Goal: Task Accomplishment & Management: Complete application form

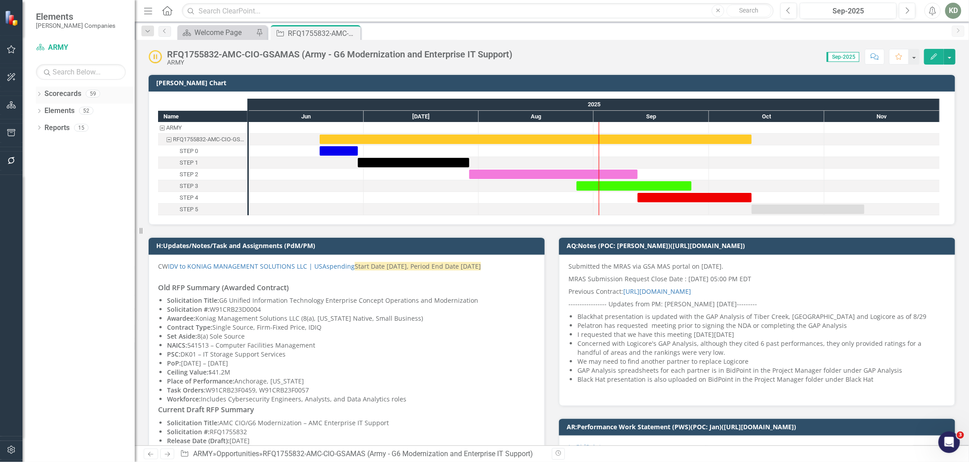
click at [41, 97] on icon "Dropdown" at bounding box center [39, 94] width 6 height 5
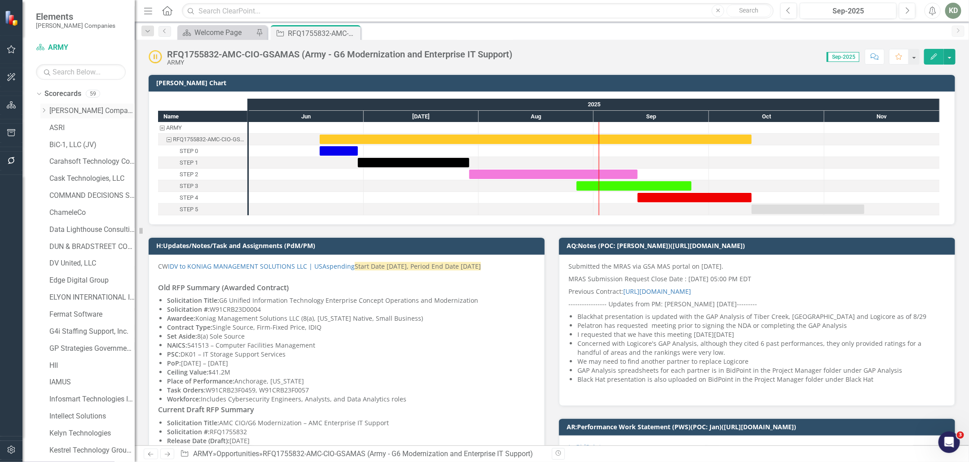
click at [43, 109] on icon "Dropdown" at bounding box center [43, 110] width 7 height 5
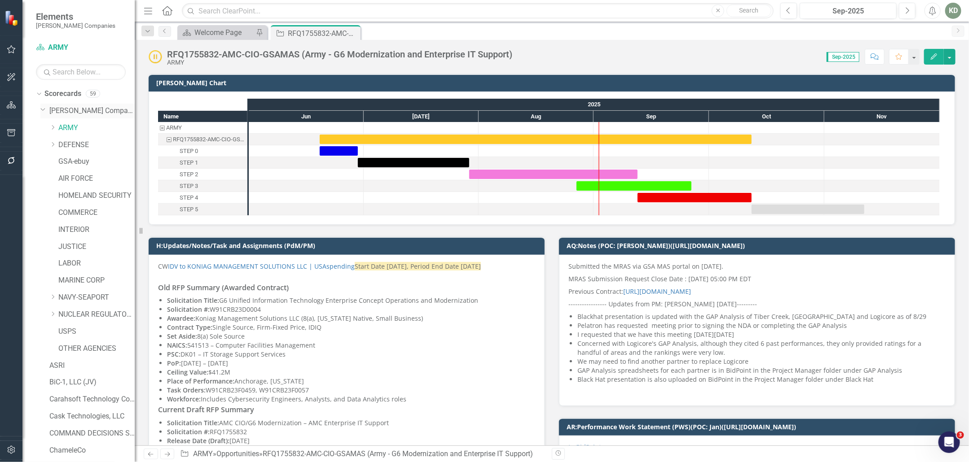
click at [75, 110] on link "[PERSON_NAME] Companies" at bounding box center [91, 111] width 85 height 10
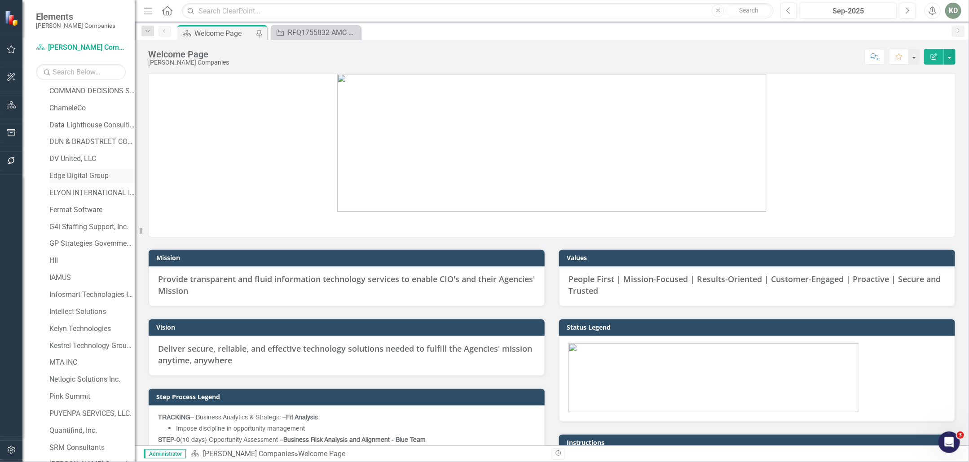
scroll to position [558, 0]
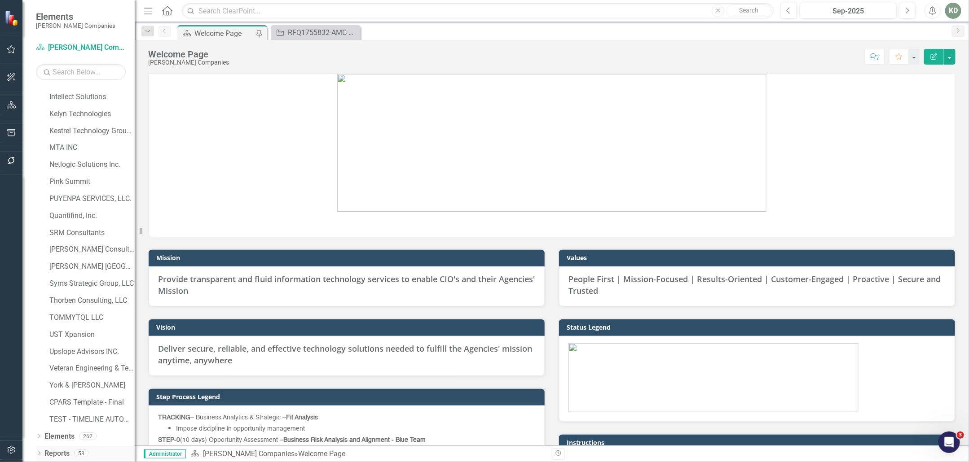
click at [40, 453] on icon "Dropdown" at bounding box center [39, 454] width 6 height 5
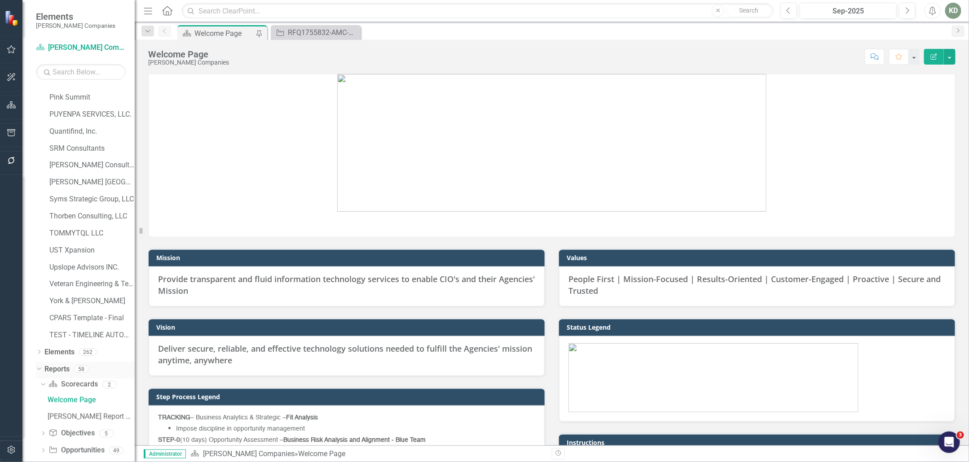
scroll to position [687, 0]
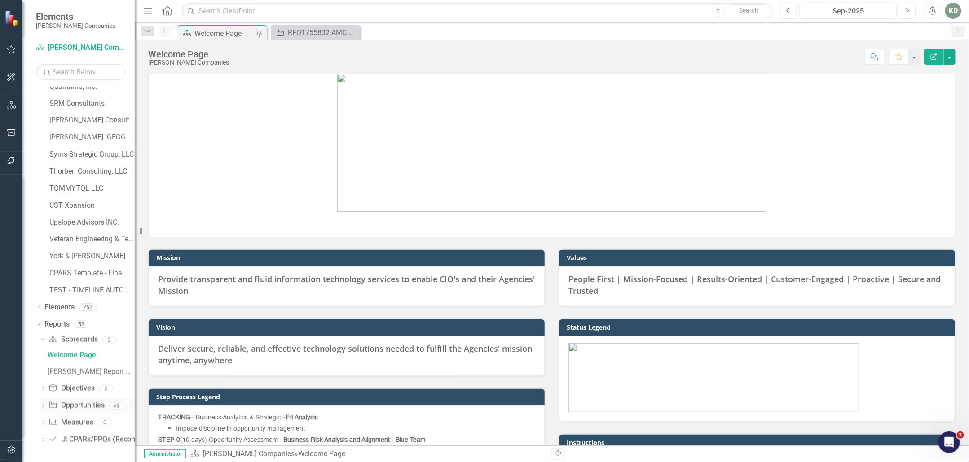
click at [76, 406] on link "Opportunity Opportunities" at bounding box center [76, 406] width 56 height 10
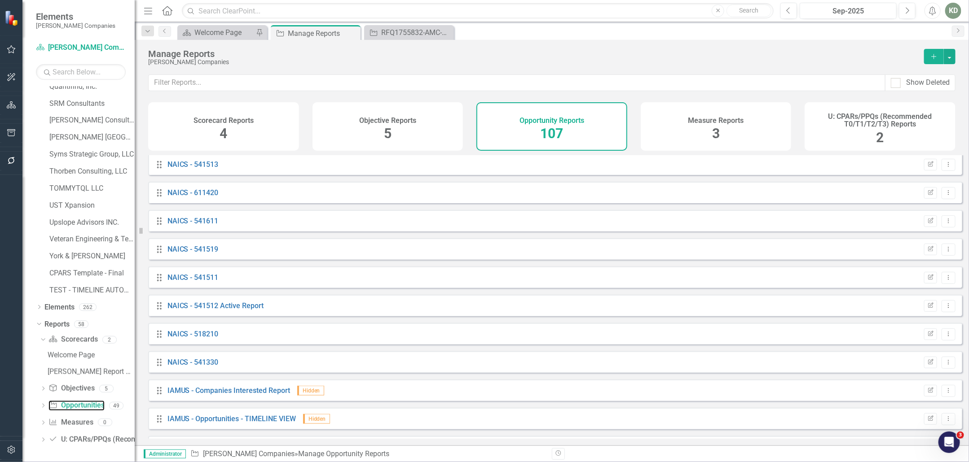
scroll to position [679, 0]
click at [207, 312] on link "NAICS - 541512 Active Report" at bounding box center [215, 307] width 97 height 9
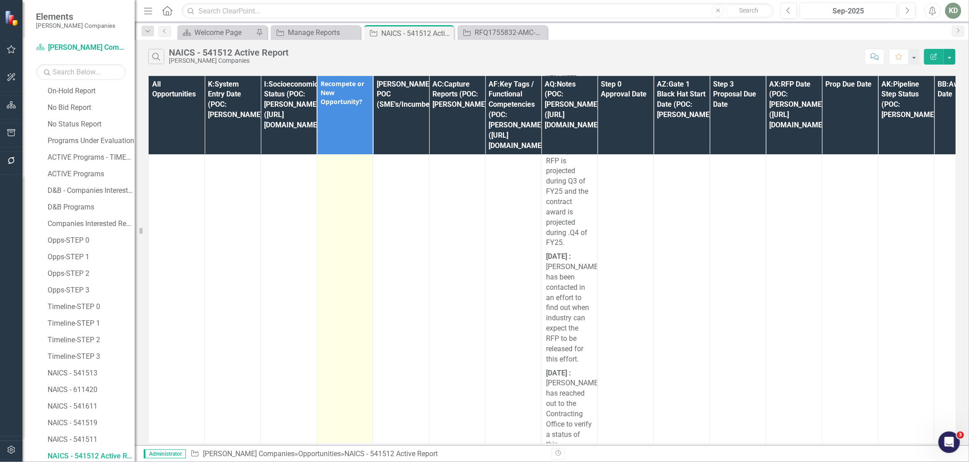
scroll to position [1107, 0]
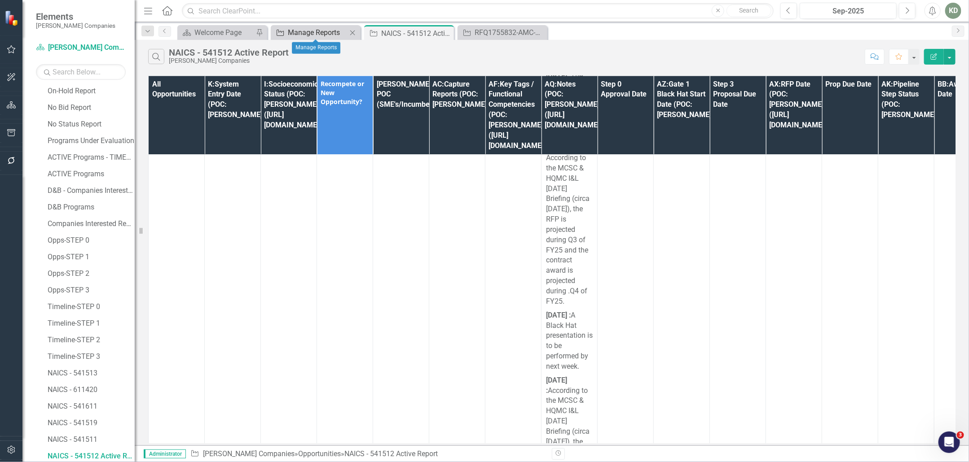
click at [313, 36] on div "Manage Reports" at bounding box center [317, 32] width 59 height 11
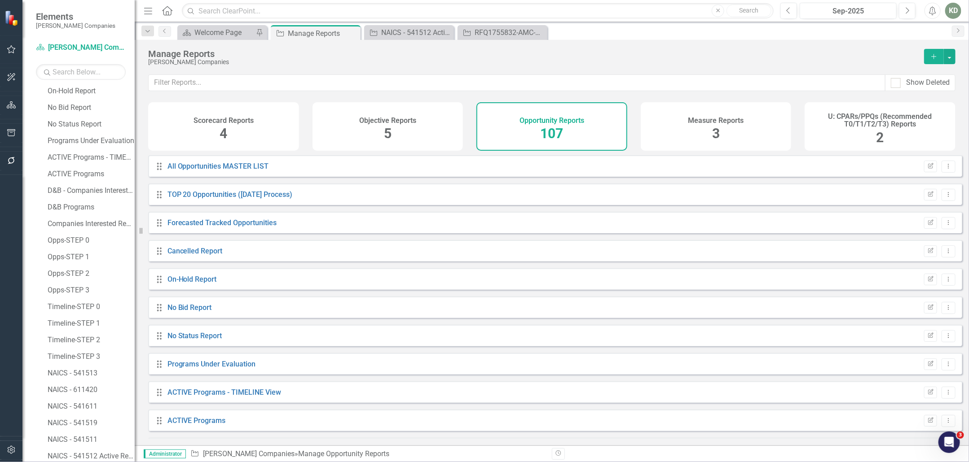
click at [938, 53] on icon "Add" at bounding box center [934, 56] width 8 height 6
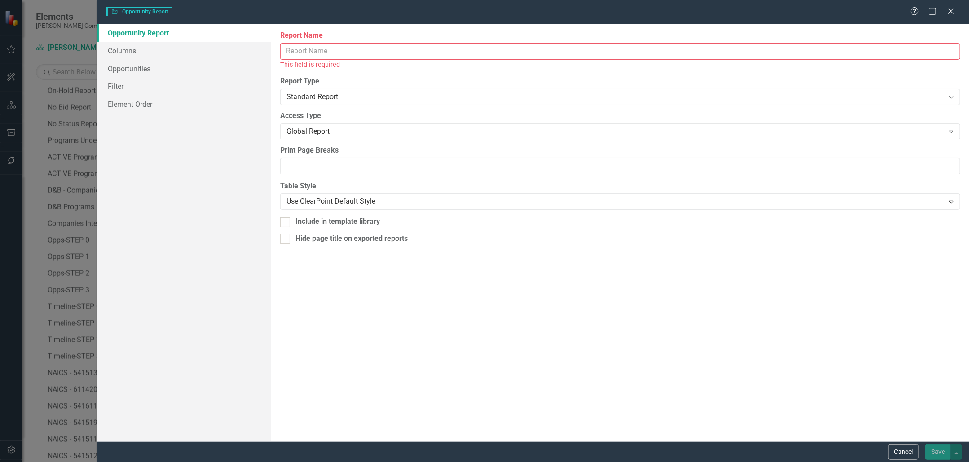
click at [343, 55] on input "Report Name" at bounding box center [620, 51] width 680 height 17
type input "4"
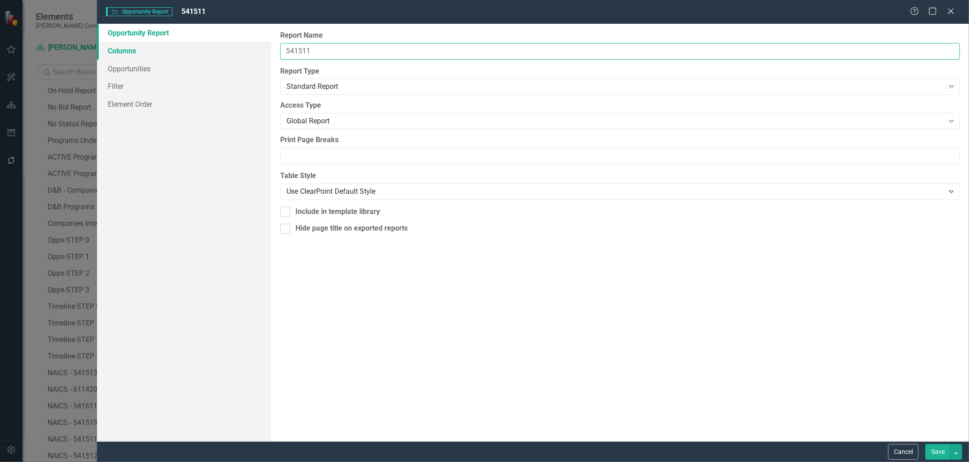
type input "541511"
click at [193, 44] on link "Columns" at bounding box center [184, 51] width 174 height 18
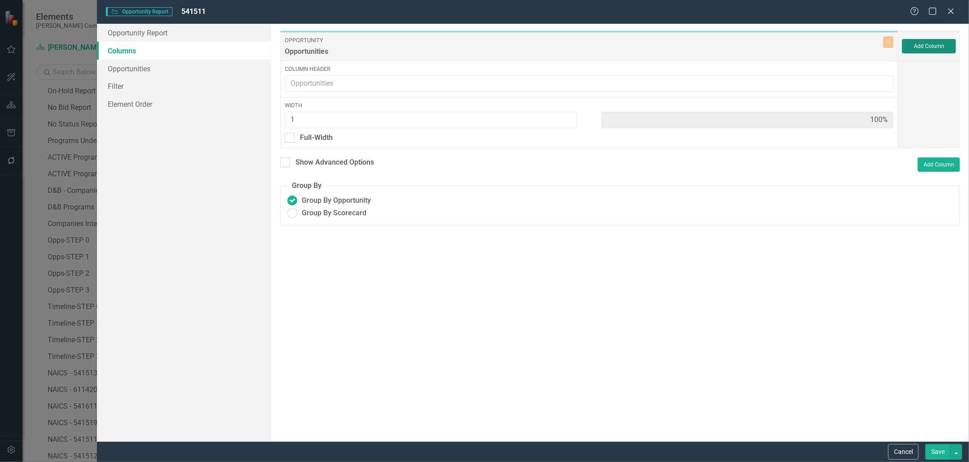
click at [923, 46] on button "Add Column" at bounding box center [929, 46] width 54 height 14
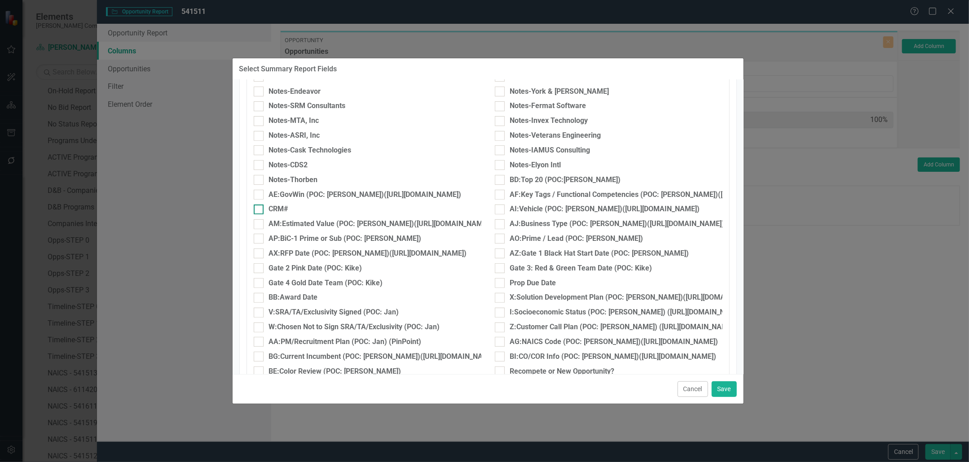
scroll to position [233, 0]
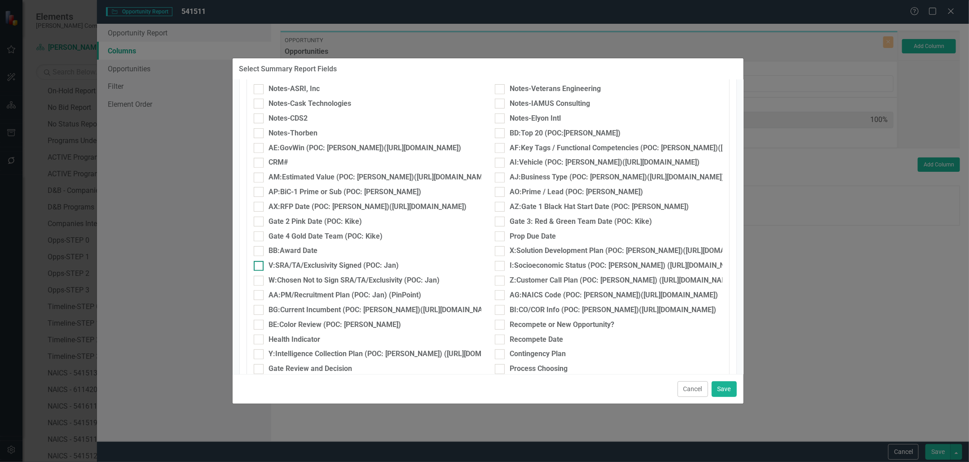
click at [262, 268] on div at bounding box center [259, 266] width 10 height 10
click at [260, 267] on input "V:SRA/TA/Exclusivity Signed (POC: Jan)" at bounding box center [257, 264] width 6 height 6
checkbox input "true"
click at [255, 204] on input "AX:RFP Date (POC: [PERSON_NAME])([URL][DOMAIN_NAME])" at bounding box center [257, 205] width 6 height 6
checkbox input "true"
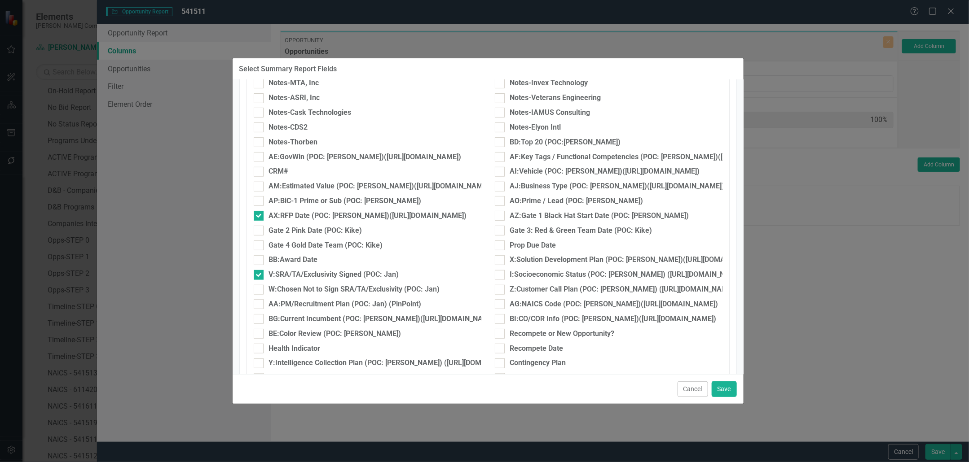
scroll to position [233, 0]
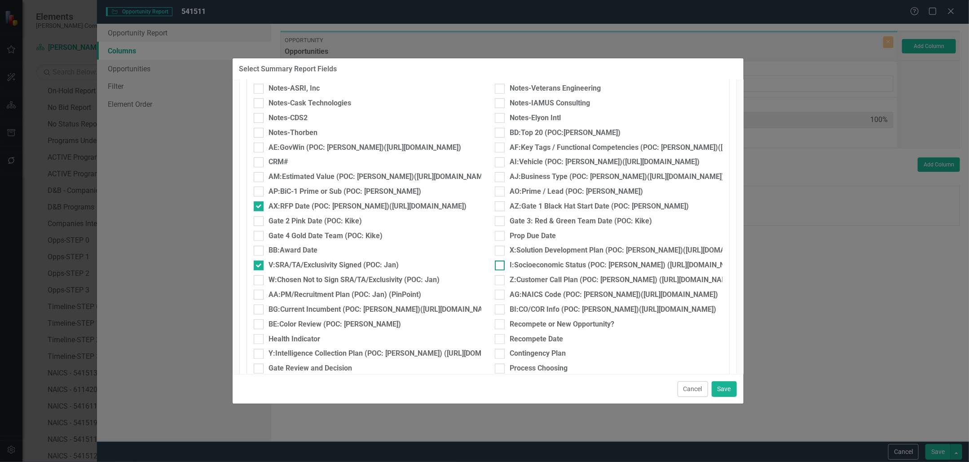
click at [498, 264] on div at bounding box center [500, 266] width 10 height 10
click at [498, 264] on input "I:Socioeconomic Status (POC: [PERSON_NAME]) ([URL][DOMAIN_NAME])" at bounding box center [498, 264] width 6 height 6
checkbox input "true"
click at [499, 292] on div at bounding box center [500, 295] width 10 height 10
click at [499, 292] on input "AG:NAICS Code (POC: [PERSON_NAME])([URL][DOMAIN_NAME])" at bounding box center [498, 293] width 6 height 6
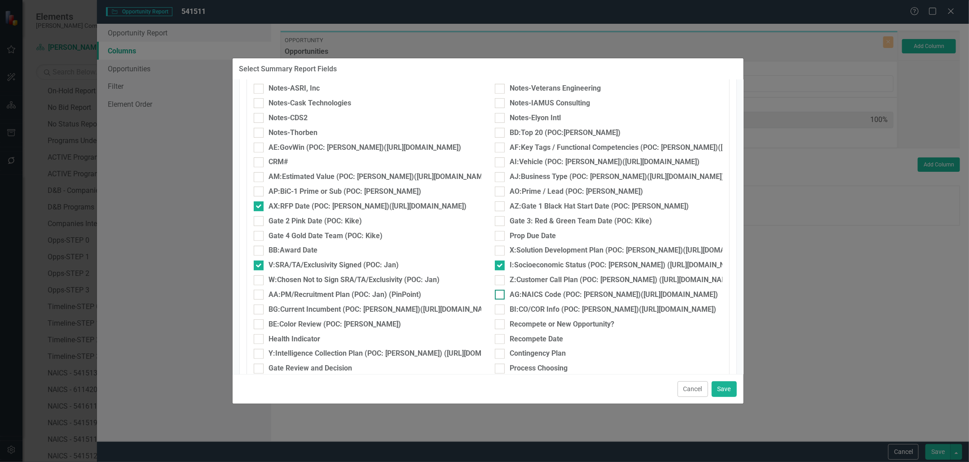
checkbox input "true"
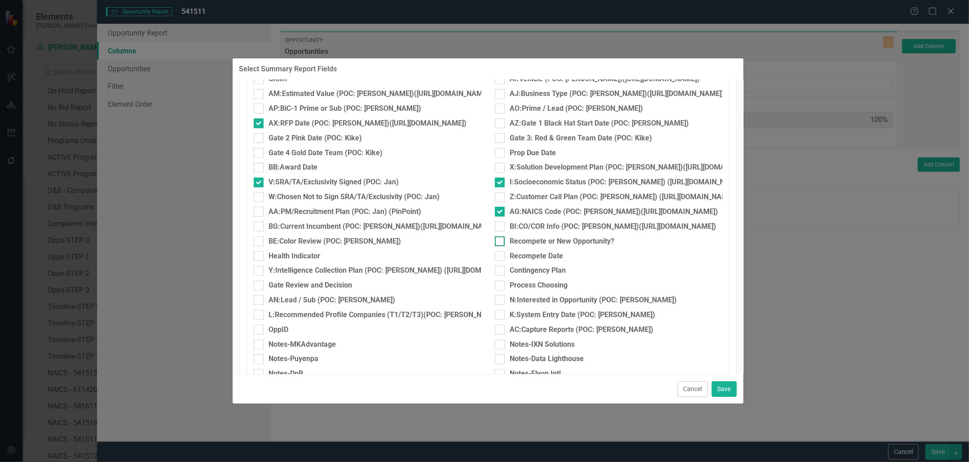
scroll to position [329, 0]
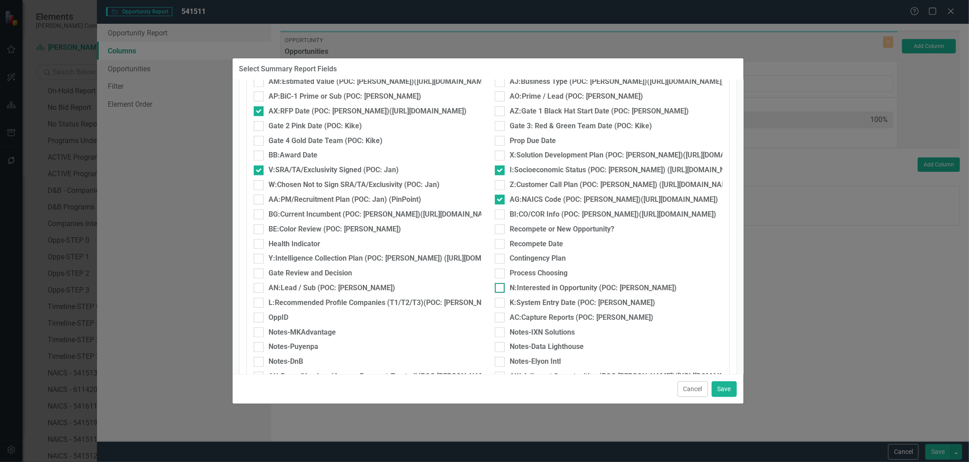
click at [497, 290] on div at bounding box center [500, 288] width 10 height 10
click at [497, 289] on input "N:Interested in Opportunity (POC: [PERSON_NAME])" at bounding box center [498, 286] width 6 height 6
checkbox input "true"
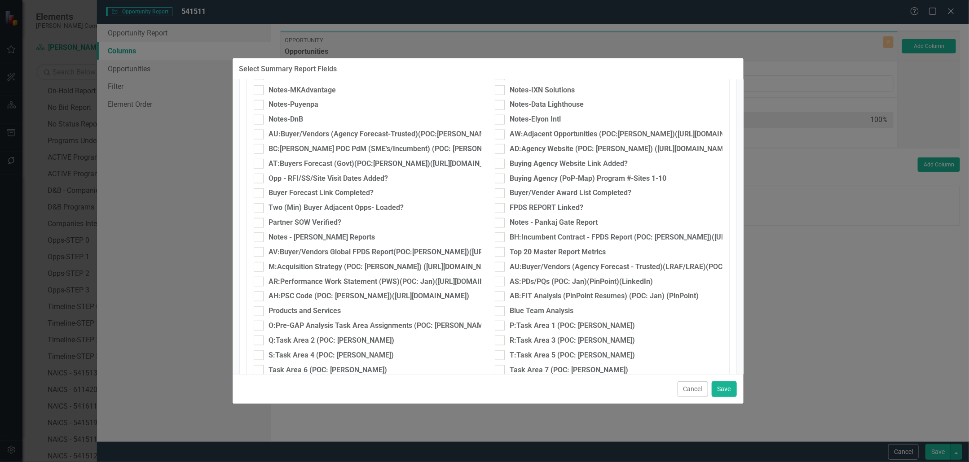
scroll to position [569, 0]
drag, startPoint x: 728, startPoint y: 387, endPoint x: 722, endPoint y: 383, distance: 7.6
click at [728, 387] on button "Save" at bounding box center [724, 390] width 25 height 16
type input "17%"
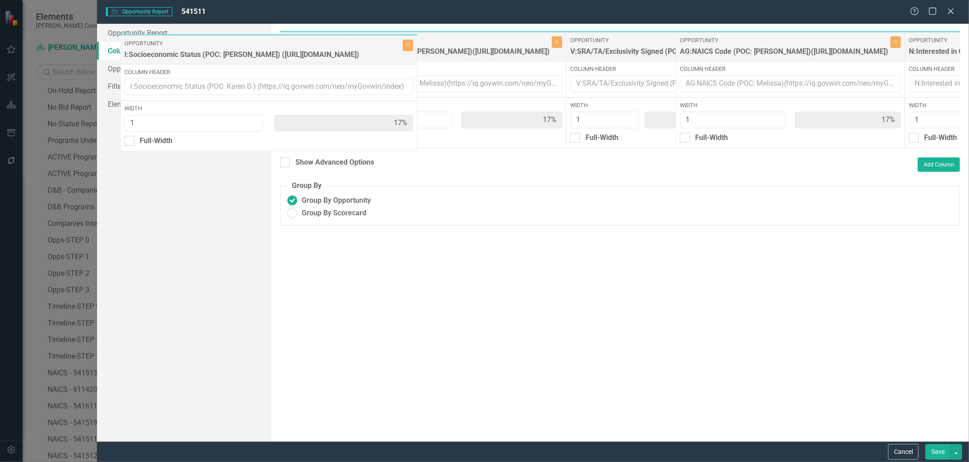
scroll to position [0, 0]
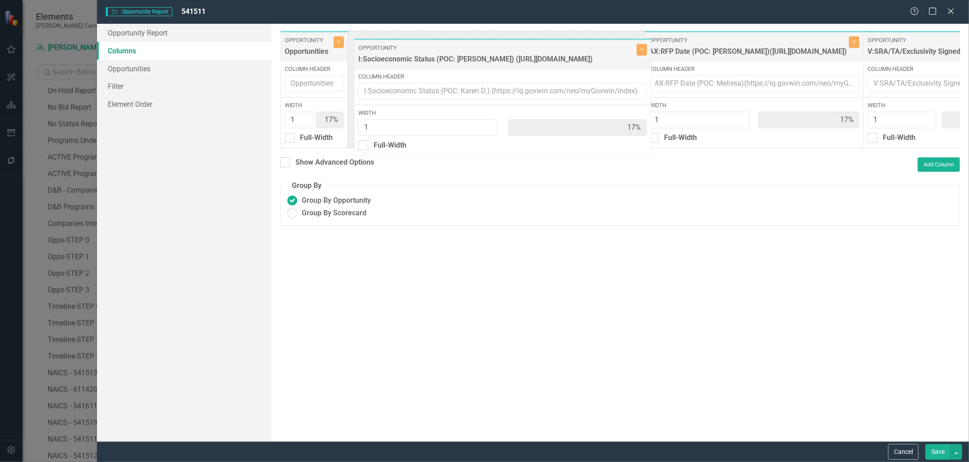
drag, startPoint x: 810, startPoint y: 39, endPoint x: 407, endPoint y: 46, distance: 402.4
click at [407, 46] on div "Opportunity Opportunities Close Column Header Width 1 17% Full-Width Opportunit…" at bounding box center [835, 90] width 1110 height 118
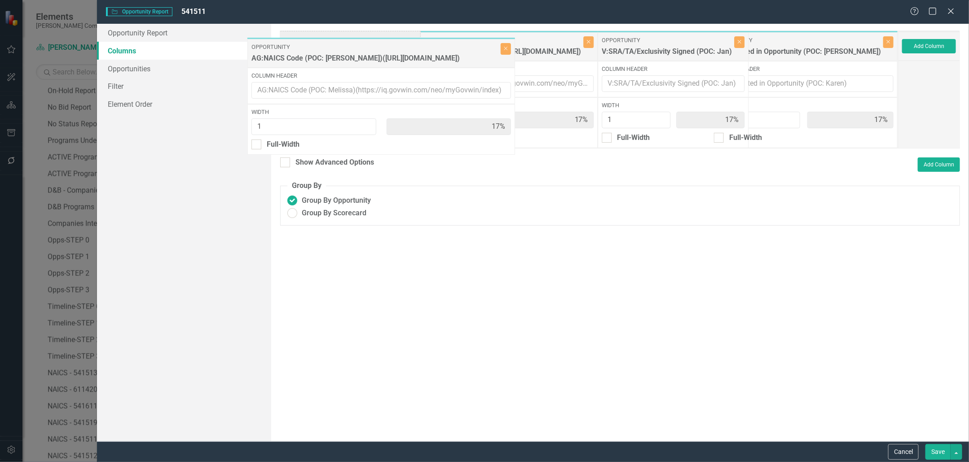
scroll to position [0, 509]
drag, startPoint x: 702, startPoint y: 38, endPoint x: 414, endPoint y: 41, distance: 287.8
click at [414, 41] on div "Opportunity Opportunities Close Column Header Width 1 17% Full-Width Opportunit…" at bounding box center [343, 90] width 1110 height 118
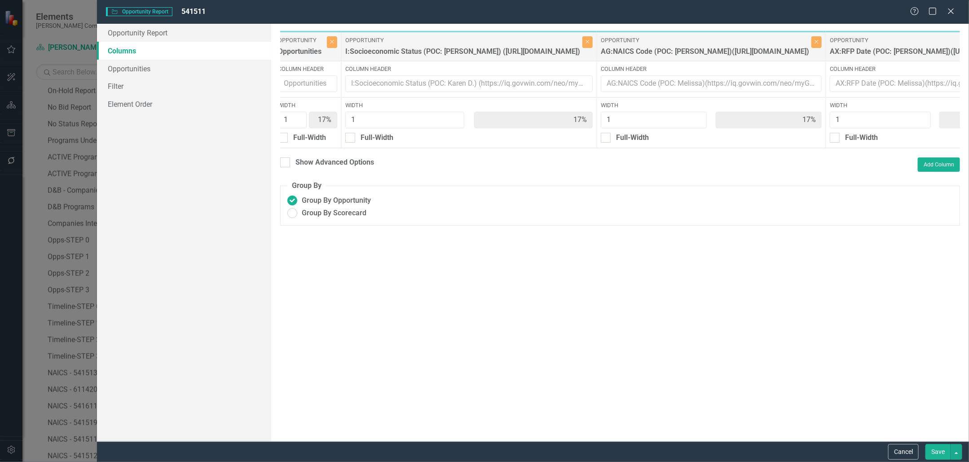
scroll to position [0, 0]
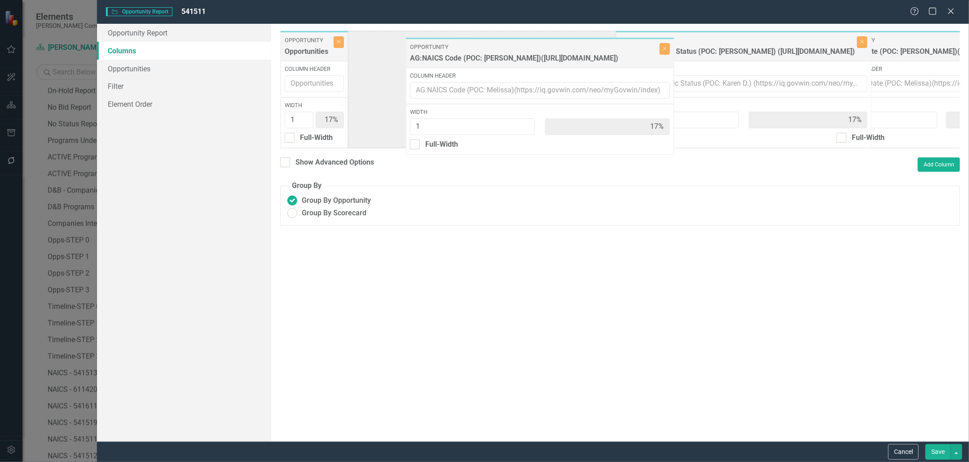
drag, startPoint x: 694, startPoint y: 40, endPoint x: 454, endPoint y: 47, distance: 239.9
click at [455, 47] on div "Opportunity Opportunities Close Column Header Width 1 17% Full-Width Opportunit…" at bounding box center [835, 90] width 1110 height 118
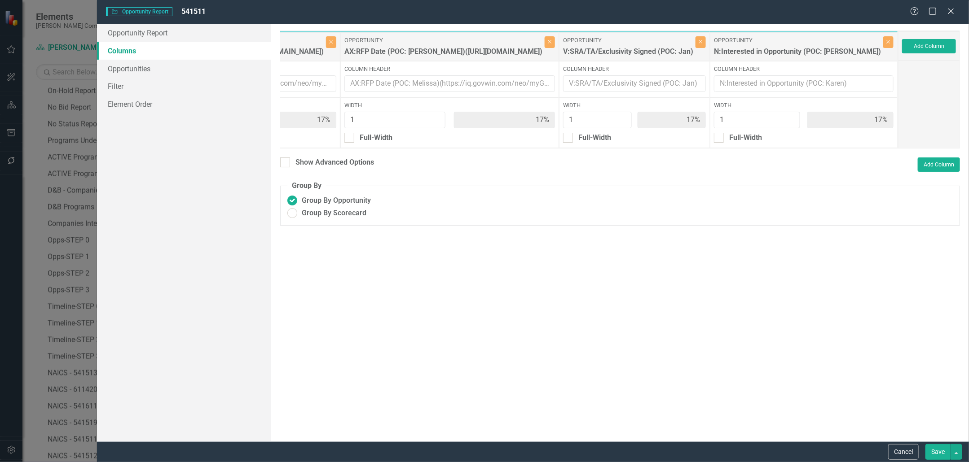
scroll to position [0, 574]
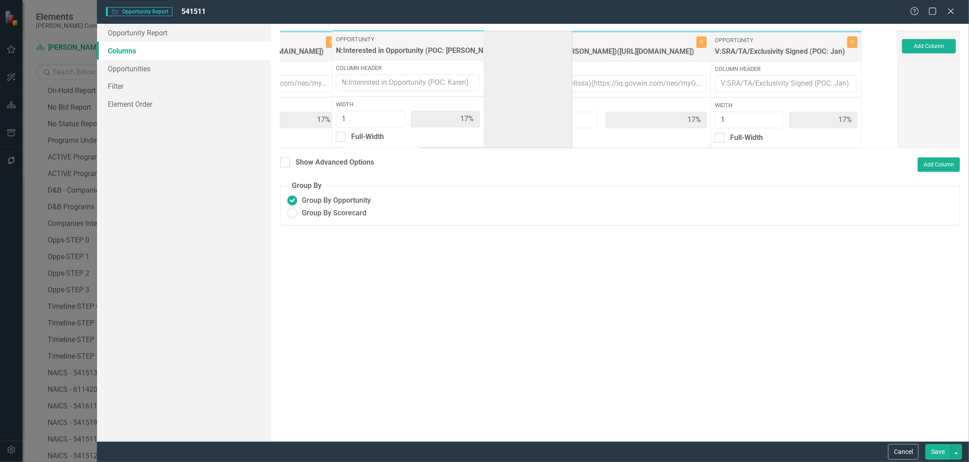
drag, startPoint x: 786, startPoint y: 45, endPoint x: 372, endPoint y: 44, distance: 414.0
click at [372, 44] on div "Opportunity Opportunities Close Column Header Width 1 17% Full-Width Opportunit…" at bounding box center [343, 90] width 1110 height 118
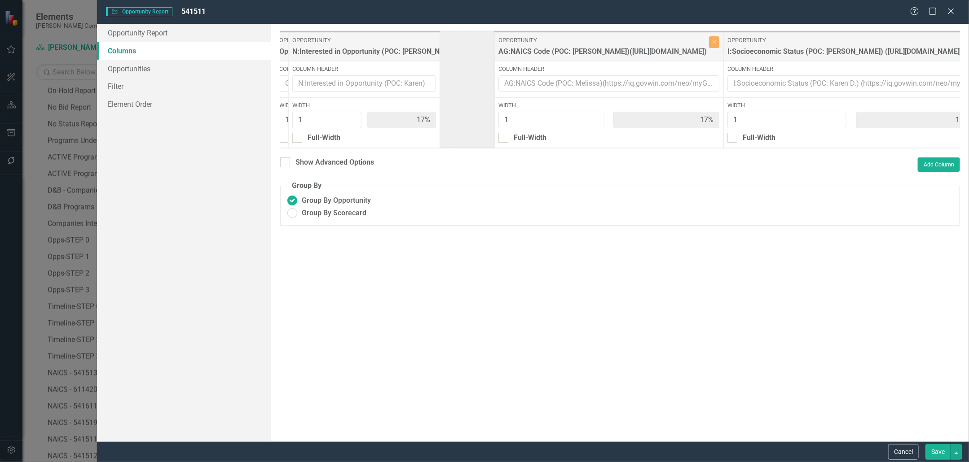
scroll to position [0, 4]
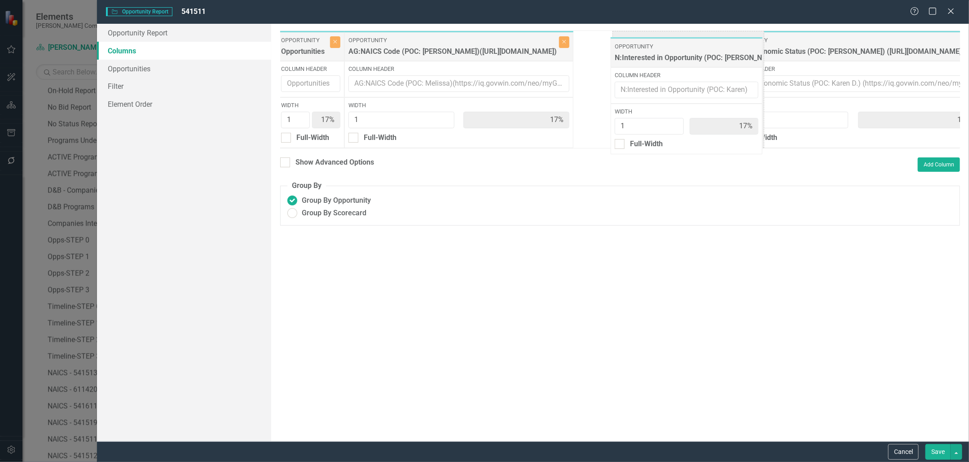
drag, startPoint x: 618, startPoint y: 46, endPoint x: 641, endPoint y: 53, distance: 24.2
click at [641, 53] on div "Opportunity Opportunities Close Column Header Width 1 17% Full-Width Opportunit…" at bounding box center [832, 90] width 1110 height 118
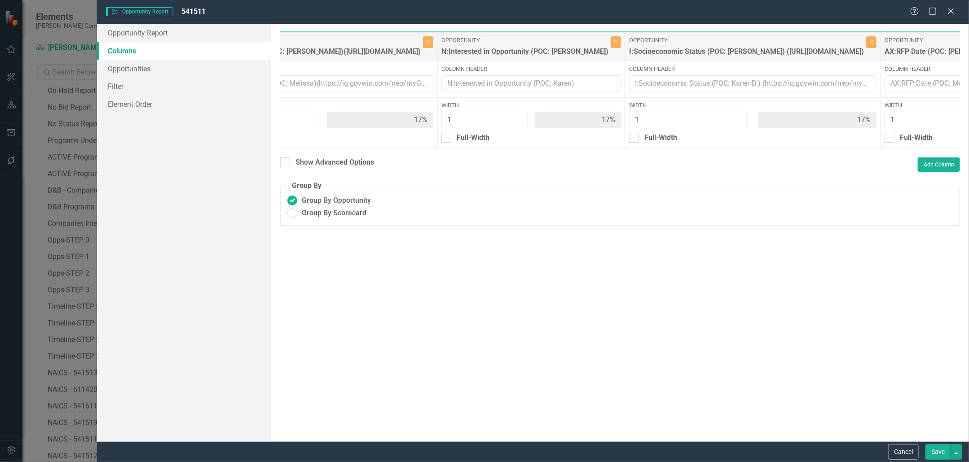
scroll to position [0, 167]
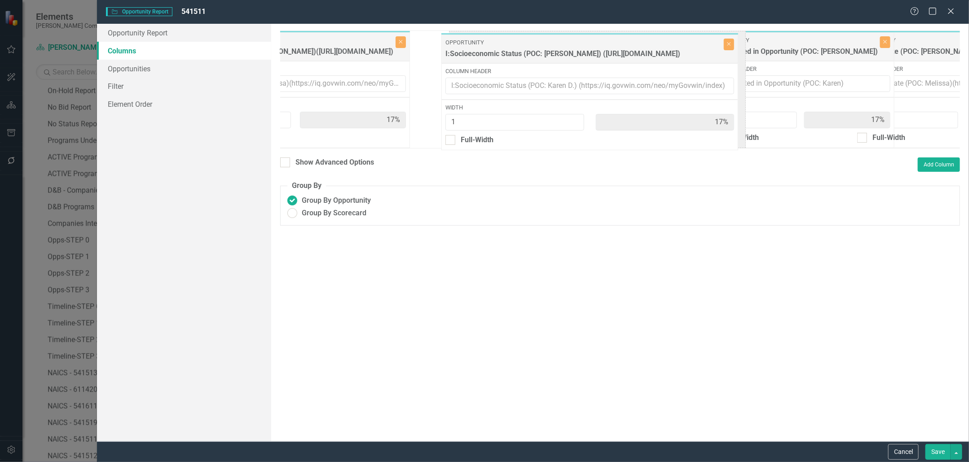
drag, startPoint x: 655, startPoint y: 43, endPoint x: 496, endPoint y: 44, distance: 158.5
click at [496, 45] on div "Opportunity Opportunities Close Column Header Width 1 17% Full-Width Opportunit…" at bounding box center [668, 90] width 1110 height 118
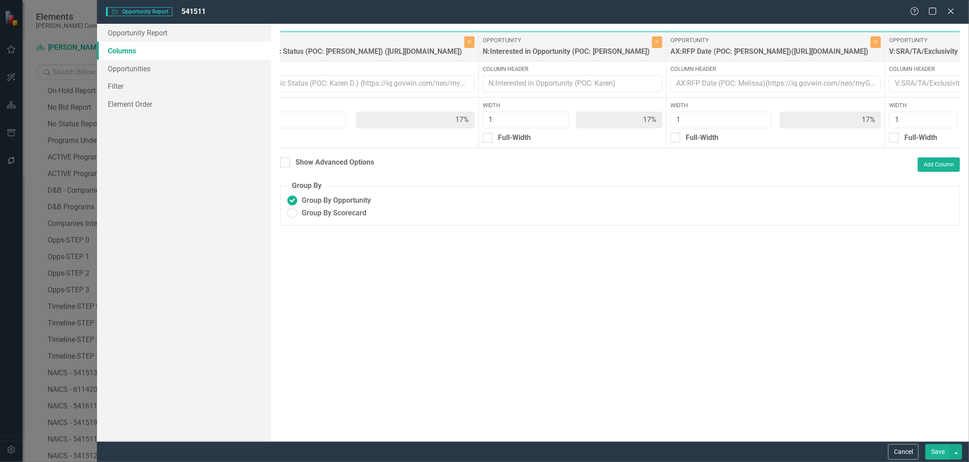
scroll to position [0, 473]
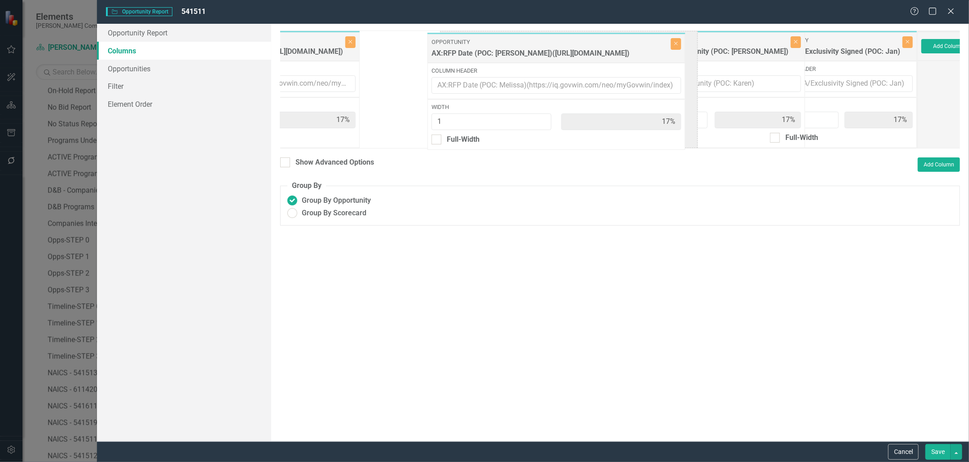
drag, startPoint x: 671, startPoint y: 48, endPoint x: 507, endPoint y: 49, distance: 163.9
click at [507, 50] on div "Opportunity Opportunities Close Column Header Width 1 17% Full-Width Opportunit…" at bounding box center [362, 90] width 1110 height 118
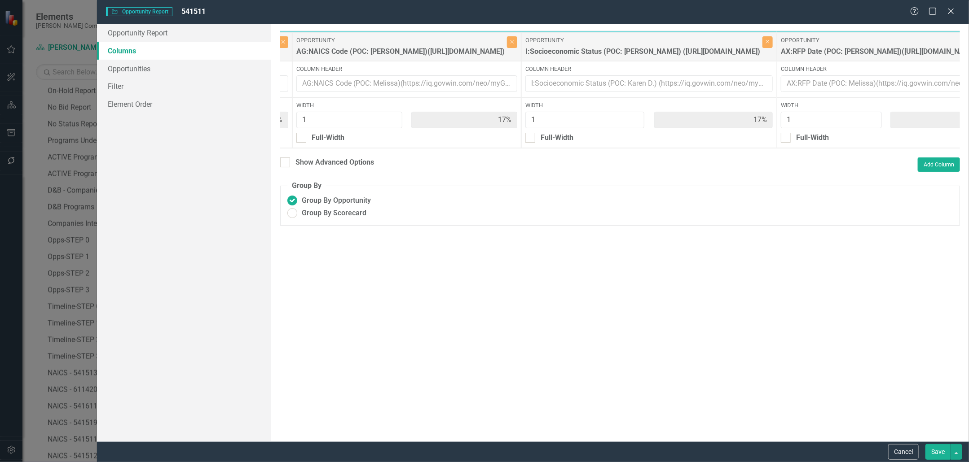
scroll to position [0, 0]
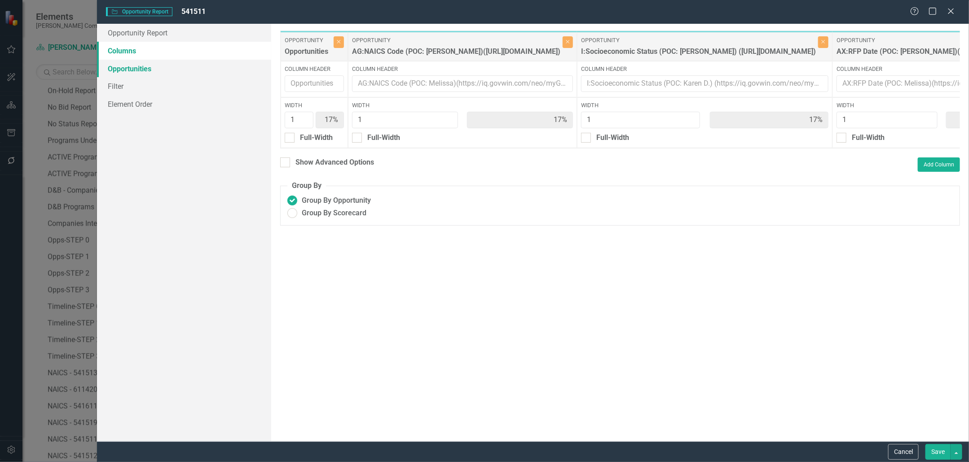
click at [150, 75] on link "Opportunities" at bounding box center [184, 69] width 174 height 18
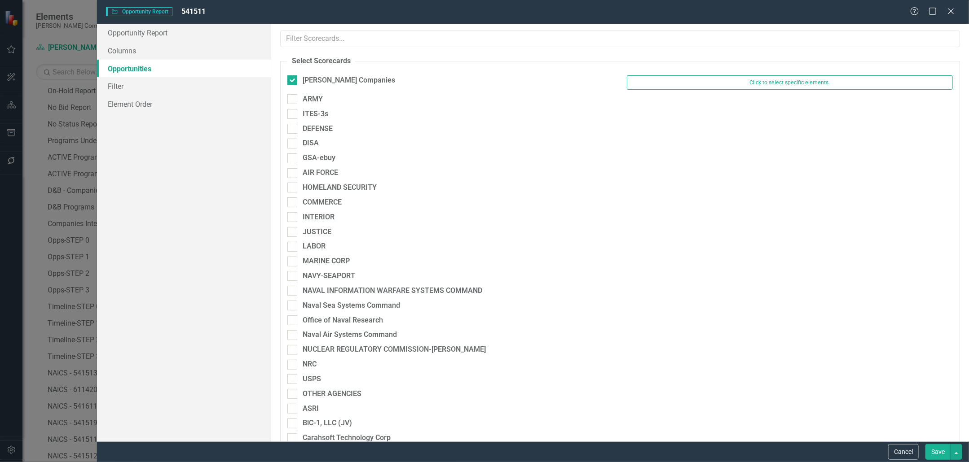
drag, startPoint x: 292, startPoint y: 100, endPoint x: 292, endPoint y: 108, distance: 8.1
click at [292, 100] on div at bounding box center [292, 99] width 10 height 10
click at [292, 100] on input "ARMY" at bounding box center [290, 97] width 6 height 6
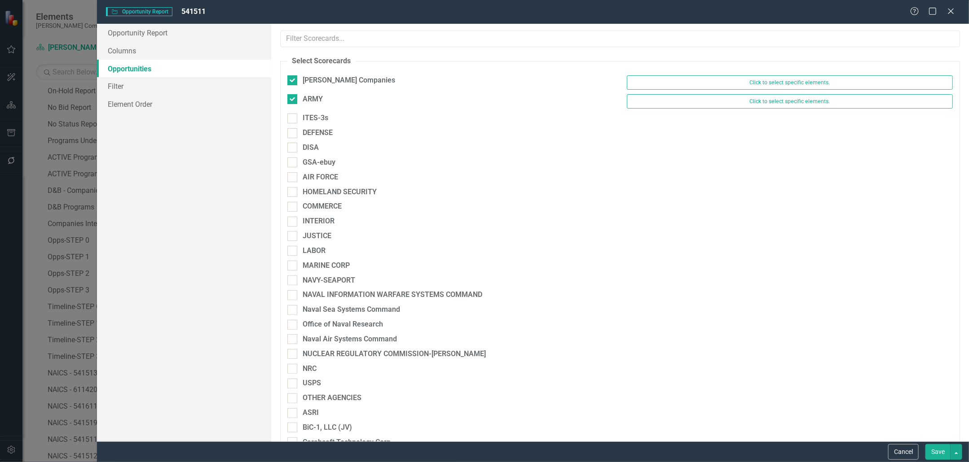
checkbox input "true"
drag, startPoint x: 294, startPoint y: 119, endPoint x: 293, endPoint y: 130, distance: 11.3
click at [294, 119] on div at bounding box center [292, 119] width 10 height 10
click at [293, 119] on input "ITES-3s" at bounding box center [290, 117] width 6 height 6
checkbox input "true"
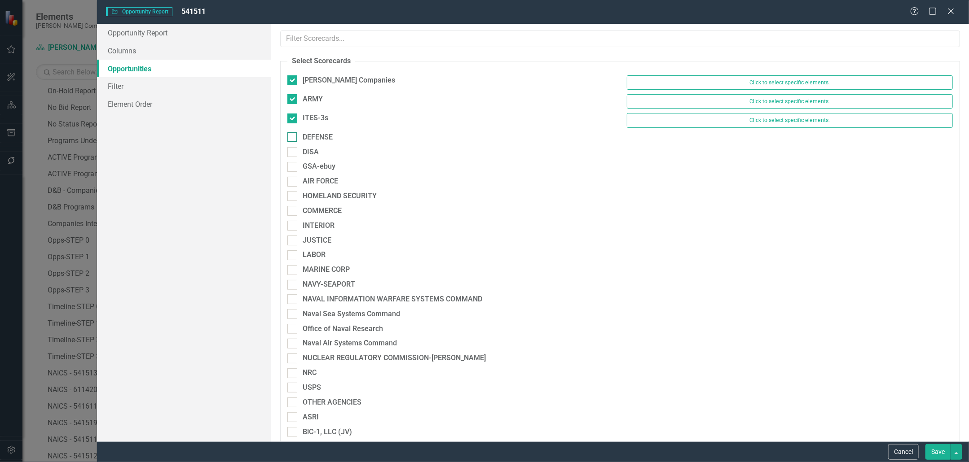
click at [294, 141] on div "DEFENSE" at bounding box center [450, 137] width 326 height 10
click at [293, 138] on input "DEFENSE" at bounding box center [290, 135] width 6 height 6
checkbox input "true"
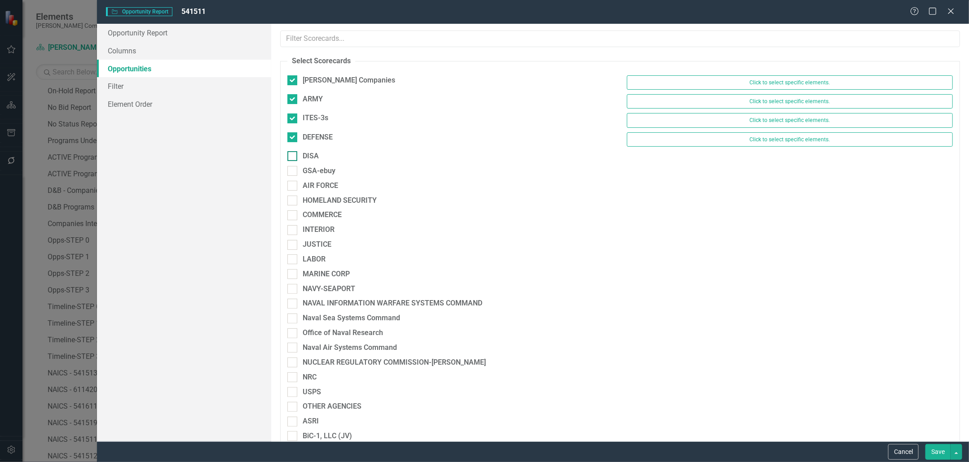
click at [290, 155] on input "DISA" at bounding box center [290, 154] width 6 height 6
checkbox input "true"
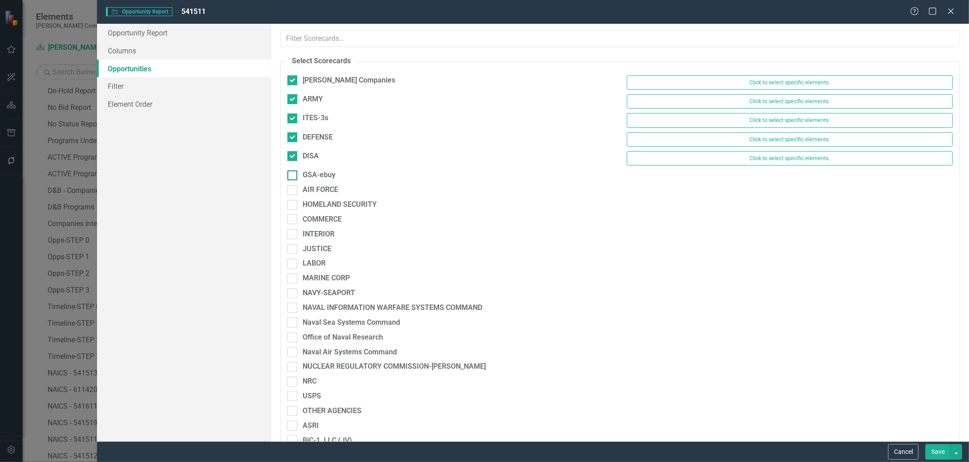
click at [292, 177] on div at bounding box center [292, 176] width 10 height 10
click at [292, 176] on input "GSA-ebuy" at bounding box center [290, 174] width 6 height 6
checkbox input "true"
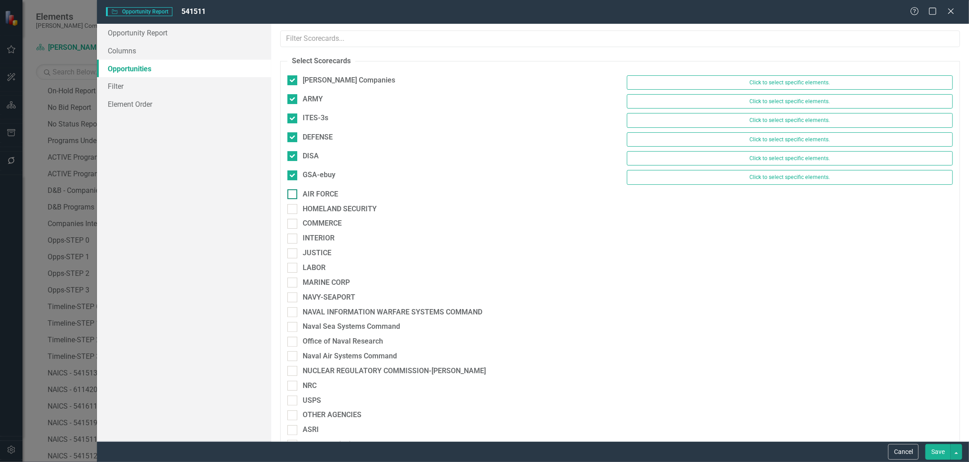
click at [294, 191] on div at bounding box center [292, 194] width 10 height 10
click at [293, 191] on input "AIR FORCE" at bounding box center [290, 192] width 6 height 6
checkbox input "true"
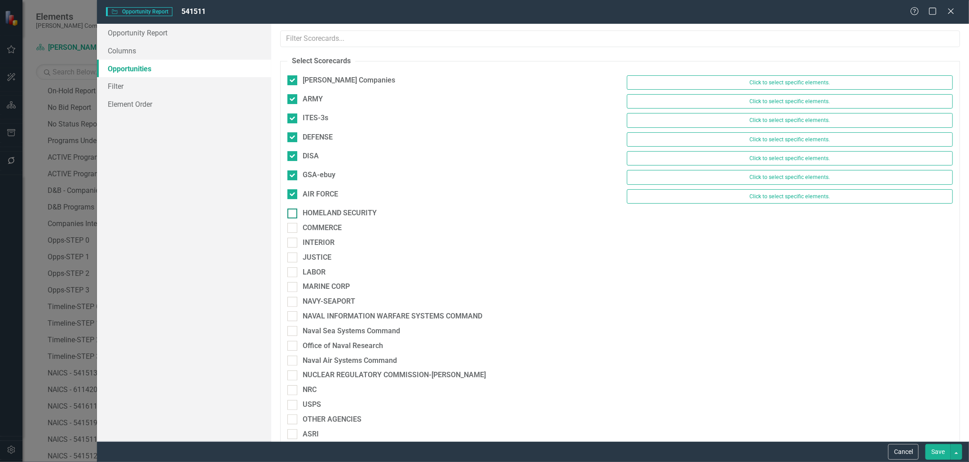
click at [293, 213] on div at bounding box center [292, 214] width 10 height 10
click at [293, 213] on input "HOMELAND SECURITY" at bounding box center [290, 212] width 6 height 6
checkbox input "true"
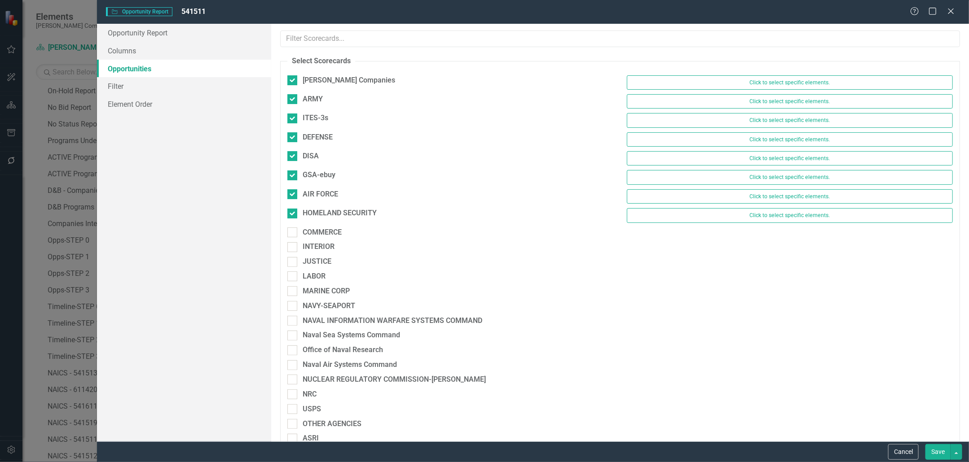
drag, startPoint x: 293, startPoint y: 233, endPoint x: 293, endPoint y: 239, distance: 6.3
click at [293, 233] on div at bounding box center [292, 233] width 10 height 10
click at [293, 233] on input "COMMERCE" at bounding box center [290, 231] width 6 height 6
checkbox input "true"
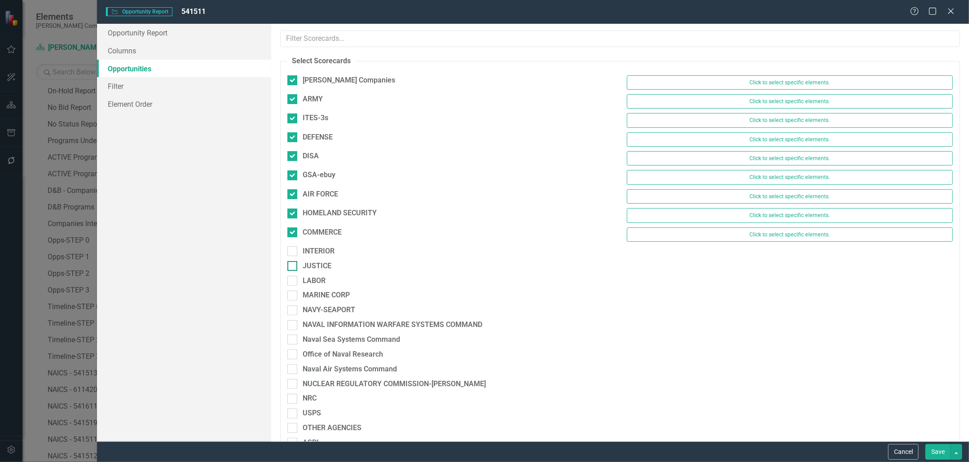
drag, startPoint x: 293, startPoint y: 246, endPoint x: 293, endPoint y: 268, distance: 21.6
click at [293, 246] on div at bounding box center [292, 251] width 10 height 10
click at [293, 246] on input "INTERIOR" at bounding box center [290, 249] width 6 height 6
checkbox input "true"
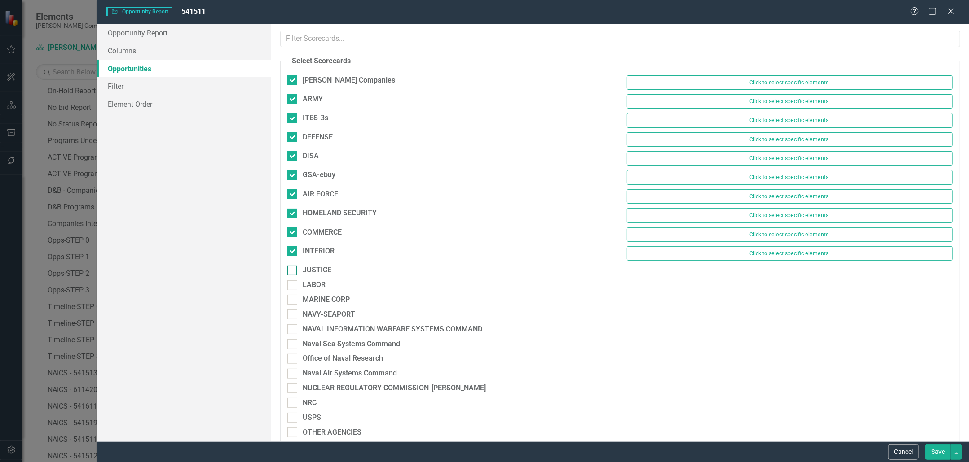
click at [293, 271] on div at bounding box center [292, 271] width 10 height 10
click at [293, 271] on input "JUSTICE" at bounding box center [290, 269] width 6 height 6
checkbox input "true"
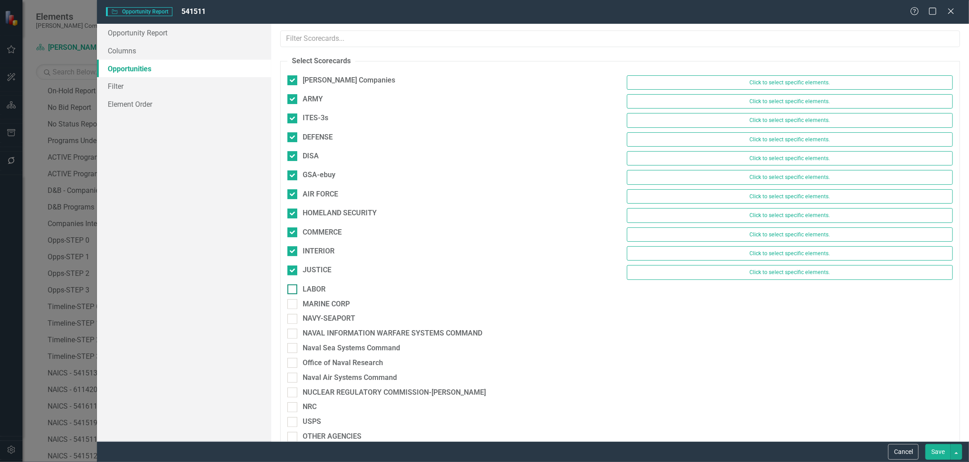
click at [293, 286] on input "LABOR" at bounding box center [290, 288] width 6 height 6
checkbox input "true"
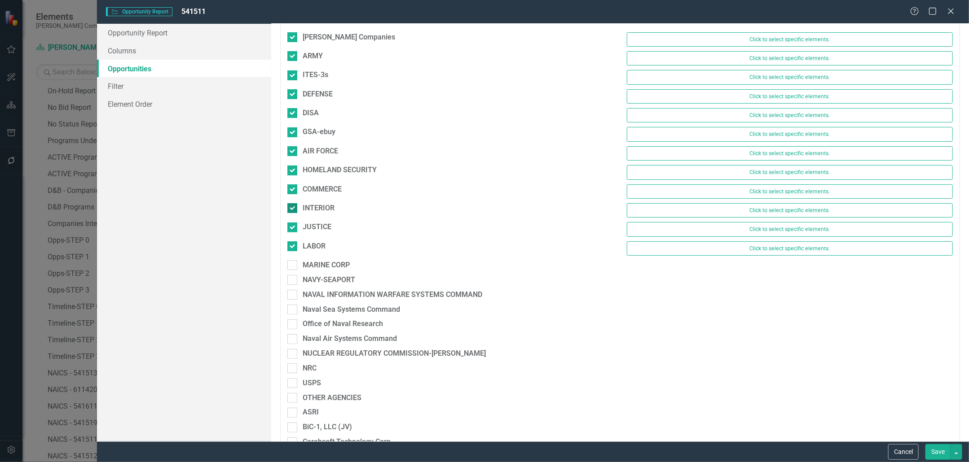
scroll to position [95, 0]
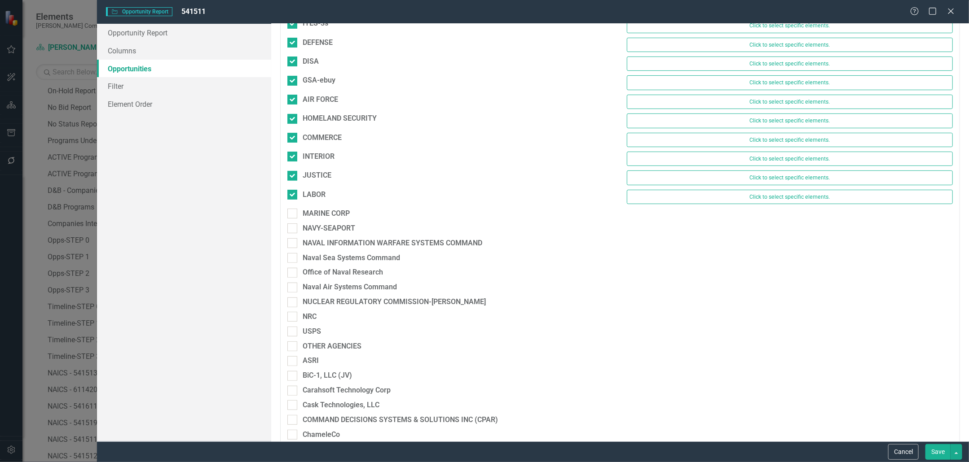
drag, startPoint x: 291, startPoint y: 210, endPoint x: 292, endPoint y: 222, distance: 11.7
click at [291, 210] on input "MARINE CORP" at bounding box center [290, 212] width 6 height 6
checkbox input "true"
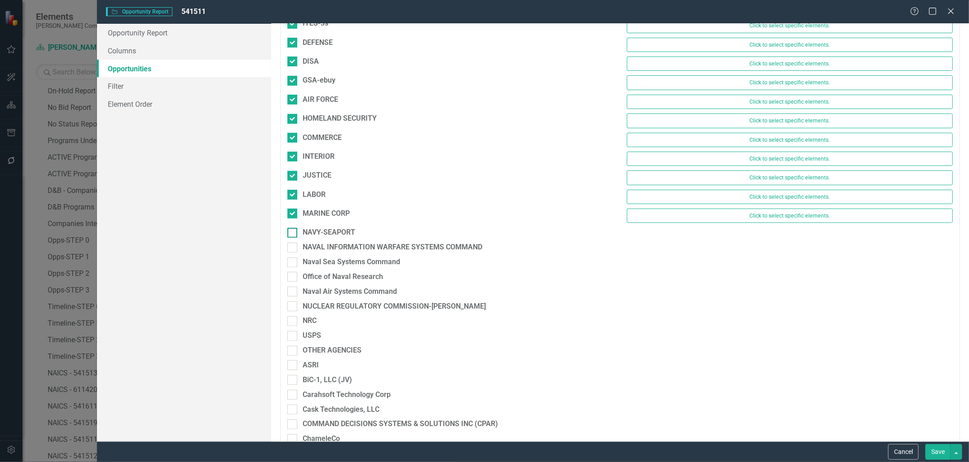
click at [293, 232] on div at bounding box center [292, 233] width 10 height 10
click at [293, 232] on input "NAVY-SEAPORT" at bounding box center [290, 231] width 6 height 6
checkbox input "true"
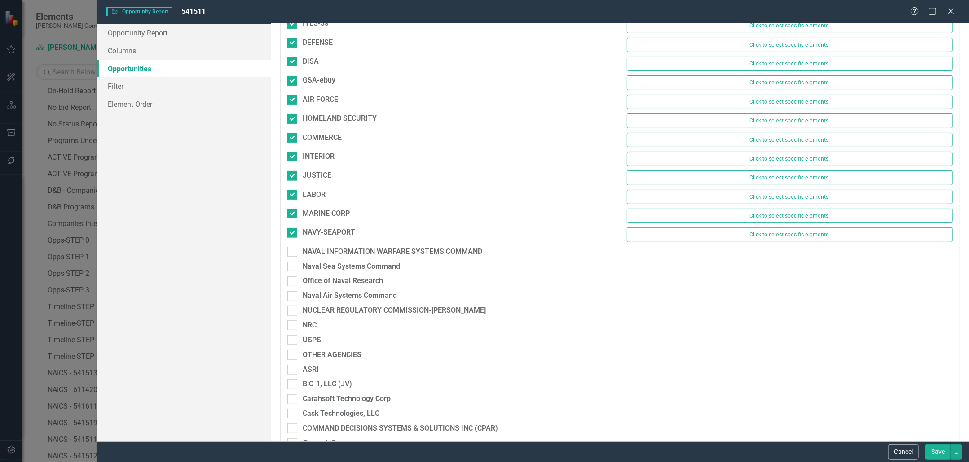
click at [293, 253] on div "NAVAL INFORMATION WARFARE SYSTEMS COMMAND" at bounding box center [450, 254] width 339 height 15
click at [295, 247] on div at bounding box center [292, 252] width 10 height 10
click at [293, 247] on input "NAVAL INFORMATION WARFARE SYSTEMS COMMAND" at bounding box center [290, 250] width 6 height 6
checkbox input "true"
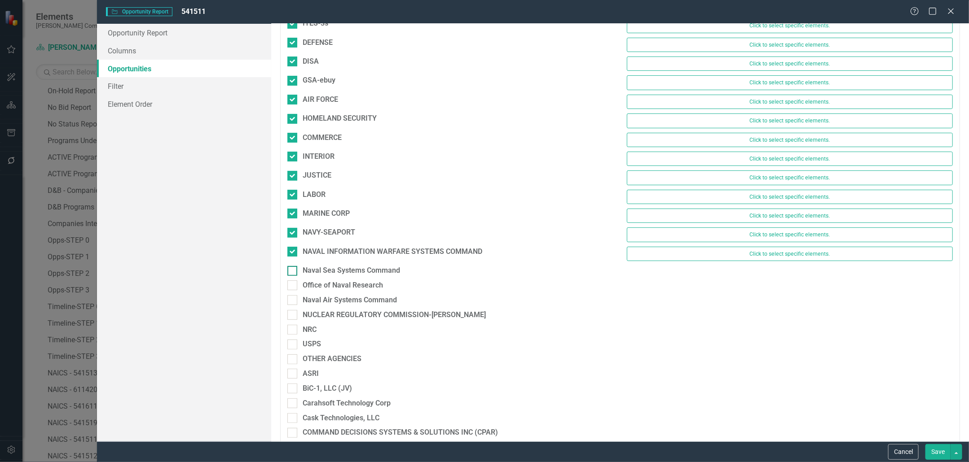
click at [294, 266] on div at bounding box center [292, 271] width 10 height 10
click at [293, 266] on input "Naval Sea Systems Command" at bounding box center [290, 269] width 6 height 6
checkbox input "true"
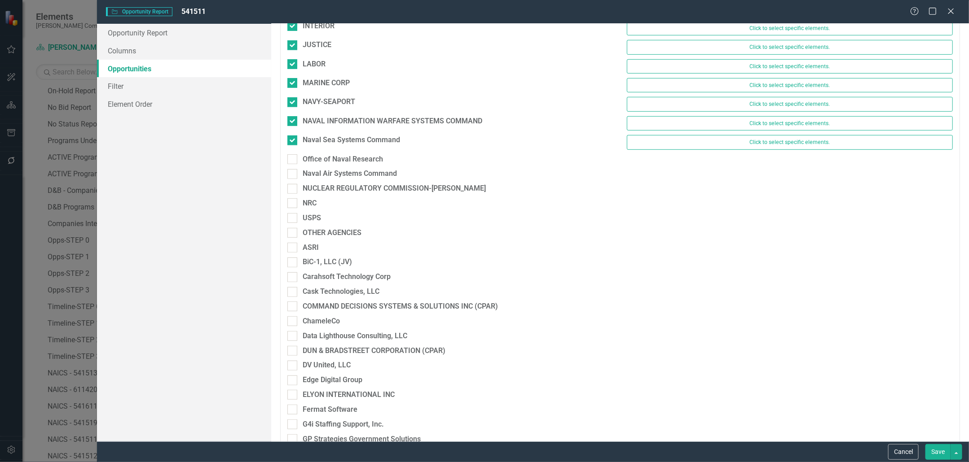
scroll to position [231, 0]
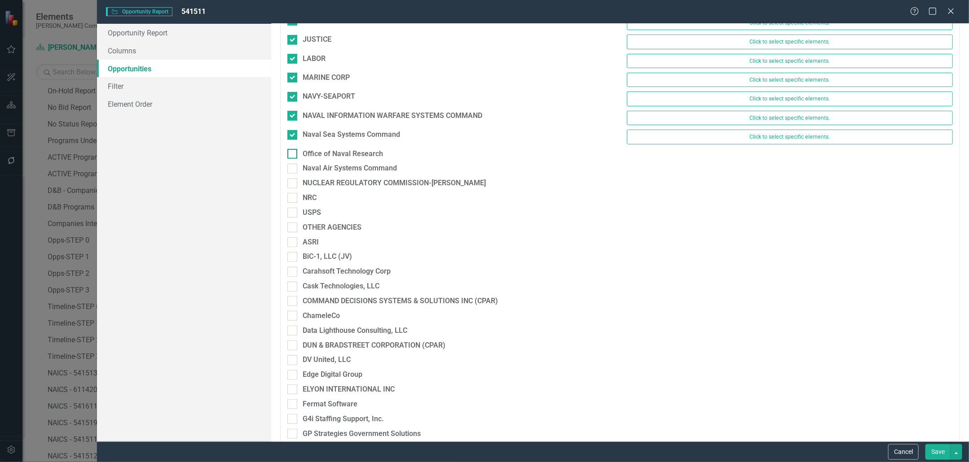
click at [292, 150] on input "Office of Naval Research" at bounding box center [290, 152] width 6 height 6
checkbox input "true"
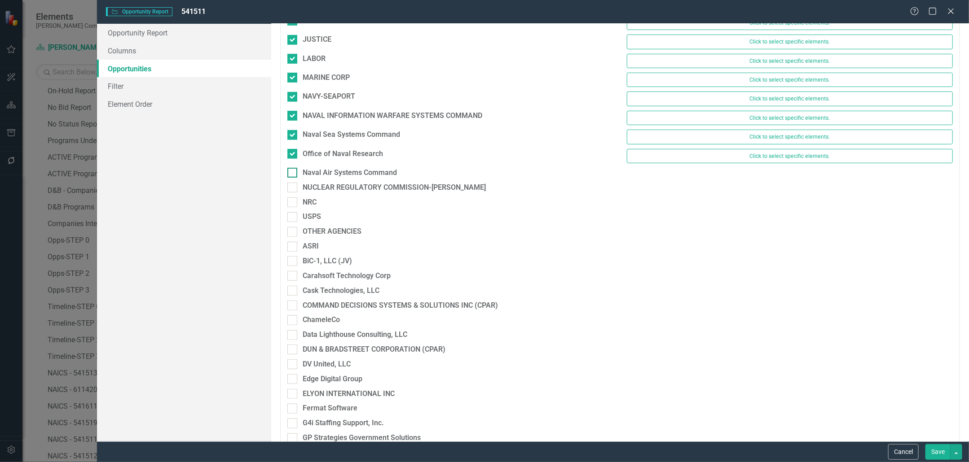
click at [294, 168] on div at bounding box center [292, 173] width 10 height 10
click at [293, 168] on input "Naval Air Systems Command" at bounding box center [290, 171] width 6 height 6
checkbox input "true"
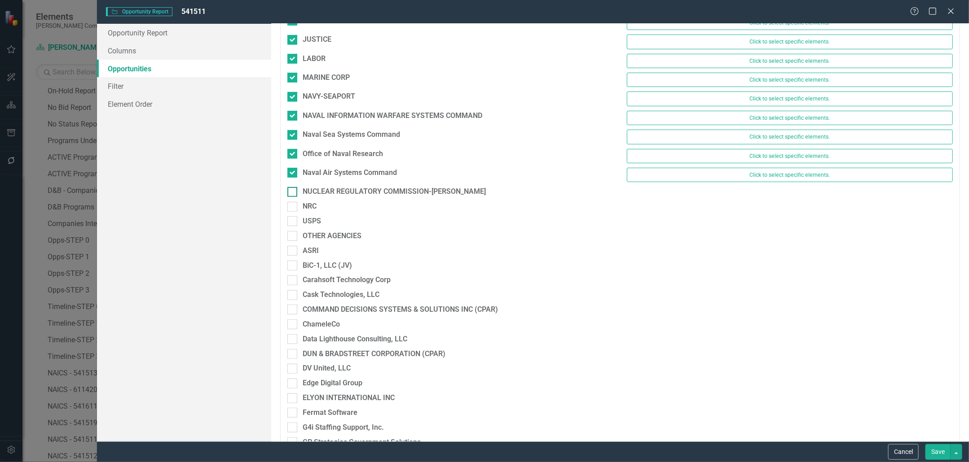
click at [295, 190] on div at bounding box center [292, 192] width 10 height 10
click at [293, 190] on input "NUCLEAR REGULATORY COMMISSION-[PERSON_NAME]" at bounding box center [290, 190] width 6 height 6
checkbox input "true"
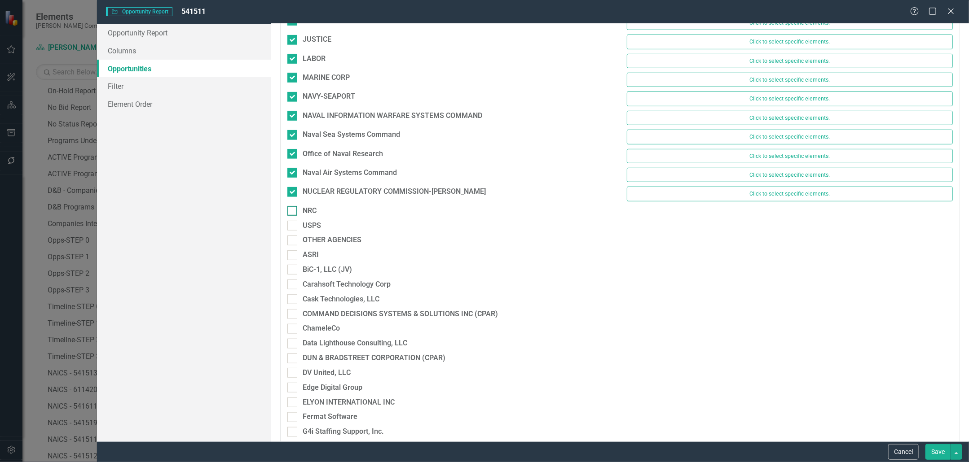
click at [295, 210] on div at bounding box center [292, 211] width 10 height 10
click at [293, 210] on input "NRC" at bounding box center [290, 209] width 6 height 6
checkbox input "true"
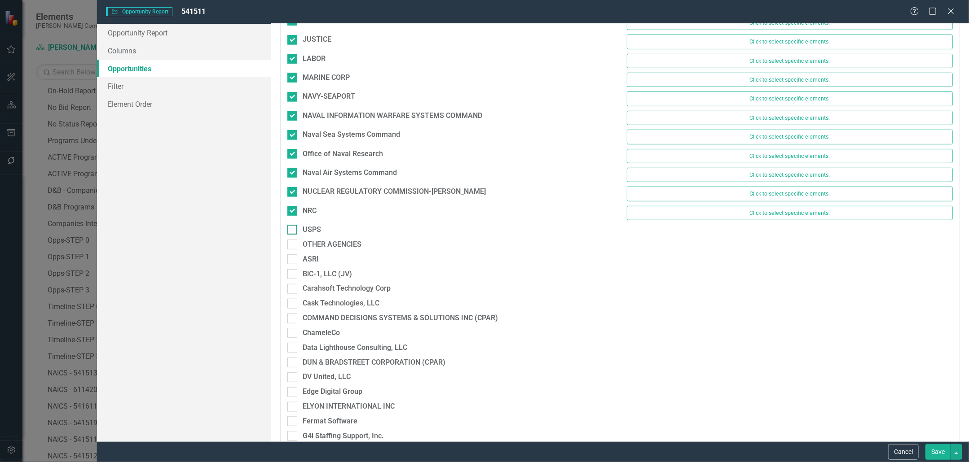
click at [292, 225] on input "USPS" at bounding box center [290, 228] width 6 height 6
checkbox input "true"
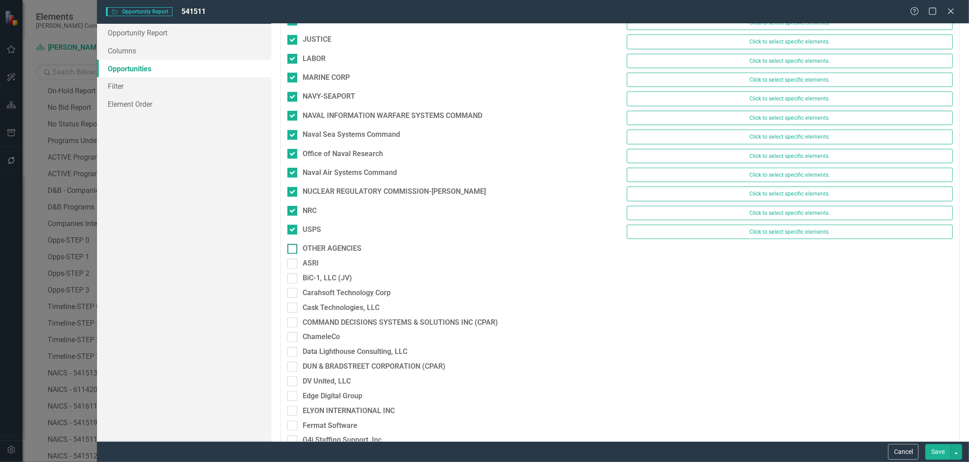
click at [293, 246] on div at bounding box center [292, 249] width 10 height 10
click at [293, 246] on input "OTHER AGENCIES" at bounding box center [290, 247] width 6 height 6
checkbox input "true"
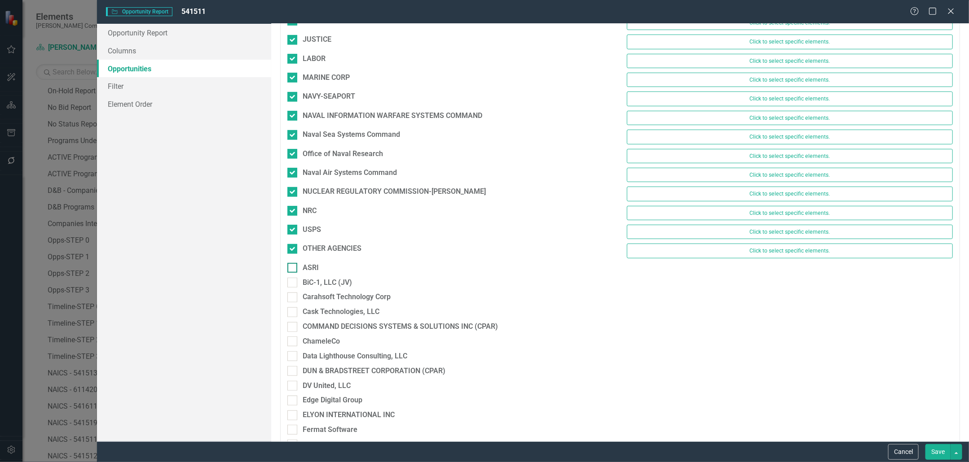
click at [292, 263] on input "ASRI" at bounding box center [290, 266] width 6 height 6
checkbox input "true"
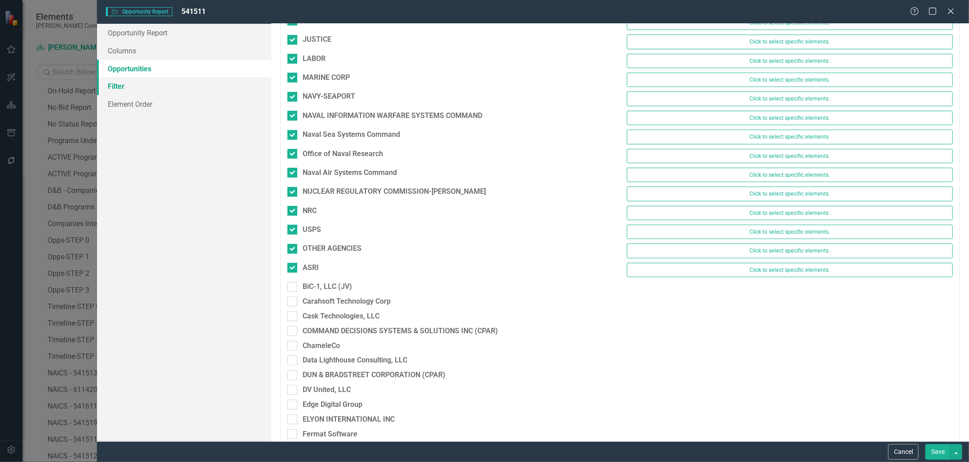
click at [117, 85] on link "Filter" at bounding box center [184, 86] width 174 height 18
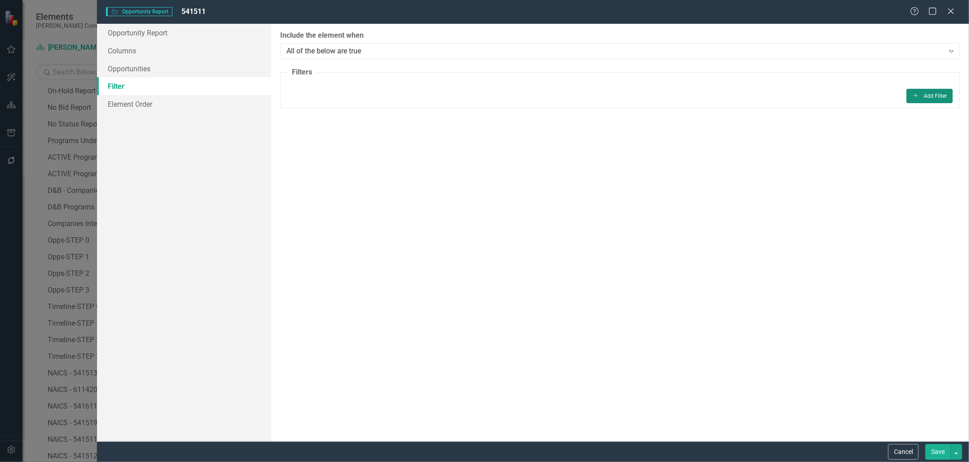
click at [947, 96] on button "Add Add Filter" at bounding box center [930, 96] width 46 height 14
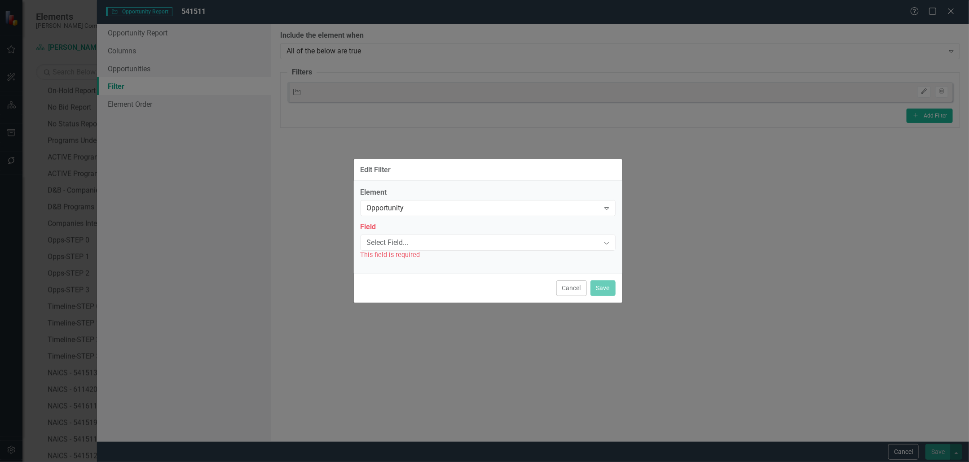
click at [528, 247] on div "Select Field..." at bounding box center [483, 243] width 233 height 10
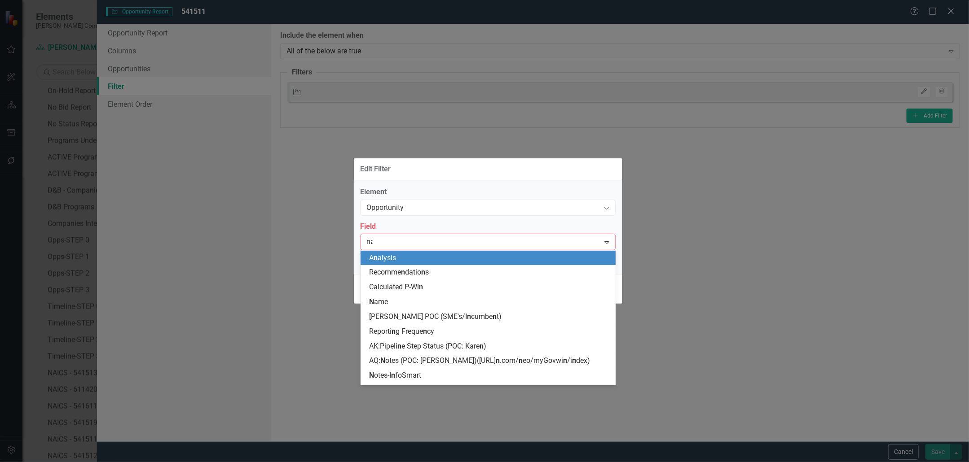
type input "nai"
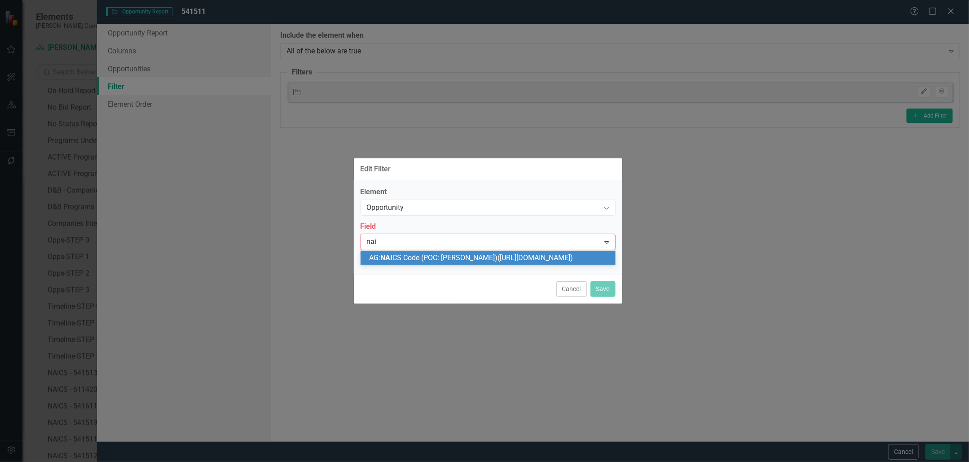
click at [514, 261] on div "AG: NAI CS Code (POC: Melissa)(https://iq.govwin.com/neo/myGovwin/index)" at bounding box center [490, 258] width 241 height 10
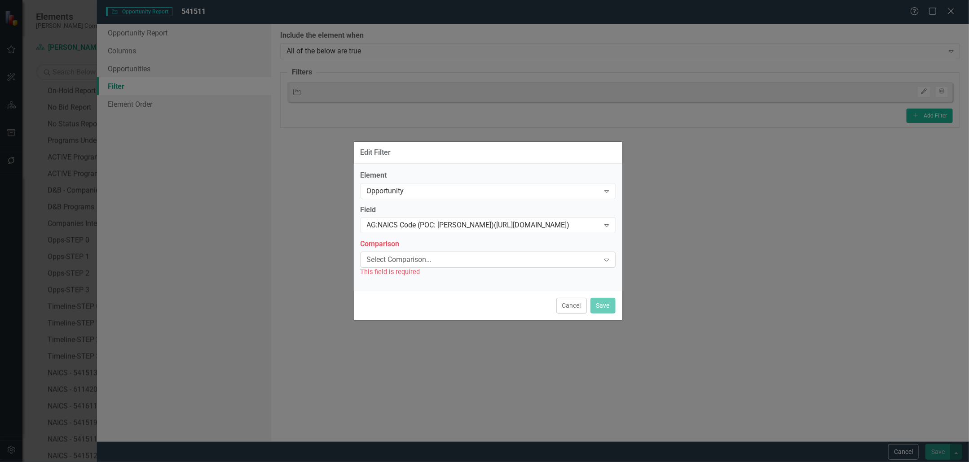
click at [491, 252] on div "Select Comparison... Expand" at bounding box center [488, 260] width 255 height 16
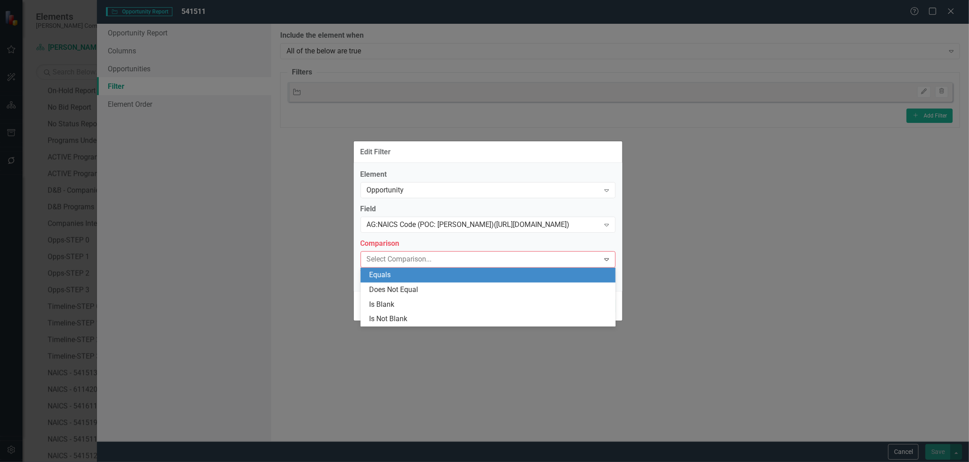
click at [422, 276] on div "Equals" at bounding box center [490, 275] width 241 height 10
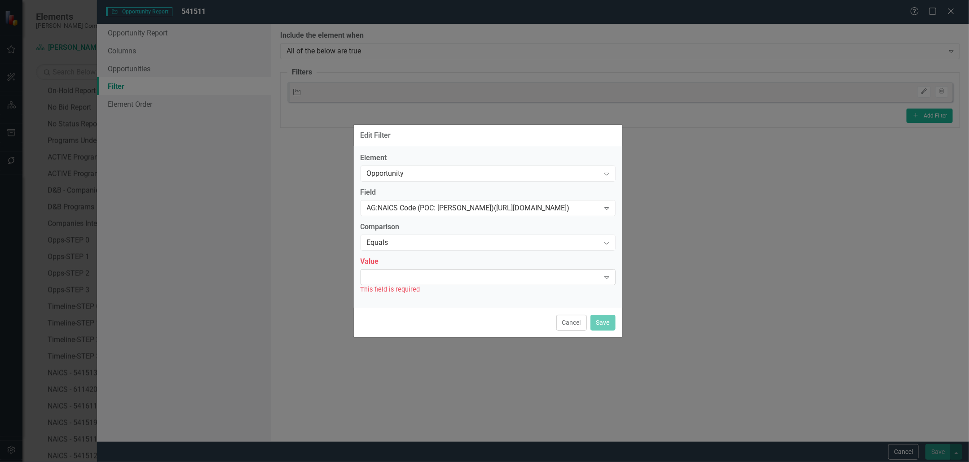
click at [418, 276] on div "Expand" at bounding box center [488, 277] width 255 height 16
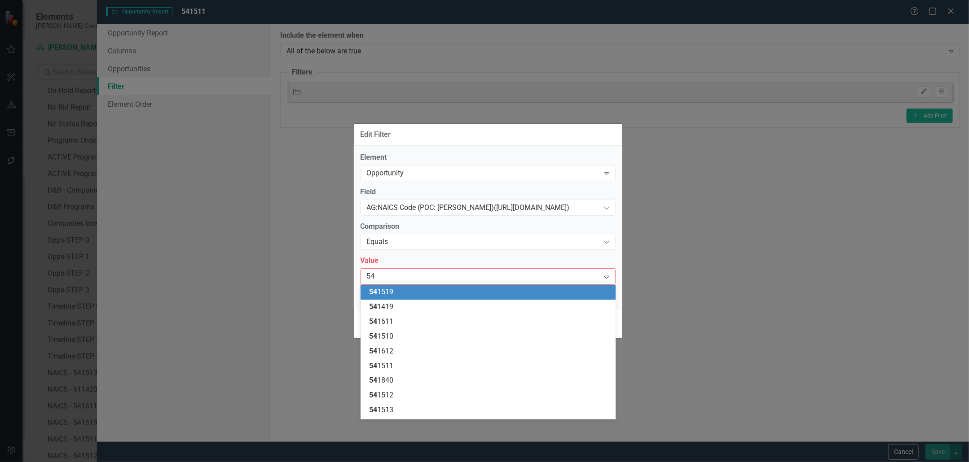
type input "541"
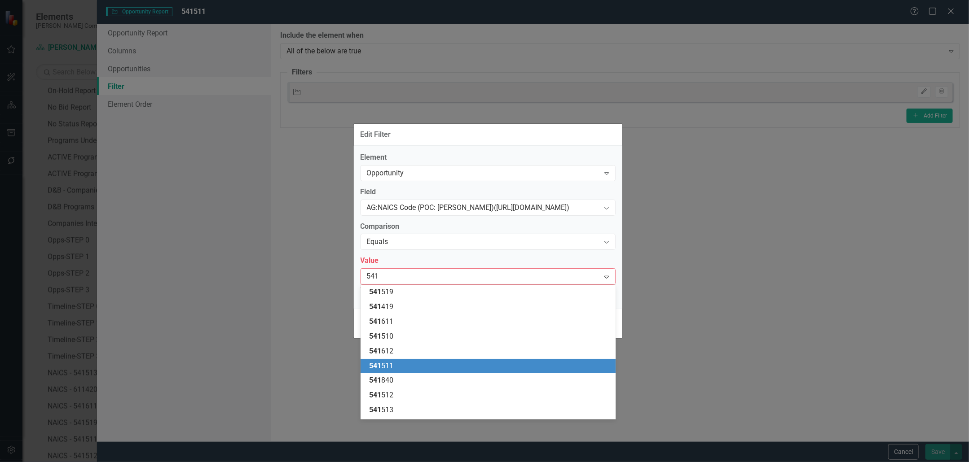
click at [413, 369] on div "541 511" at bounding box center [490, 366] width 241 height 10
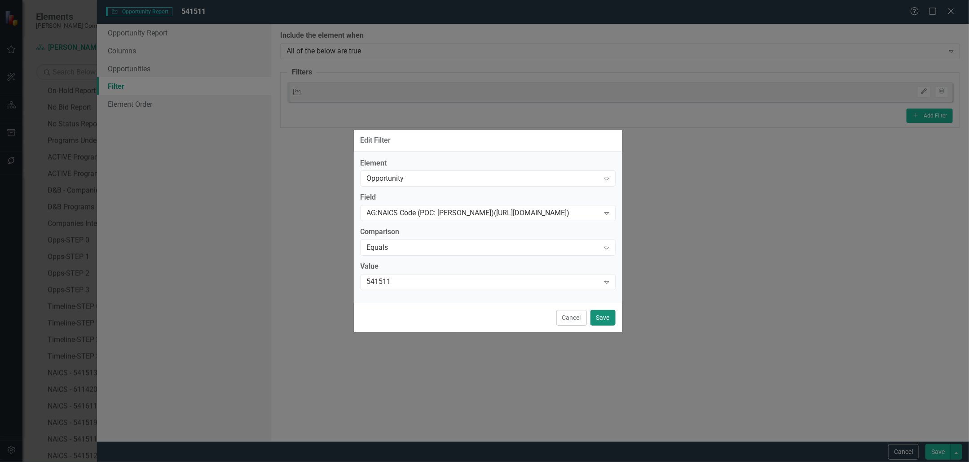
click at [609, 321] on button "Save" at bounding box center [602, 318] width 25 height 16
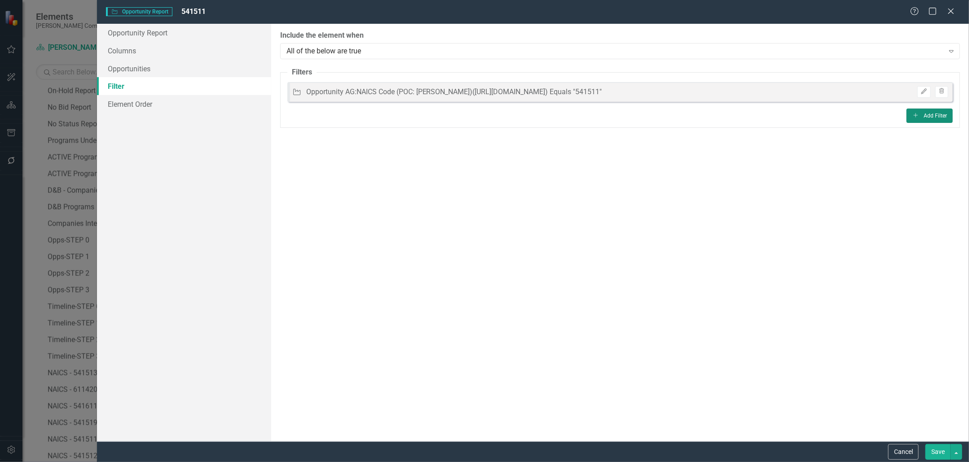
click at [917, 113] on icon "Add" at bounding box center [915, 115] width 7 height 5
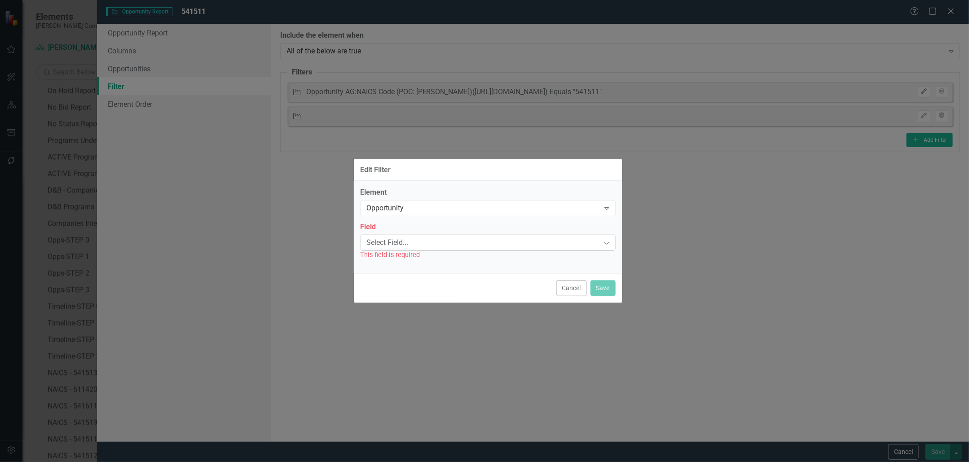
click at [455, 243] on div "Select Field..." at bounding box center [483, 243] width 233 height 10
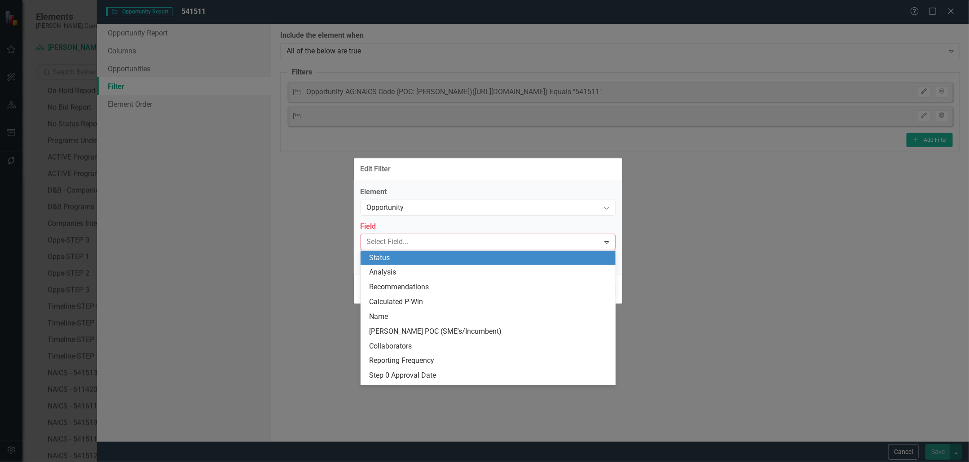
click at [431, 254] on div "Status" at bounding box center [490, 258] width 241 height 10
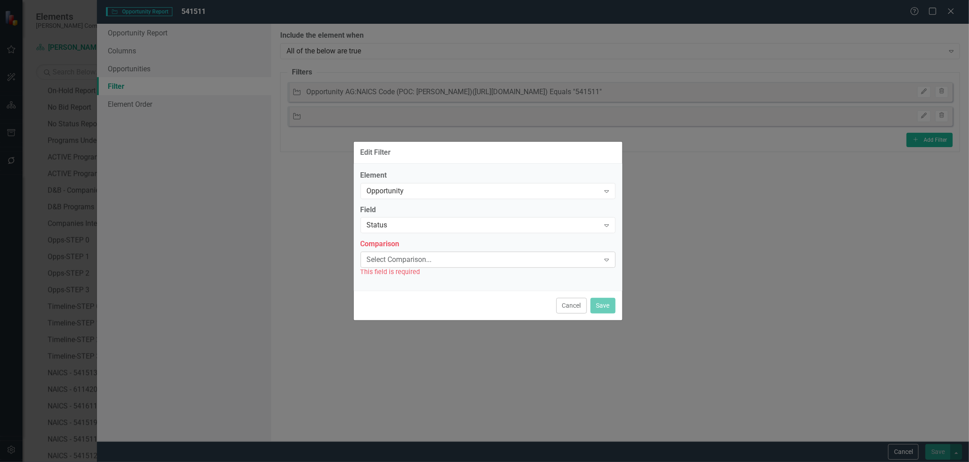
click at [436, 255] on div "Select Comparison... Expand" at bounding box center [488, 260] width 255 height 16
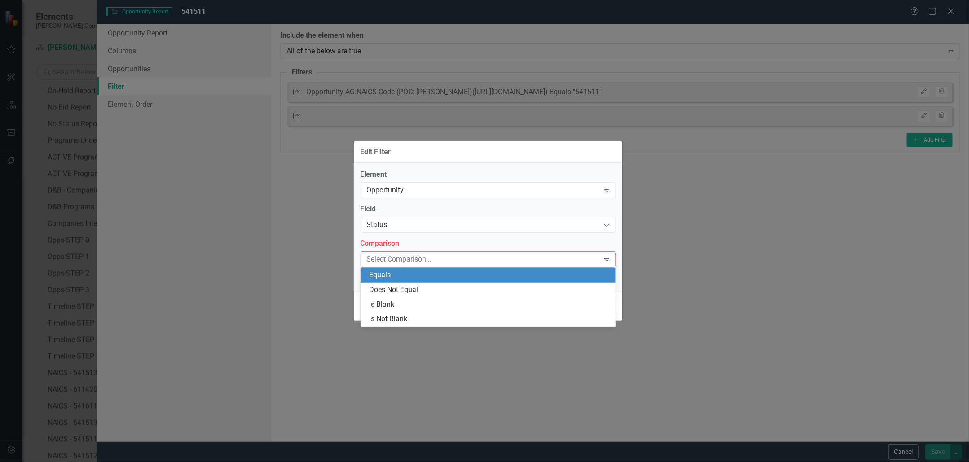
click at [406, 276] on div "Equals" at bounding box center [490, 275] width 241 height 10
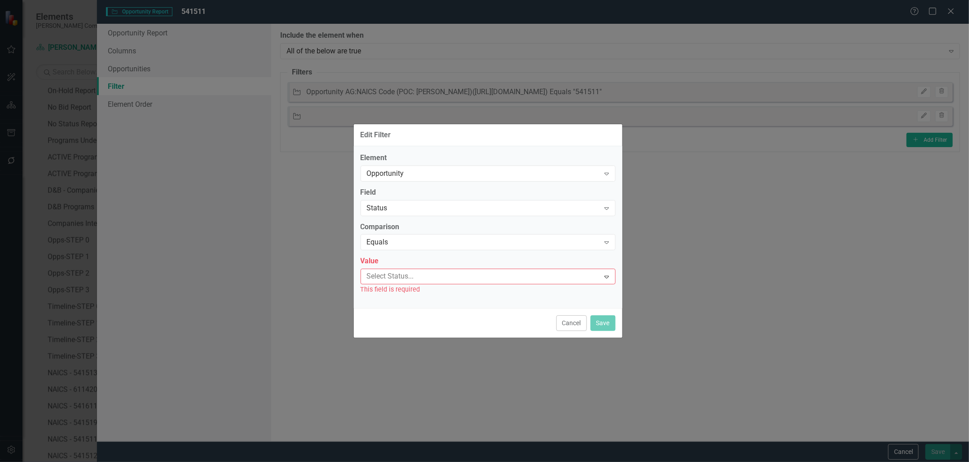
click at [467, 267] on div "Value Select Status... Expand This field is required" at bounding box center [488, 275] width 255 height 38
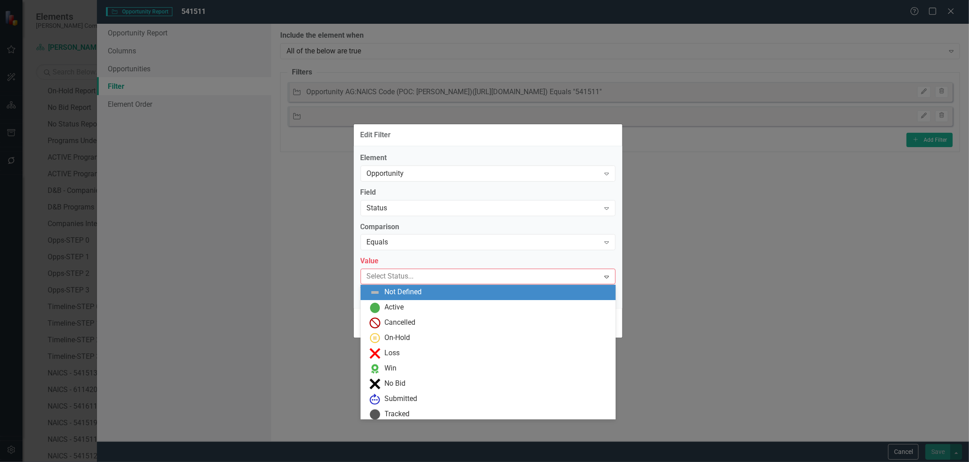
click at [466, 272] on div at bounding box center [481, 277] width 237 height 12
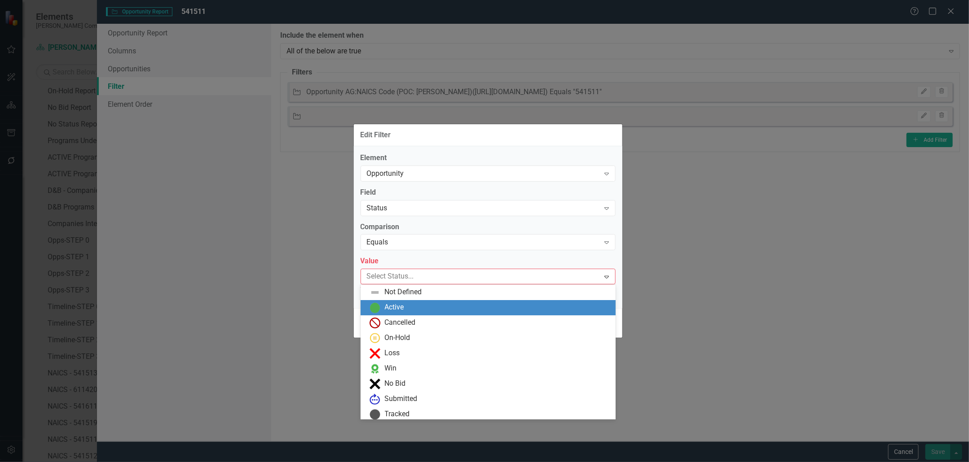
click at [444, 303] on div "Active" at bounding box center [490, 308] width 241 height 11
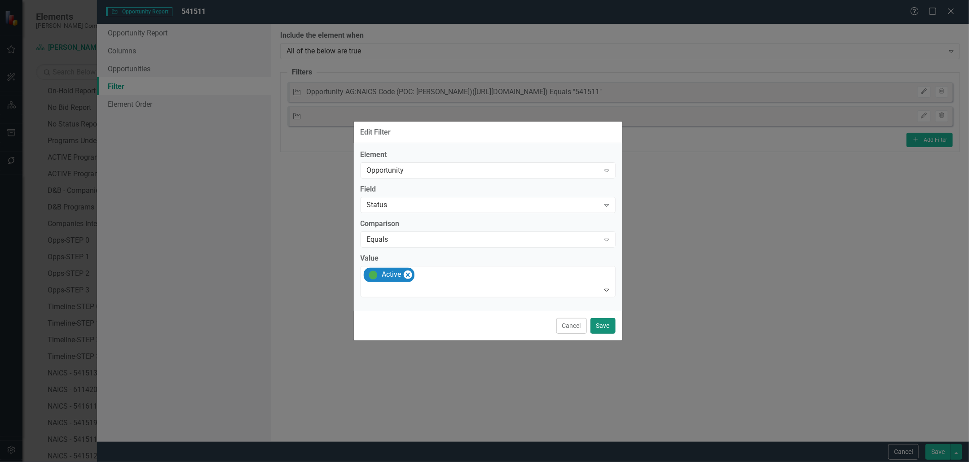
click at [613, 325] on button "Save" at bounding box center [602, 326] width 25 height 16
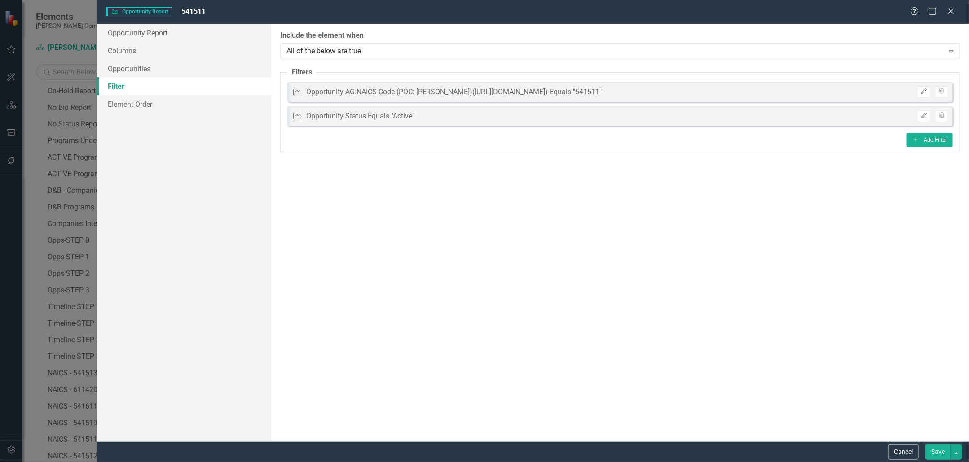
drag, startPoint x: 940, startPoint y: 448, endPoint x: 916, endPoint y: 438, distance: 25.2
click at [940, 448] on button "Save" at bounding box center [937, 453] width 25 height 16
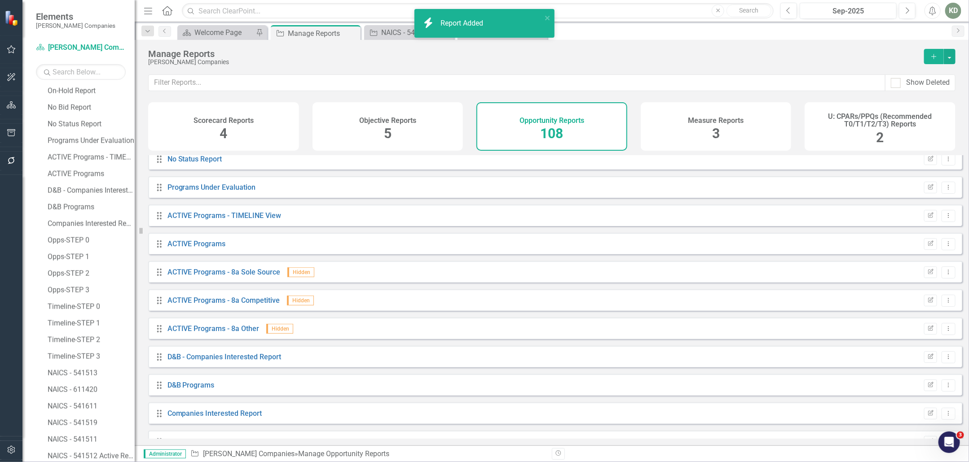
scroll to position [2771, 0]
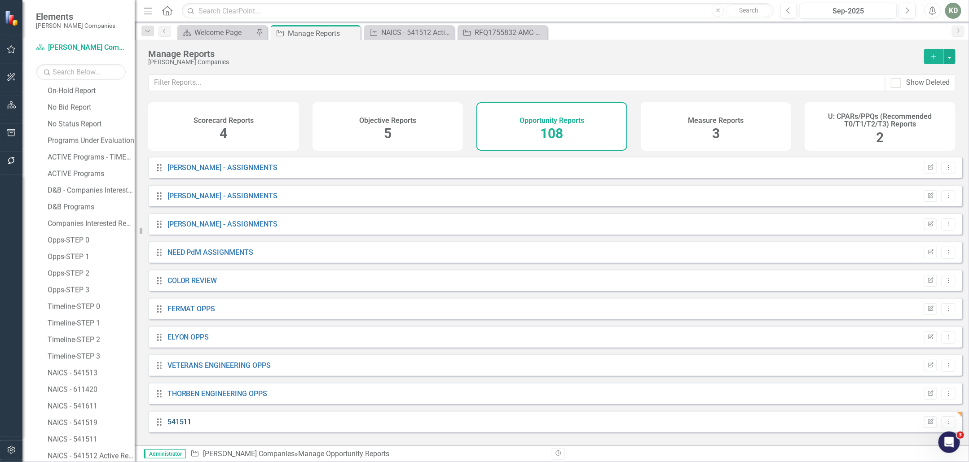
click at [191, 427] on link "541511" at bounding box center [179, 422] width 24 height 9
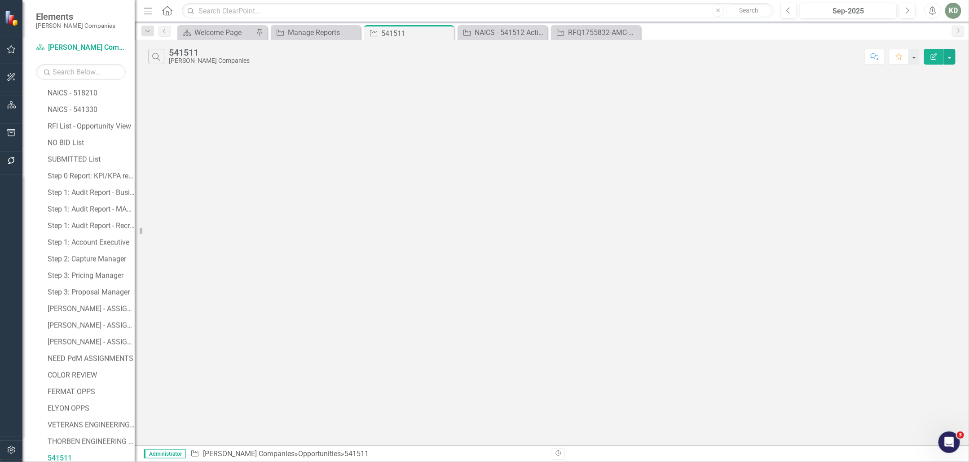
scroll to position [1434, 0]
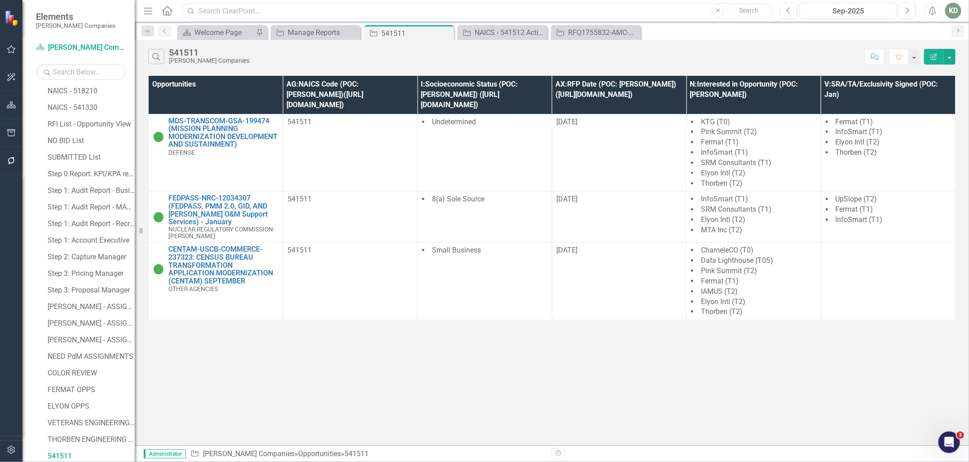
click at [301, 12] on input "text" at bounding box center [478, 11] width 592 height 16
type input "541511"
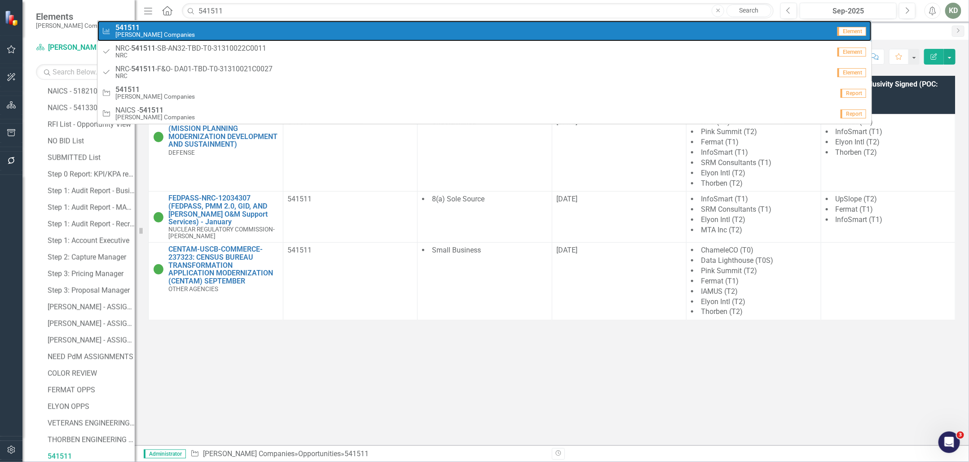
click at [272, 34] on div "Measure 541511 STAHL Companies" at bounding box center [466, 31] width 729 height 15
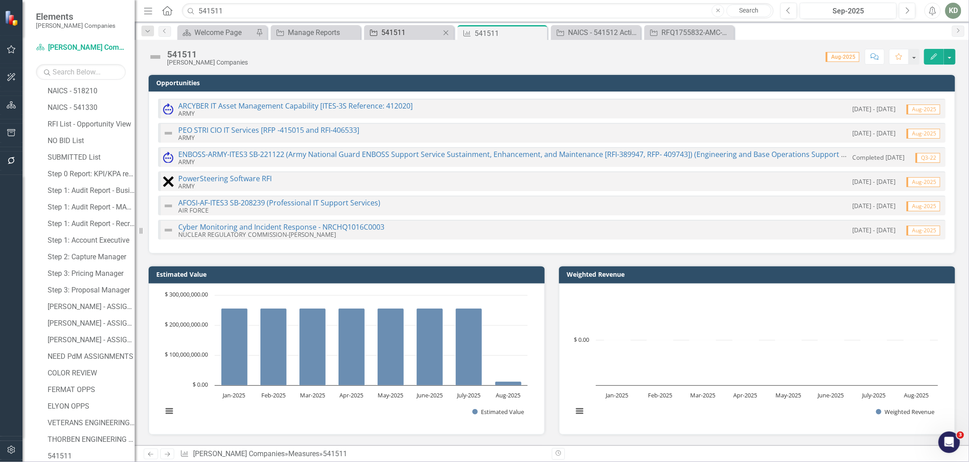
click at [426, 35] on div "541511" at bounding box center [410, 32] width 59 height 11
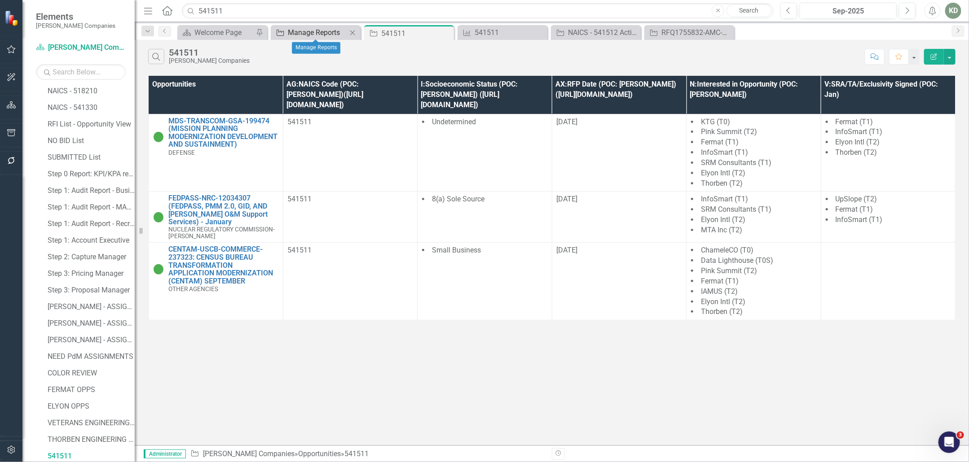
click at [331, 29] on div "Manage Reports" at bounding box center [317, 32] width 59 height 11
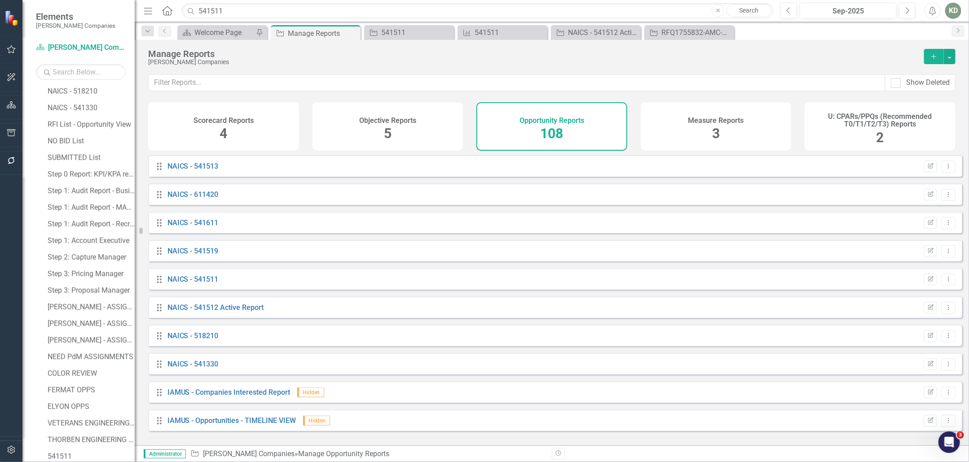
scroll to position [678, 0]
click at [188, 280] on div "Drag NAICS - 541511 Edit Report Dropdown Menu" at bounding box center [555, 281] width 814 height 22
click at [193, 285] on link "NAICS - 541511" at bounding box center [192, 281] width 51 height 9
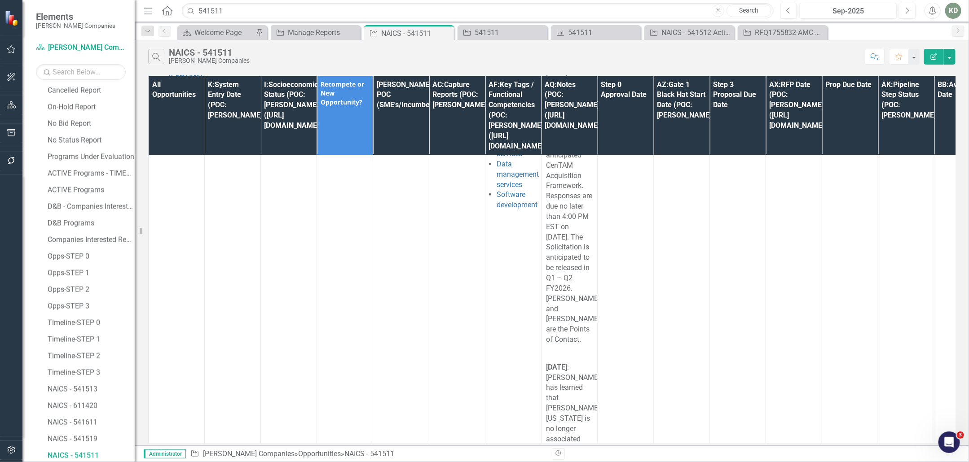
scroll to position [4846, 0]
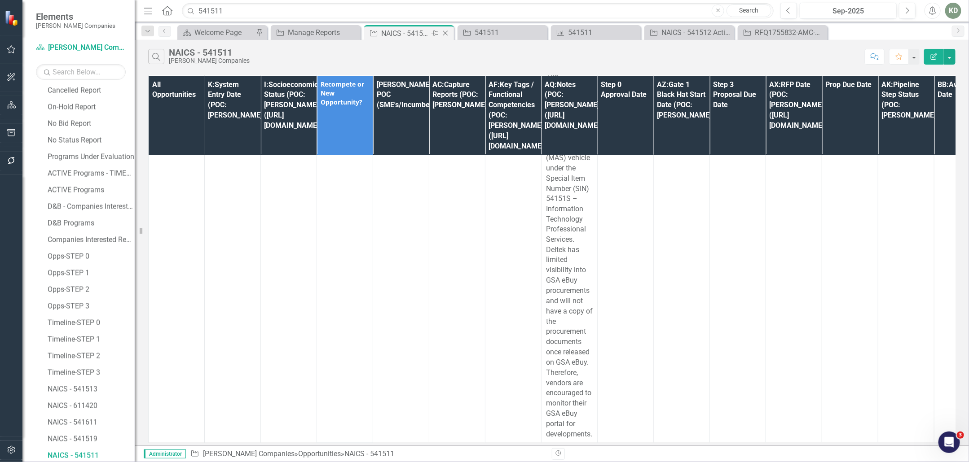
click at [445, 34] on icon "Close" at bounding box center [445, 33] width 9 height 7
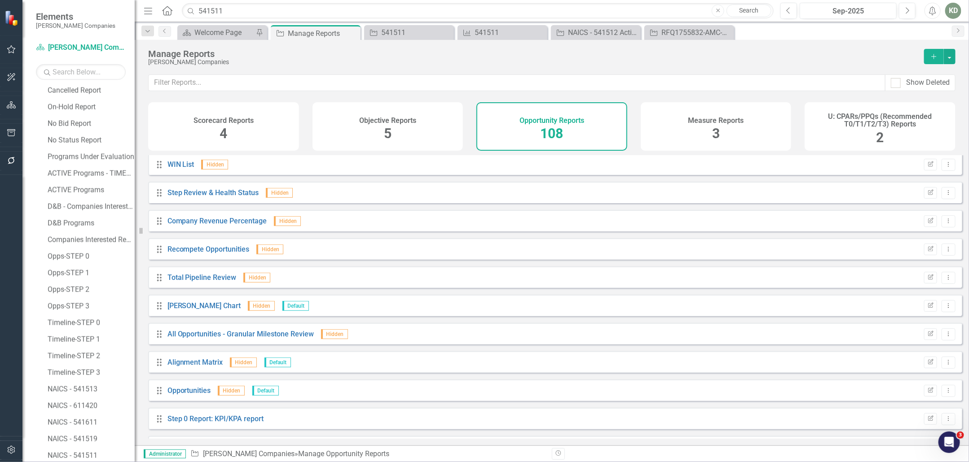
scroll to position [2771, 0]
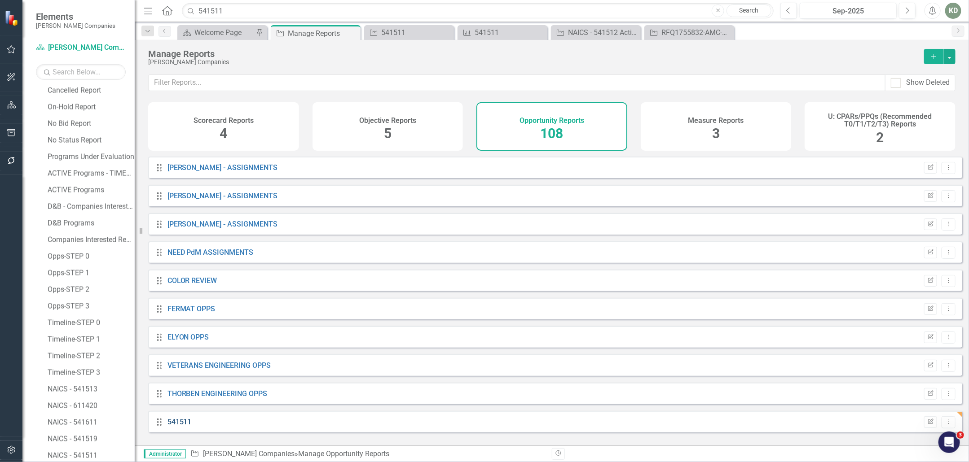
click at [172, 427] on link "541511" at bounding box center [179, 422] width 24 height 9
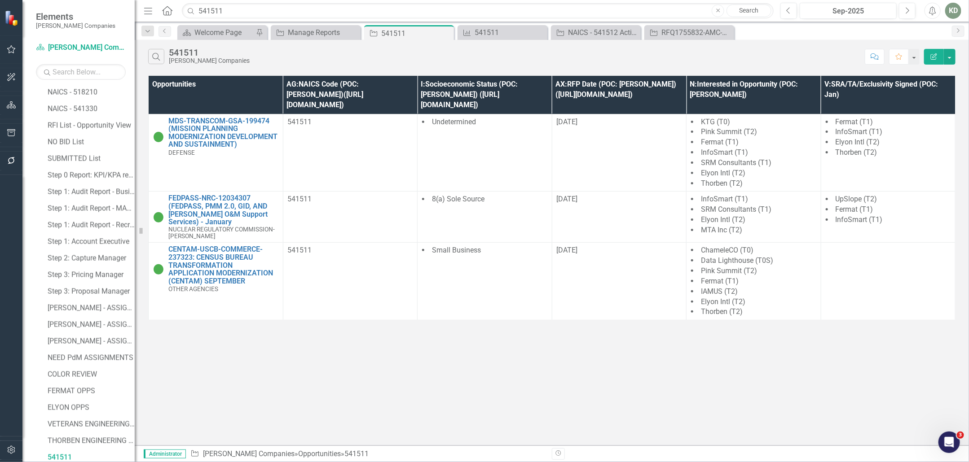
scroll to position [1434, 0]
click at [937, 56] on icon "Edit Report" at bounding box center [934, 56] width 8 height 6
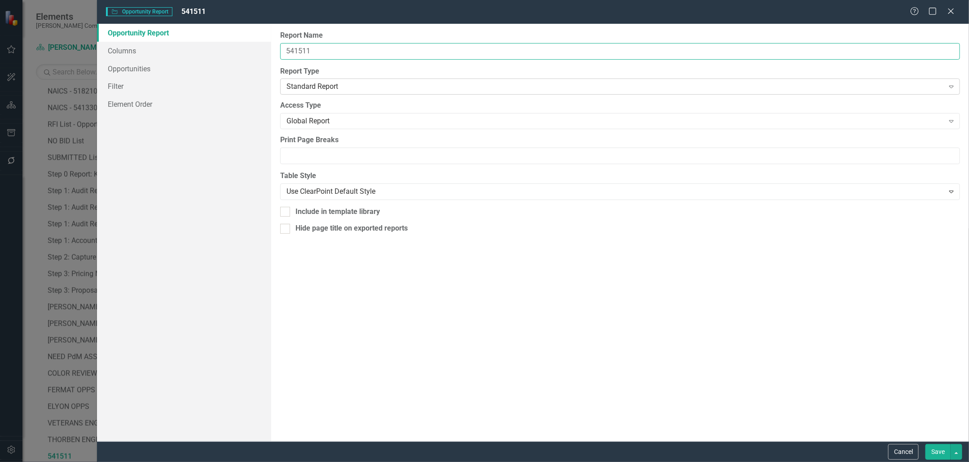
drag, startPoint x: 286, startPoint y: 50, endPoint x: 296, endPoint y: 91, distance: 41.9
click at [286, 50] on input "541511" at bounding box center [620, 51] width 680 height 17
click at [351, 52] on input "541511" at bounding box center [620, 51] width 680 height 17
type input "541511 - ACTIVE PROGRAMS REPORT"
click at [949, 453] on button "Save" at bounding box center [937, 453] width 25 height 16
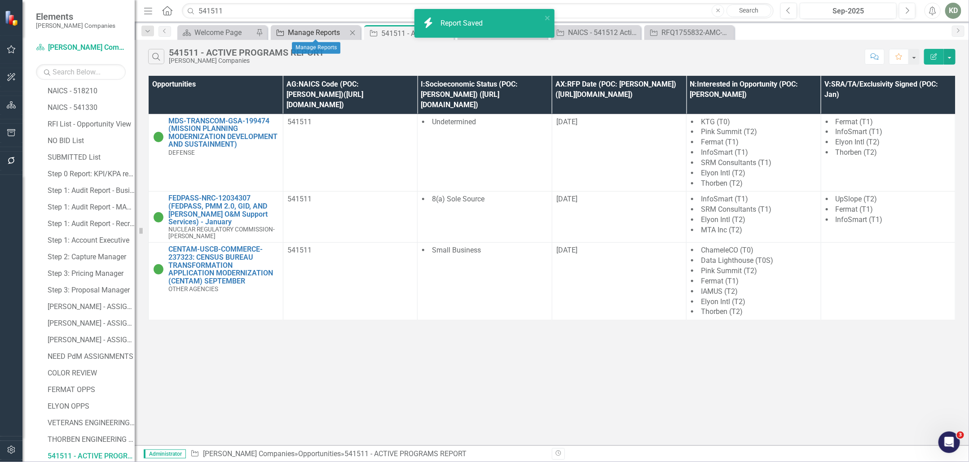
click at [323, 34] on div "Manage Reports" at bounding box center [317, 32] width 59 height 11
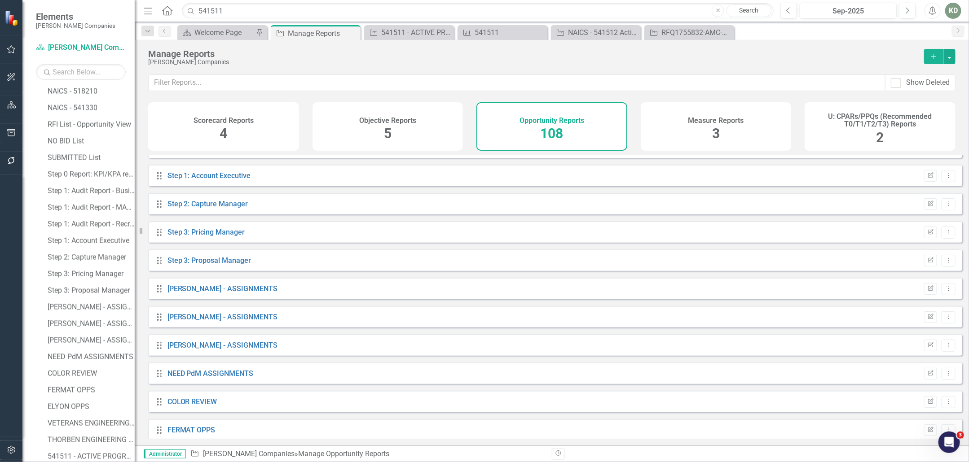
scroll to position [2771, 0]
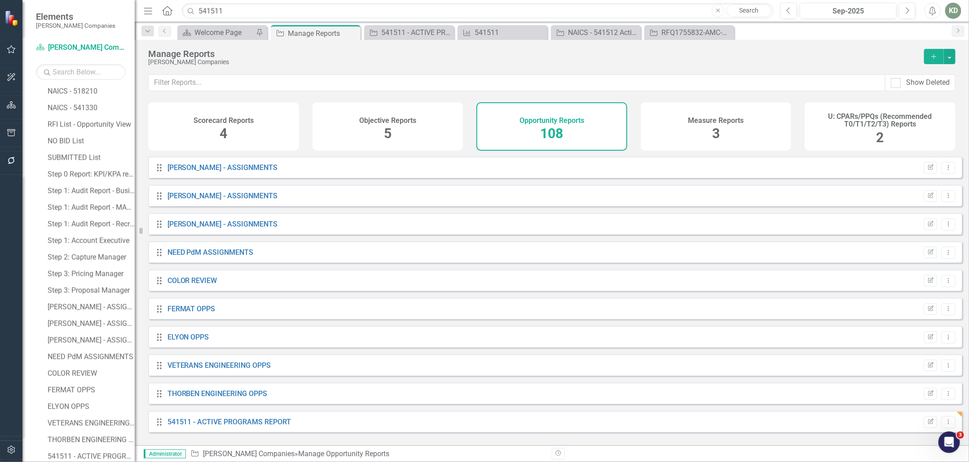
click at [158, 428] on div "Drag 541511 - ACTIVE PROGRAMS REPORT" at bounding box center [224, 423] width 136 height 10
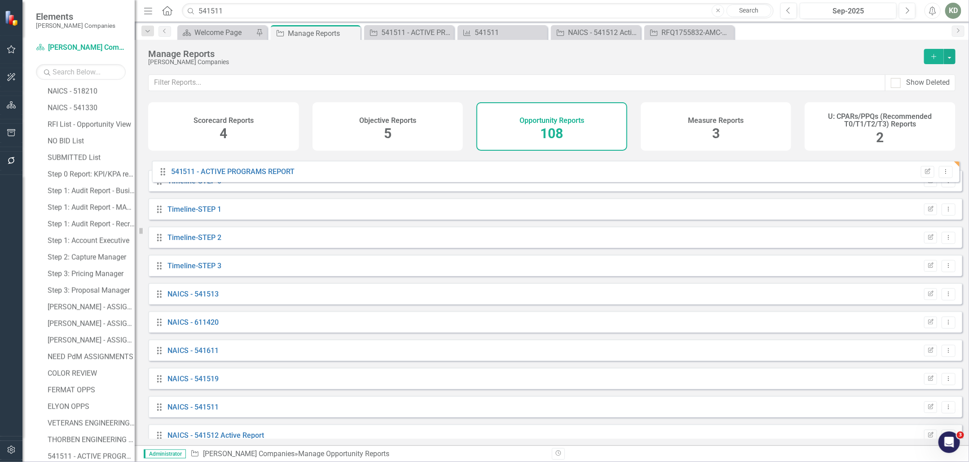
scroll to position [525, 0]
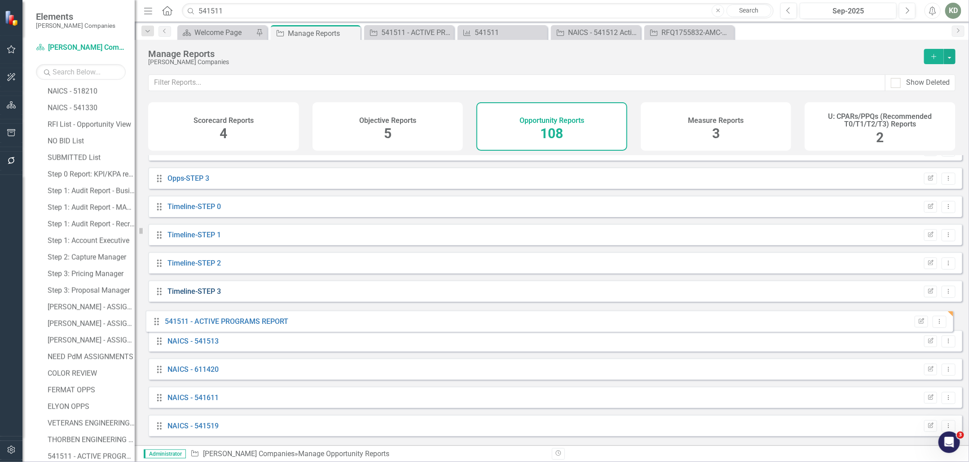
drag, startPoint x: 158, startPoint y: 431, endPoint x: 169, endPoint y: 298, distance: 133.8
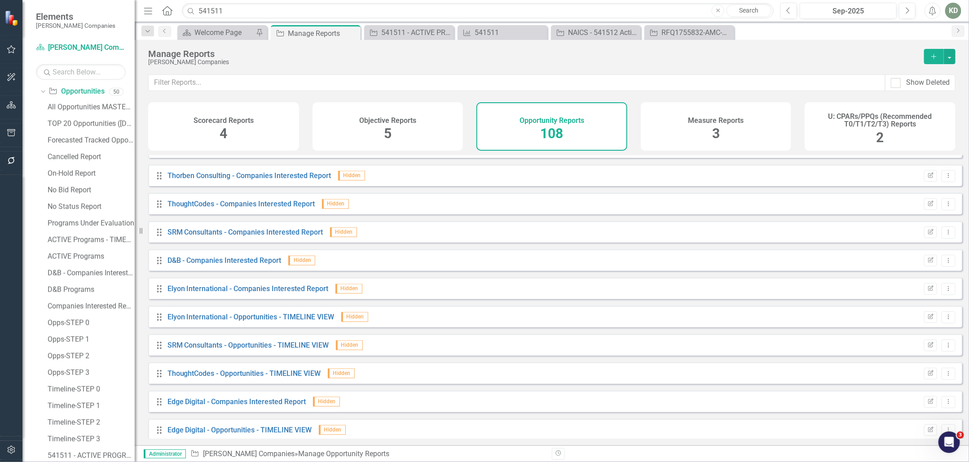
scroll to position [985, 0]
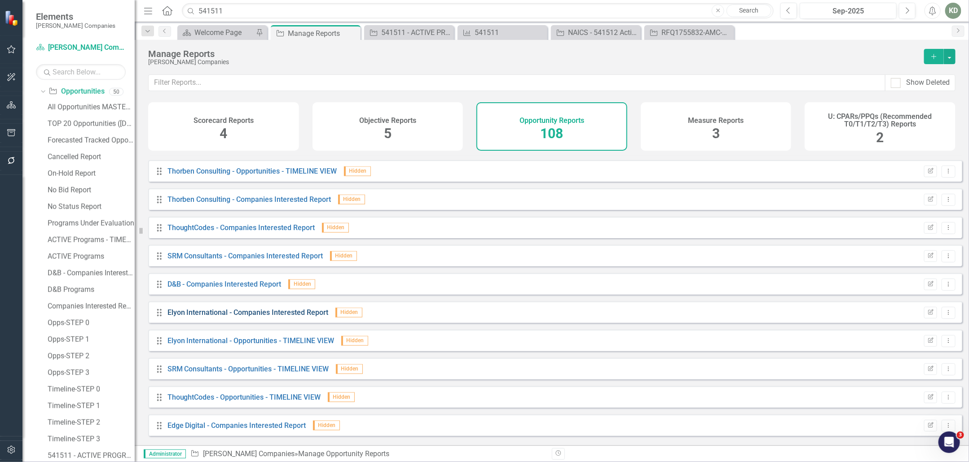
click at [249, 317] on link "Elyon International - Companies Interested Report" at bounding box center [247, 312] width 161 height 9
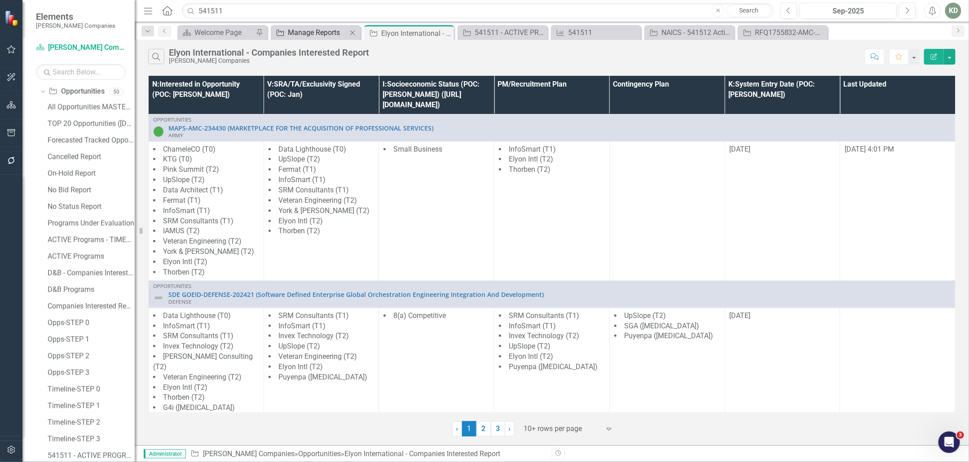
click at [294, 35] on div "Manage Reports" at bounding box center [317, 32] width 59 height 11
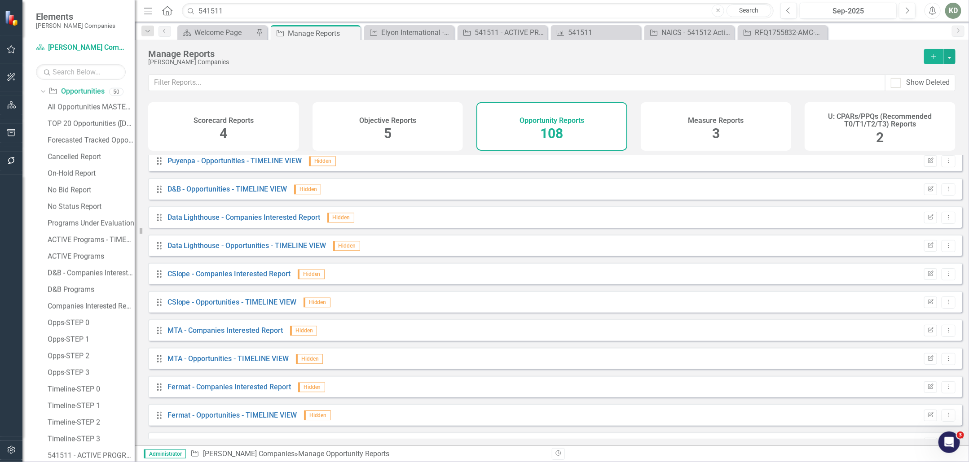
scroll to position [1448, 0]
click at [927, 390] on icon "Edit Report" at bounding box center [930, 386] width 7 height 5
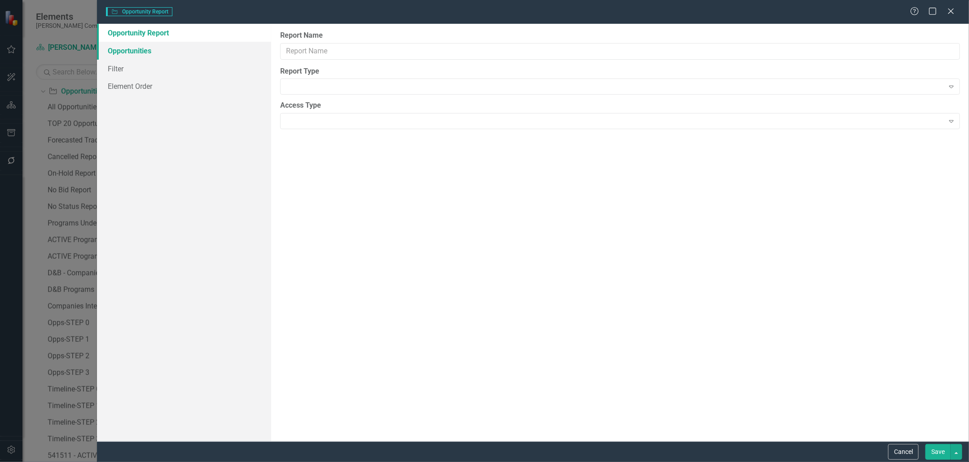
type input "Fermat - Companies Interested Report"
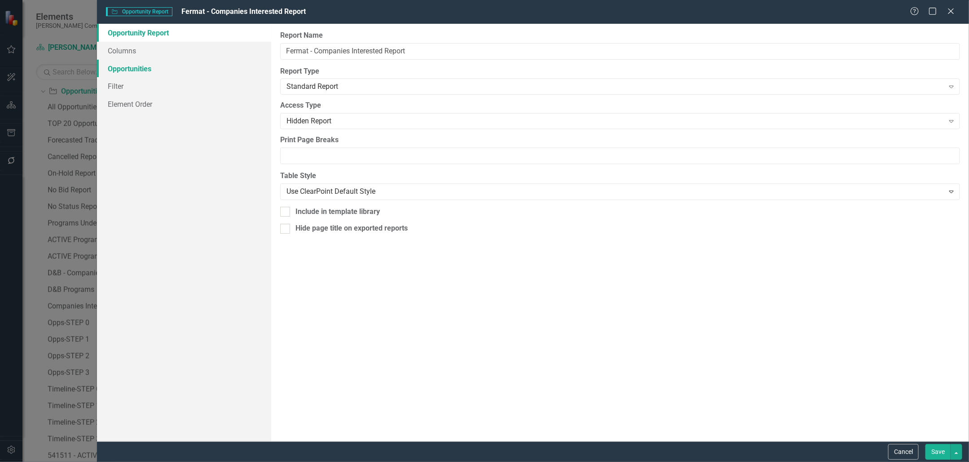
click at [155, 67] on link "Opportunities" at bounding box center [184, 69] width 174 height 18
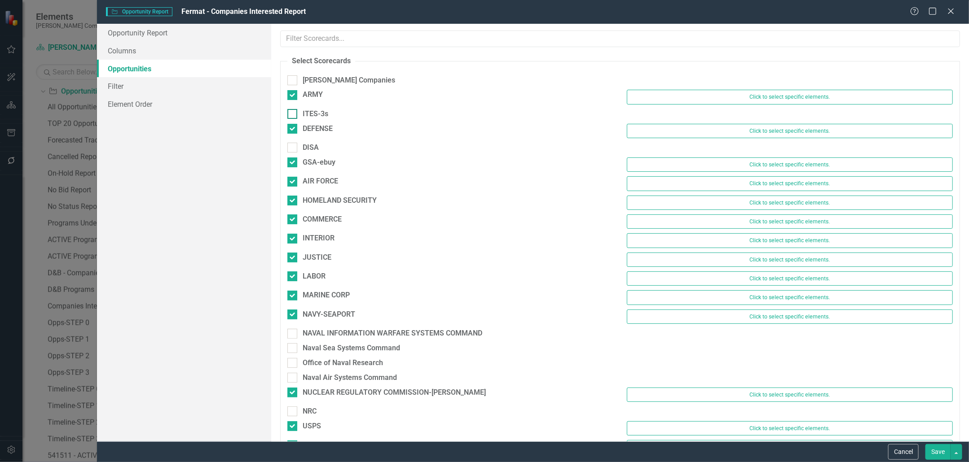
click at [294, 111] on div at bounding box center [292, 114] width 10 height 10
click at [293, 111] on input "ITES-3s" at bounding box center [290, 112] width 6 height 6
checkbox input "true"
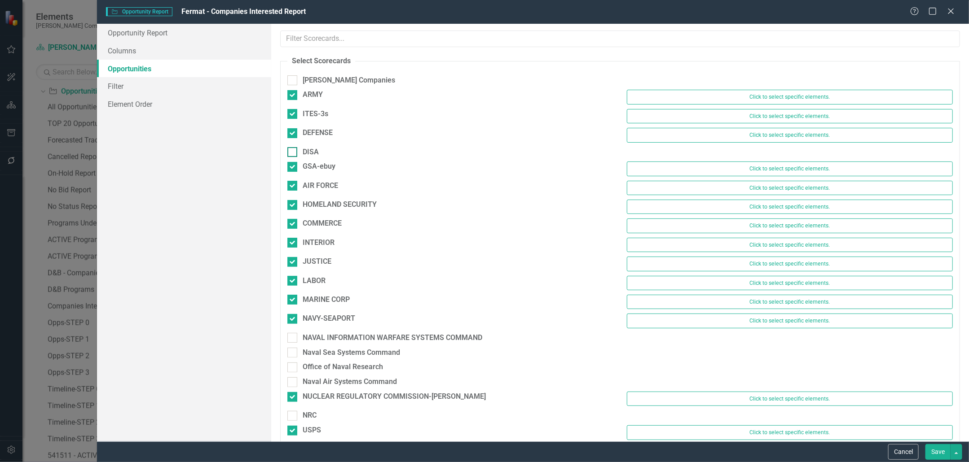
click at [296, 149] on div at bounding box center [292, 152] width 10 height 10
click at [293, 149] on input "DISA" at bounding box center [290, 150] width 6 height 6
checkbox input "true"
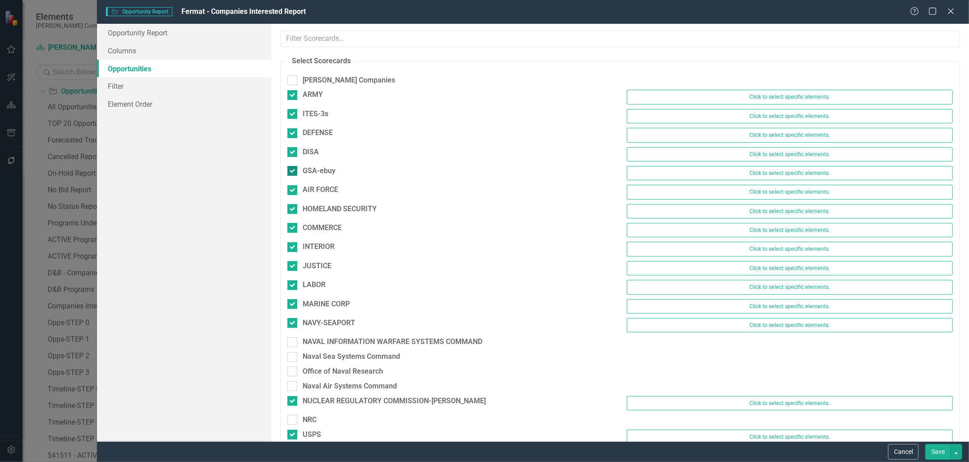
drag, startPoint x: 294, startPoint y: 80, endPoint x: 319, endPoint y: 176, distance: 99.3
click at [294, 80] on div at bounding box center [292, 80] width 10 height 10
click at [293, 80] on input "[PERSON_NAME] Companies" at bounding box center [290, 78] width 6 height 6
checkbox input "true"
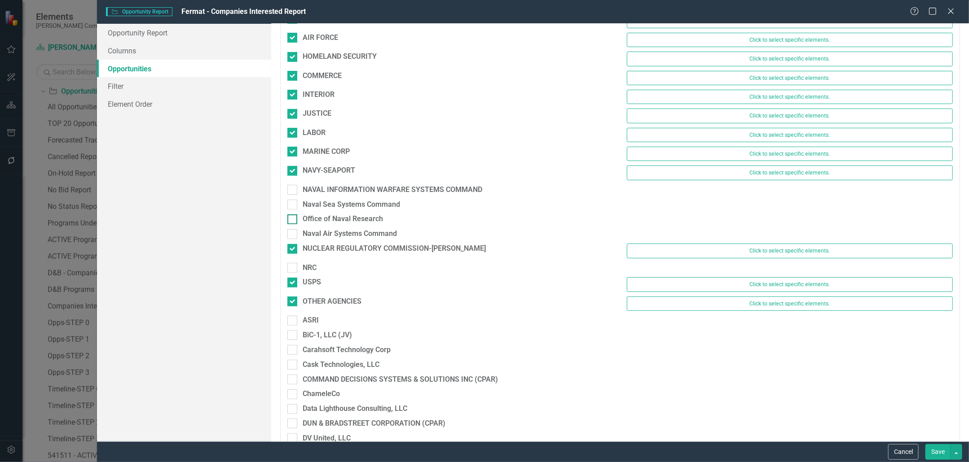
scroll to position [165, 0]
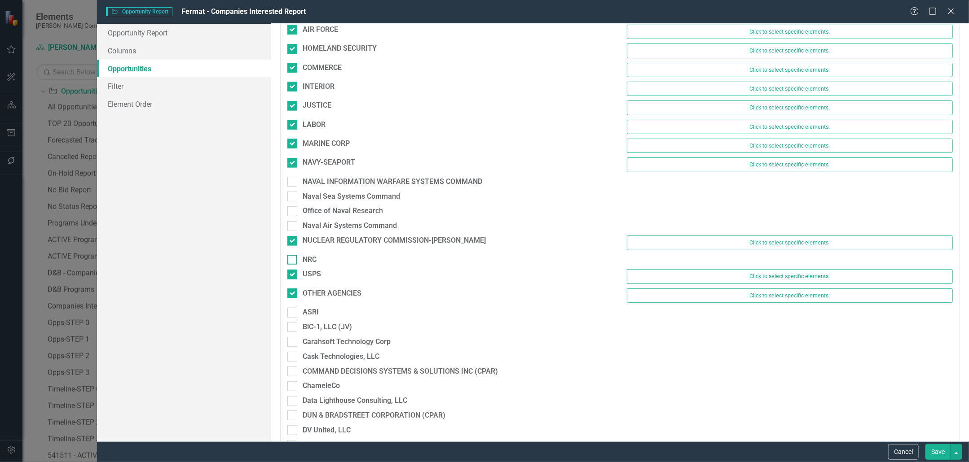
click at [295, 255] on div at bounding box center [292, 260] width 10 height 10
click at [293, 255] on input "NRC" at bounding box center [290, 258] width 6 height 6
checkbox input "true"
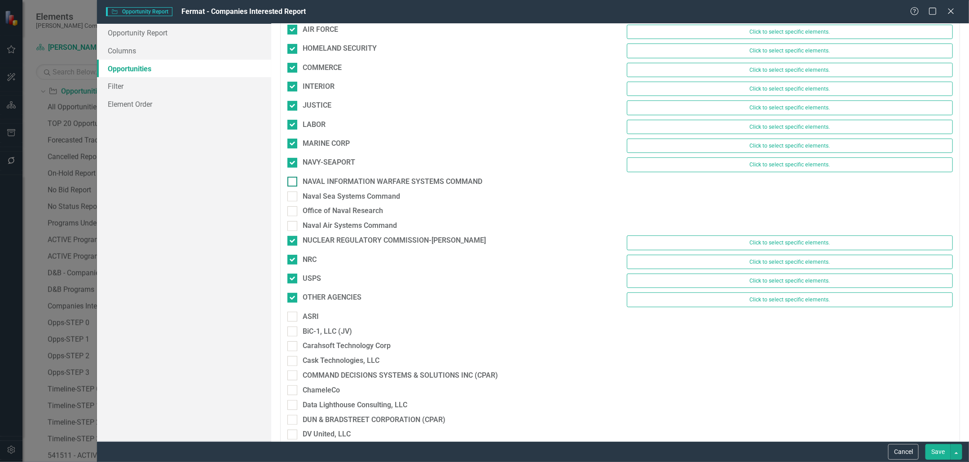
click at [293, 177] on div at bounding box center [292, 182] width 10 height 10
click at [293, 177] on input "NAVAL INFORMATION WARFARE SYSTEMS COMMAND" at bounding box center [290, 180] width 6 height 6
checkbox input "true"
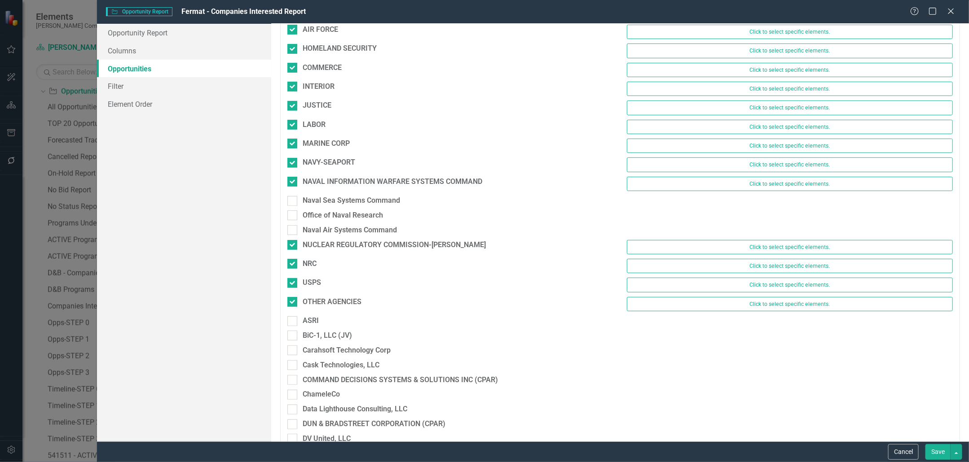
drag, startPoint x: 294, startPoint y: 189, endPoint x: 288, endPoint y: 206, distance: 17.5
click at [294, 189] on div "NAVAL INFORMATION WARFARE SYSTEMS COMMAND Click to select specific elements." at bounding box center [620, 186] width 679 height 19
drag, startPoint x: 290, startPoint y: 199, endPoint x: 291, endPoint y: 207, distance: 8.1
click at [290, 199] on div at bounding box center [292, 201] width 10 height 10
click at [290, 199] on input "Naval Sea Systems Command" at bounding box center [290, 199] width 6 height 6
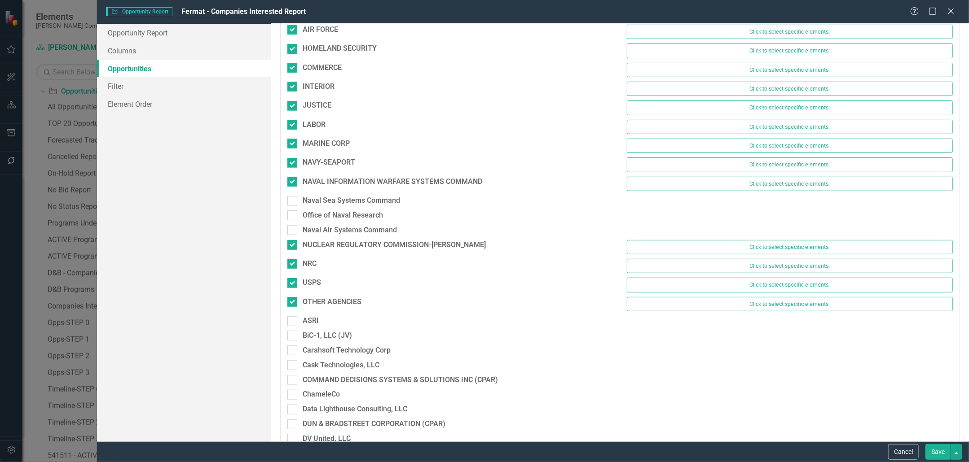
checkbox input "true"
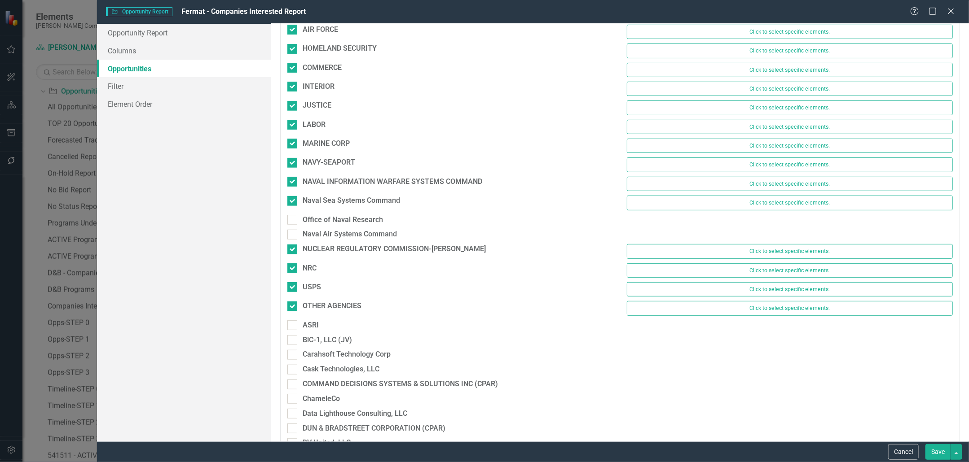
click at [292, 208] on div "Naval Sea Systems Command Click to select specific elements." at bounding box center [620, 205] width 679 height 19
click at [292, 215] on input "Office of Naval Research" at bounding box center [290, 218] width 6 height 6
checkbox input "true"
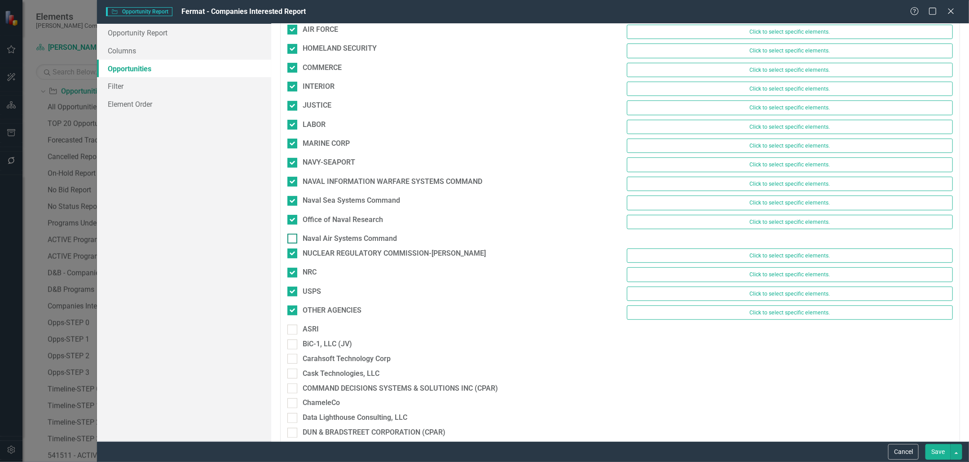
drag, startPoint x: 294, startPoint y: 229, endPoint x: 293, endPoint y: 234, distance: 4.7
click at [294, 234] on div at bounding box center [292, 239] width 10 height 10
click at [293, 234] on input "Naval Air Systems Command" at bounding box center [290, 237] width 6 height 6
checkbox input "true"
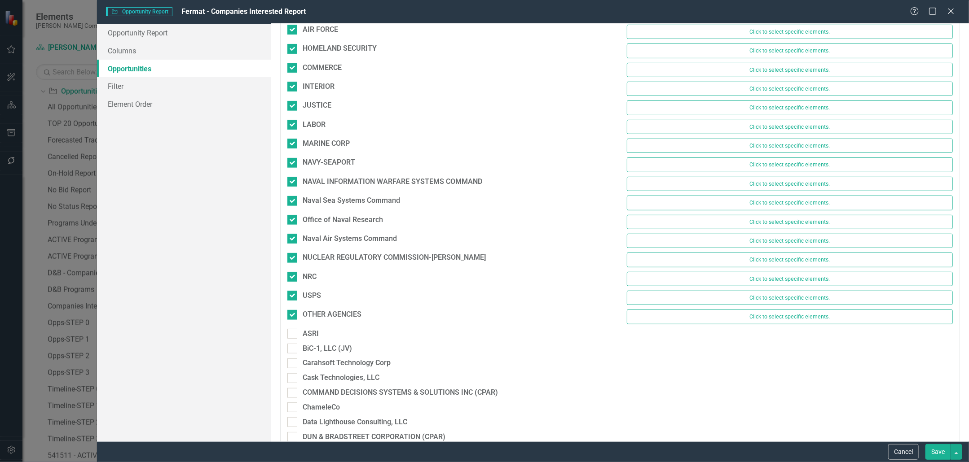
click at [935, 449] on button "Save" at bounding box center [937, 453] width 25 height 16
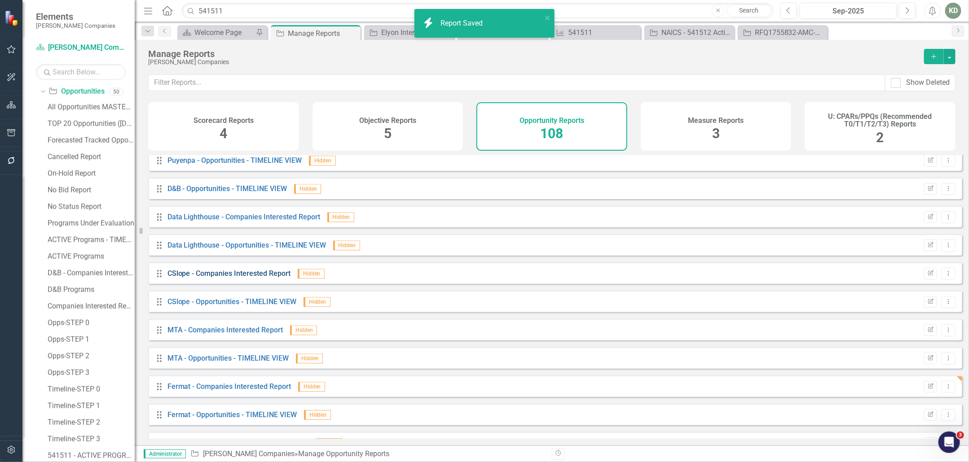
scroll to position [1478, 0]
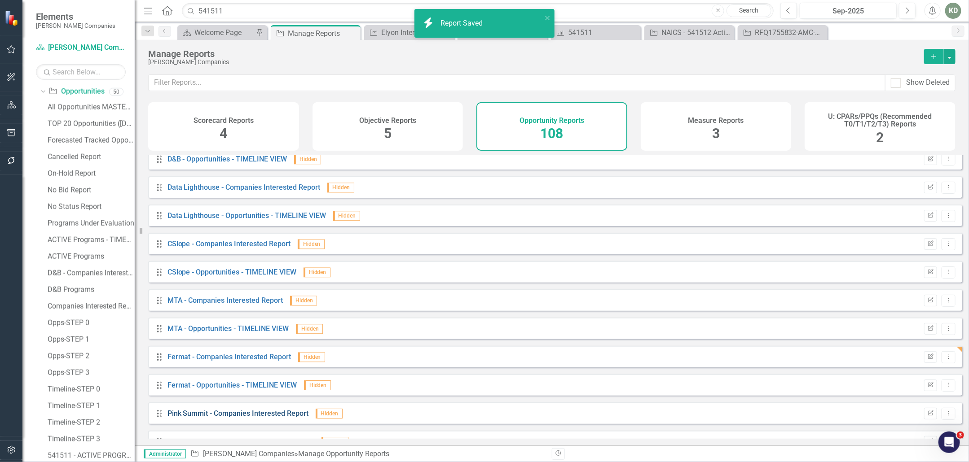
click at [249, 418] on link "Pink Summit - Companies Interested Report" at bounding box center [237, 413] width 141 height 9
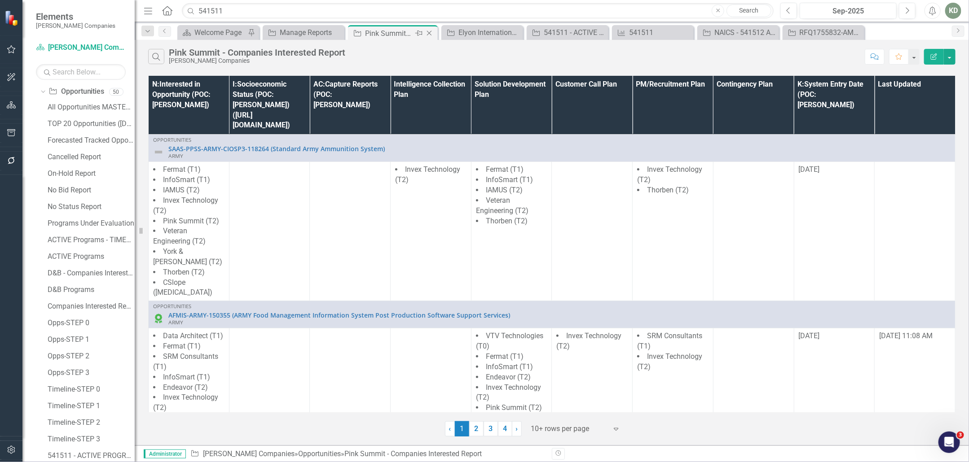
click at [427, 32] on icon "Close" at bounding box center [429, 33] width 9 height 7
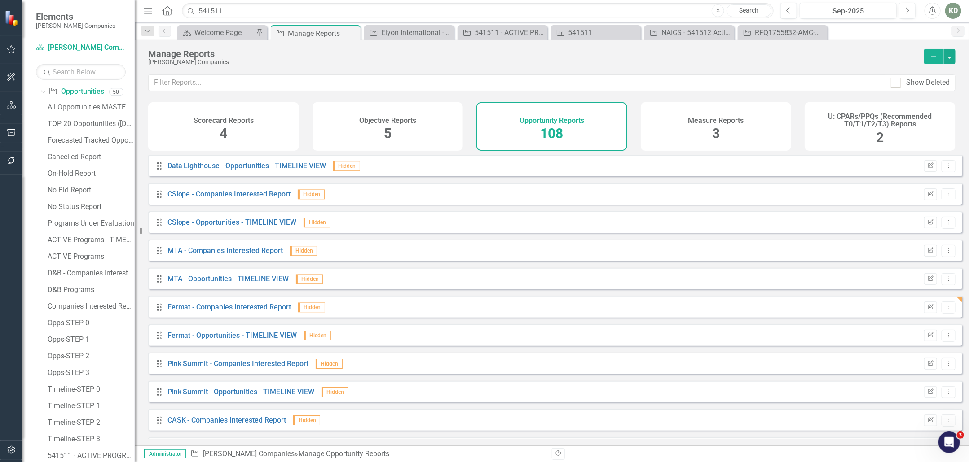
scroll to position [1530, 0]
click at [235, 338] on link "Fermat - Opportunities - TIMELINE VIEW" at bounding box center [232, 333] width 130 height 9
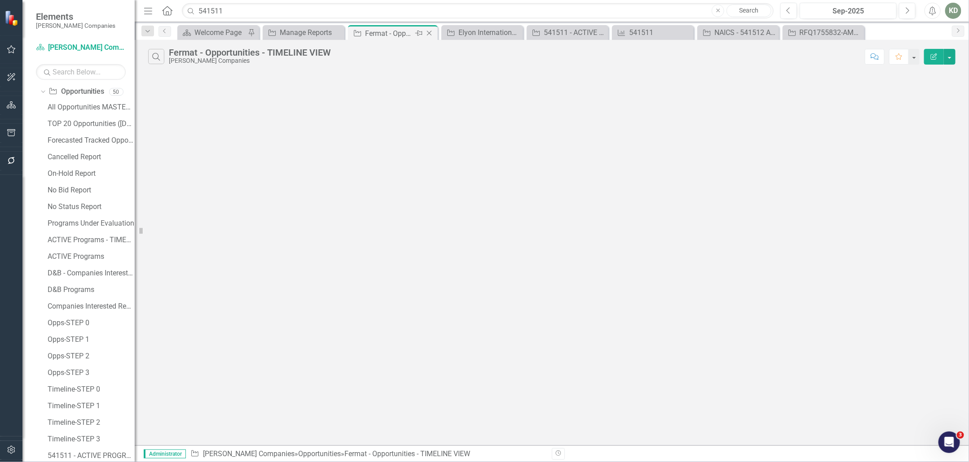
click at [428, 31] on icon "Close" at bounding box center [429, 33] width 9 height 7
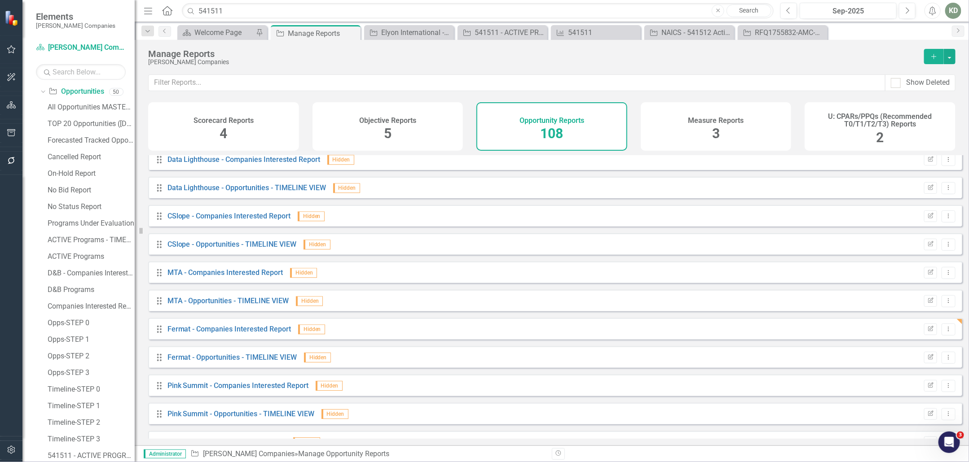
scroll to position [1510, 0]
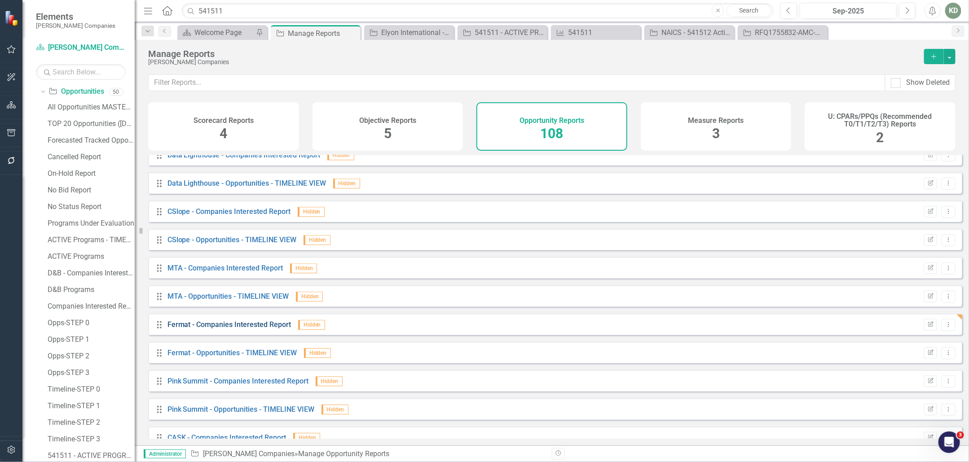
click at [244, 329] on link "Fermat - Companies Interested Report" at bounding box center [229, 325] width 124 height 9
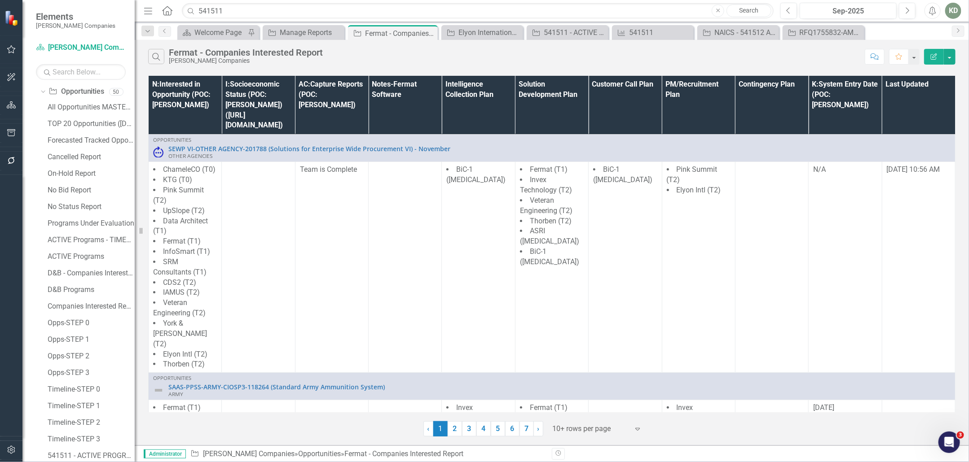
click at [930, 59] on button "Edit Report" at bounding box center [934, 57] width 20 height 16
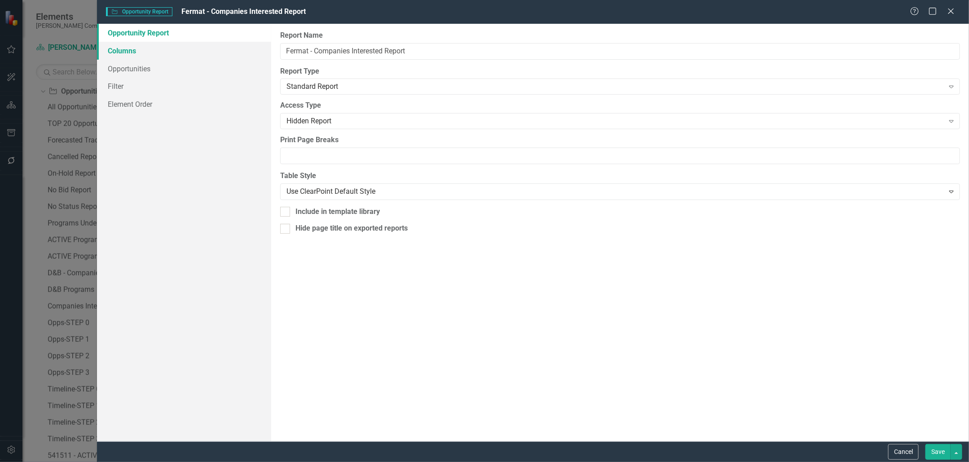
click at [176, 48] on link "Columns" at bounding box center [184, 51] width 174 height 18
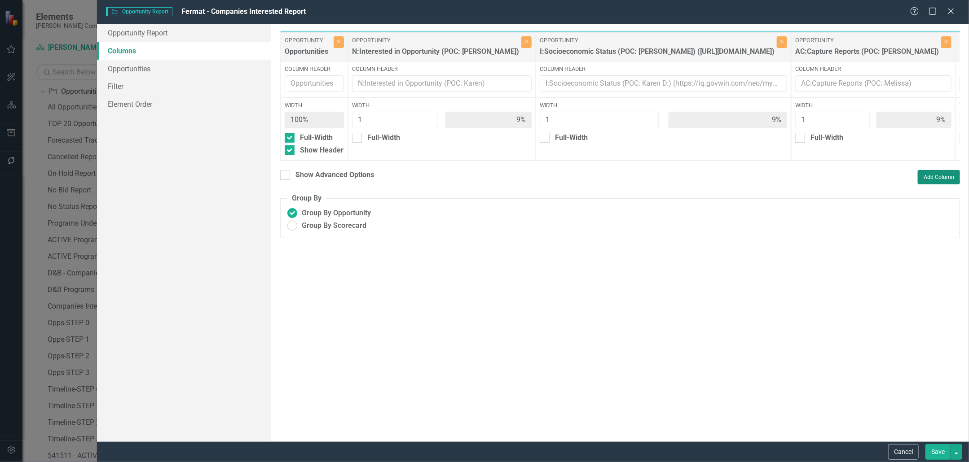
click at [939, 185] on button "Add Column" at bounding box center [939, 177] width 42 height 14
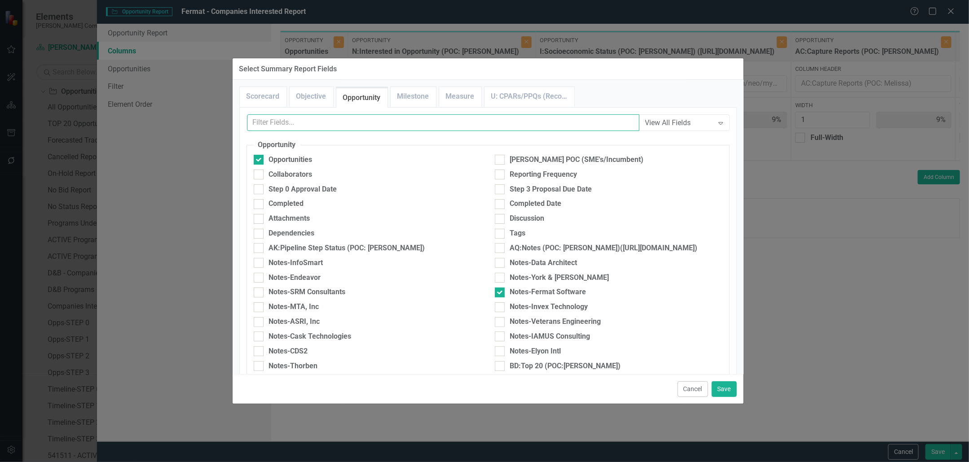
click at [477, 129] on input "text" at bounding box center [443, 122] width 392 height 17
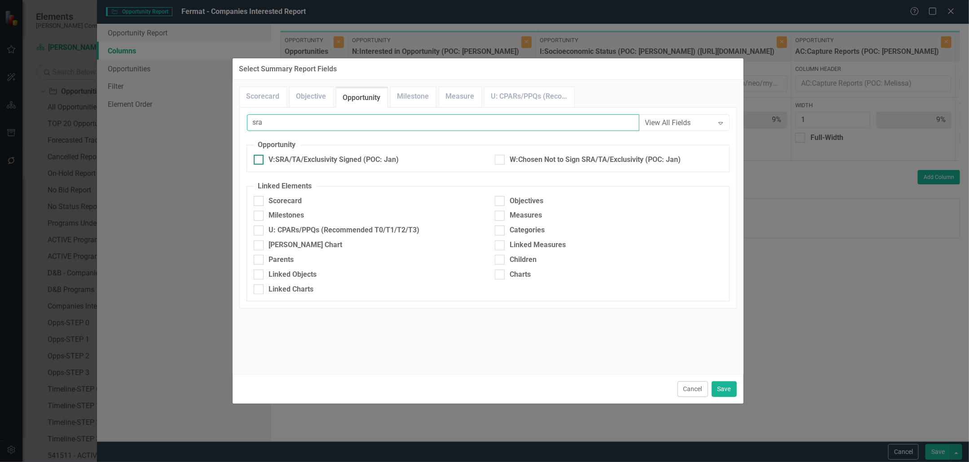
type input "sra"
click at [383, 156] on div "V:SRA/TA/Exclusivity Signed (POC: Jan)" at bounding box center [334, 160] width 130 height 10
click at [260, 156] on input "V:SRA/TA/Exclusivity Signed (POC: Jan)" at bounding box center [257, 158] width 6 height 6
checkbox input "true"
click at [722, 386] on button "Save" at bounding box center [724, 390] width 25 height 16
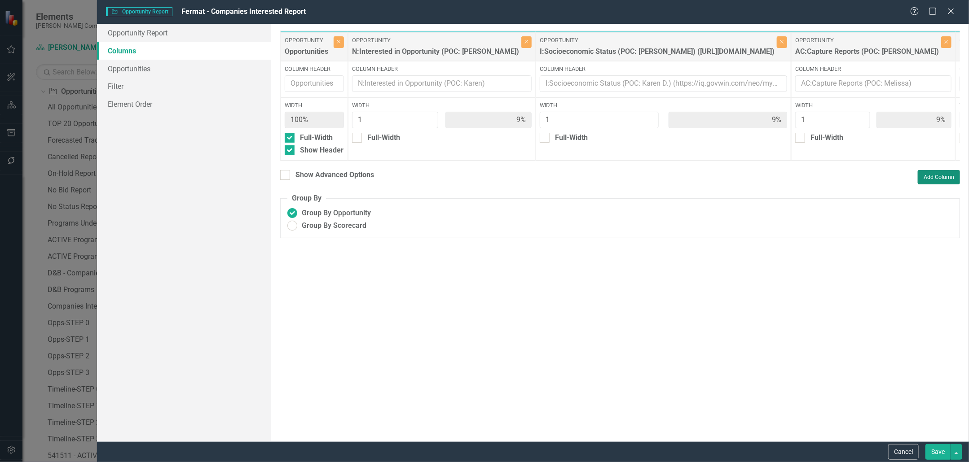
type input "8%"
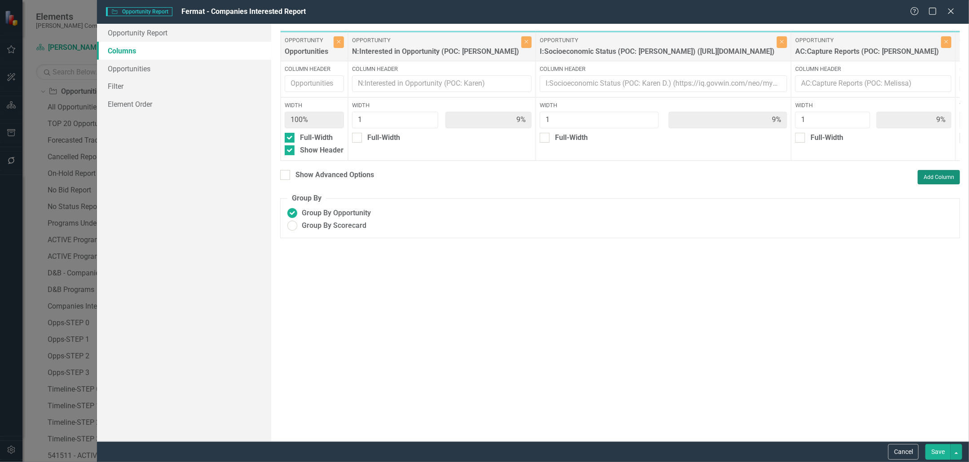
type input "8%"
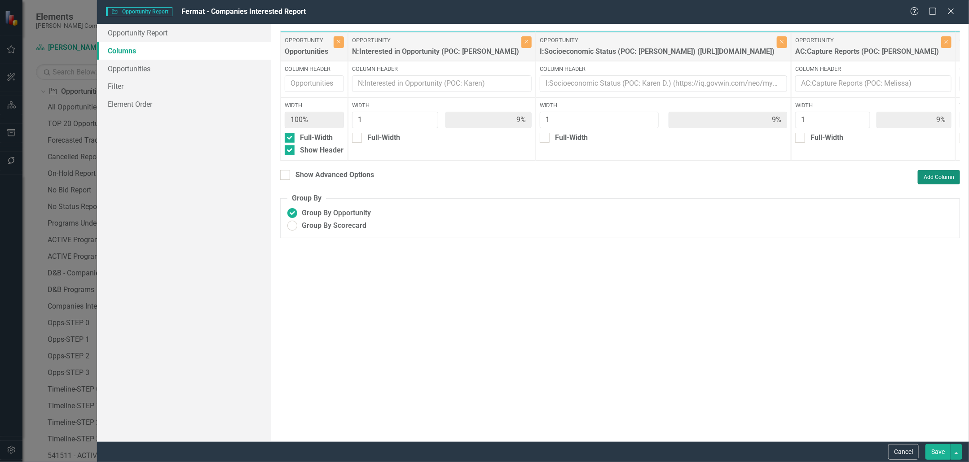
type input "8%"
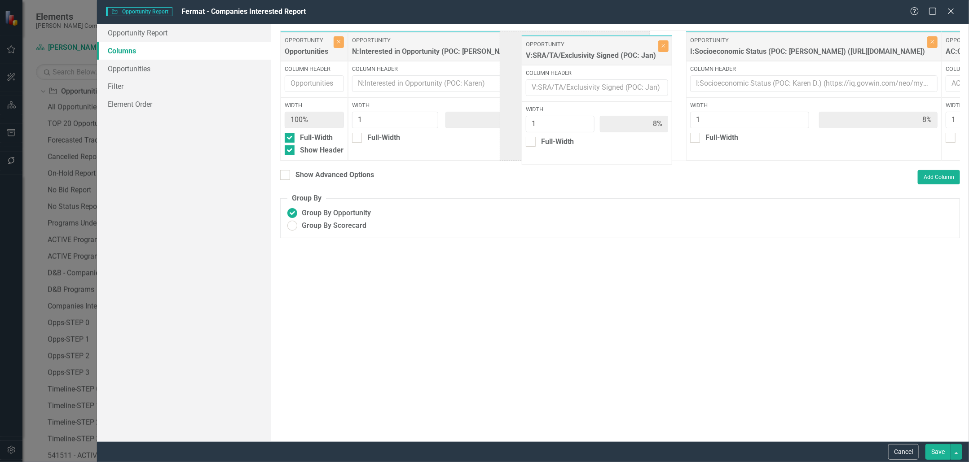
drag, startPoint x: 797, startPoint y: 49, endPoint x: 571, endPoint y: 53, distance: 225.9
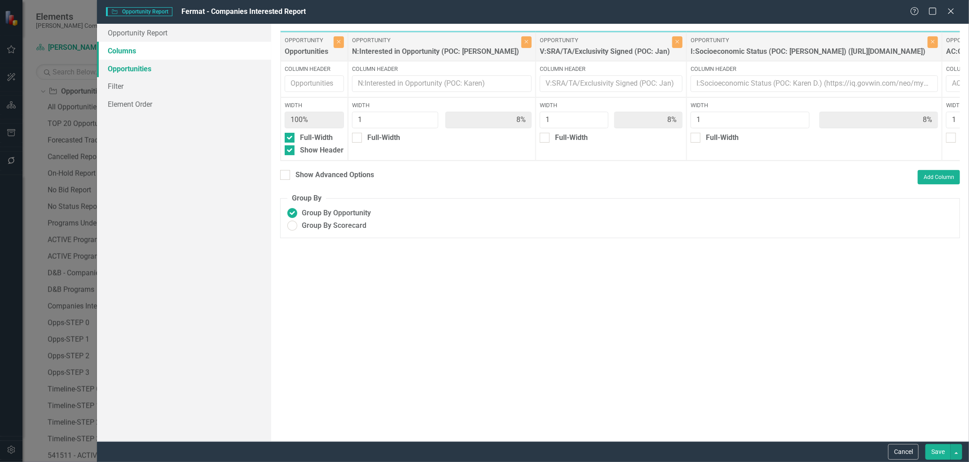
click at [180, 72] on link "Opportunities" at bounding box center [184, 69] width 174 height 18
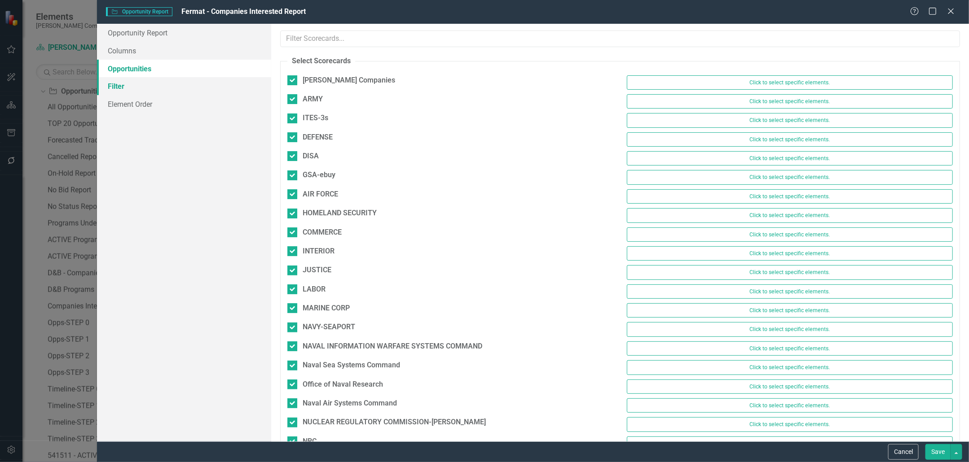
click at [160, 80] on link "Filter" at bounding box center [184, 86] width 174 height 18
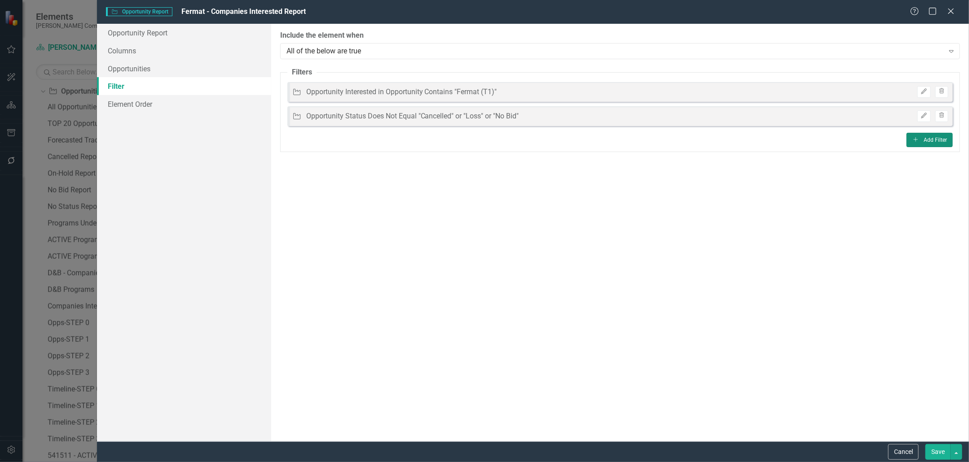
click at [937, 136] on button "Add Add Filter" at bounding box center [930, 140] width 46 height 14
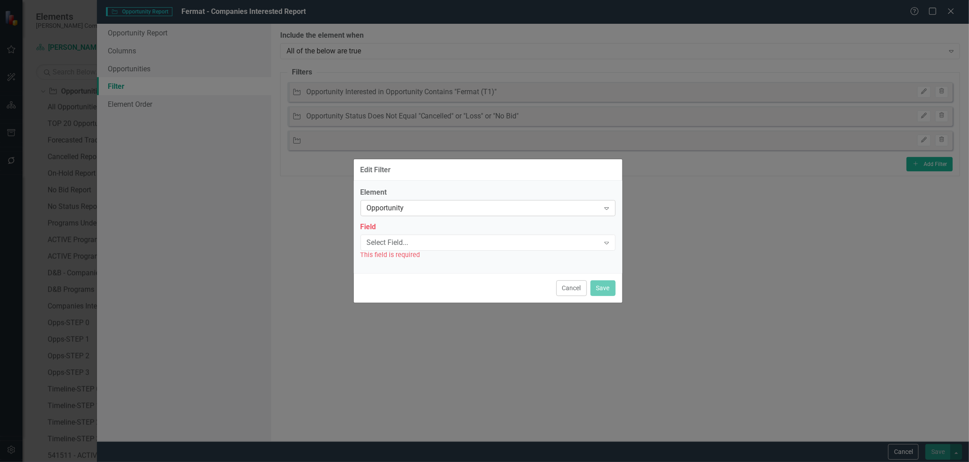
click at [464, 208] on div "Opportunity" at bounding box center [483, 208] width 233 height 10
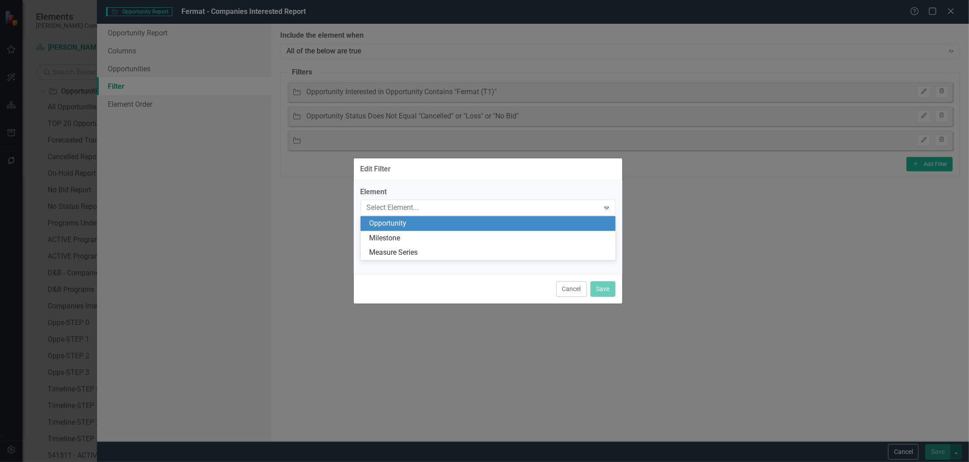
type input "s"
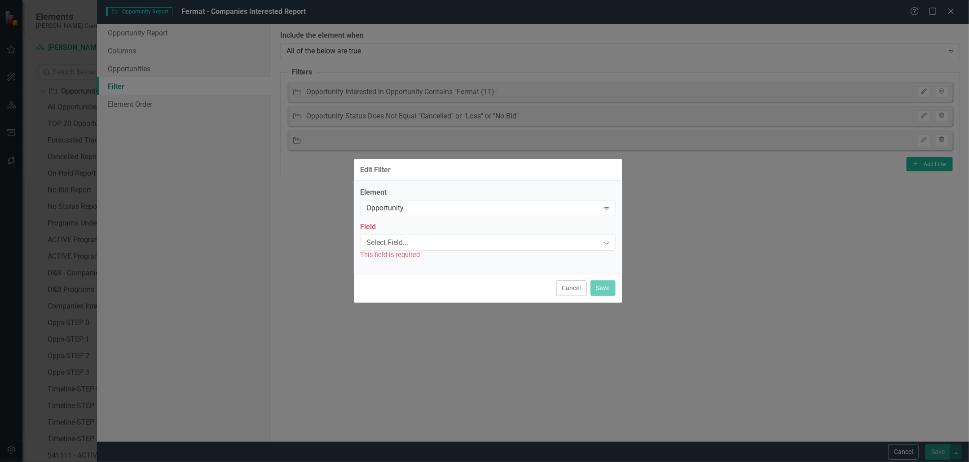
click at [509, 197] on label "Element" at bounding box center [488, 193] width 255 height 10
click at [454, 242] on div "Select Field..." at bounding box center [483, 243] width 233 height 10
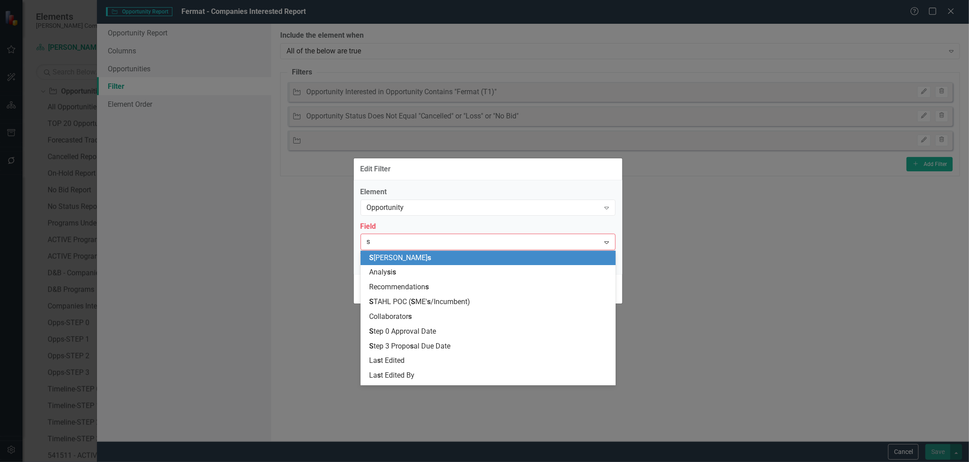
type input "sr"
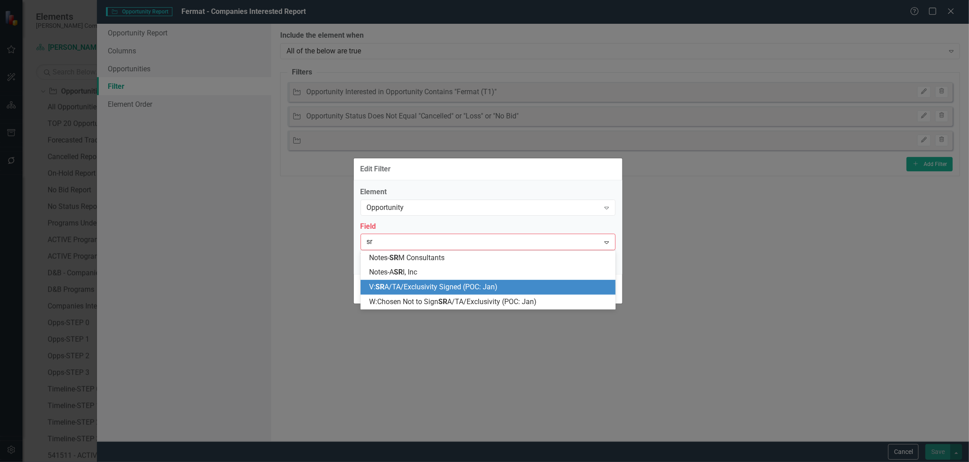
click at [445, 286] on span "V: SR A/TA/Exclusivity Signed (POC: Jan)" at bounding box center [434, 287] width 128 height 9
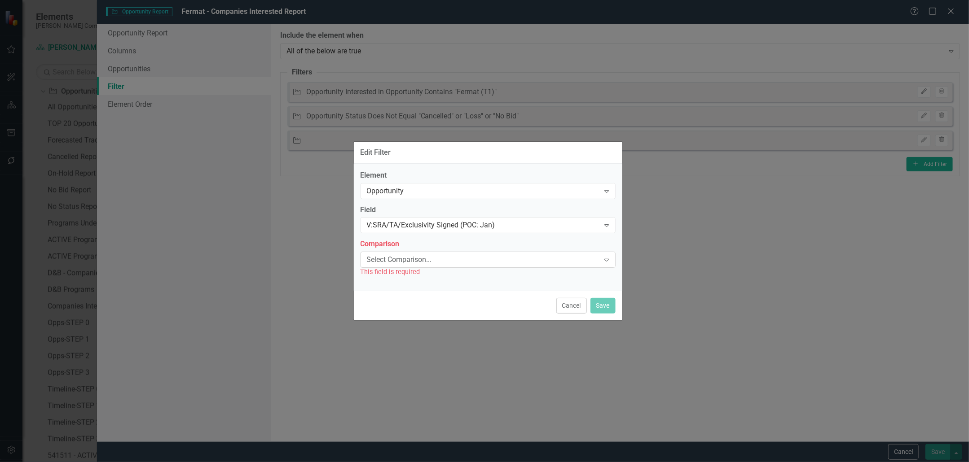
drag, startPoint x: 457, startPoint y: 238, endPoint x: 462, endPoint y: 258, distance: 20.4
click at [457, 238] on div "Element Opportunity Expand Field V:SRA/TA/Exclusivity Signed (POC: Jan) Expand …" at bounding box center [488, 224] width 255 height 107
click at [462, 260] on div "Select Comparison..." at bounding box center [483, 260] width 233 height 10
type input "f"
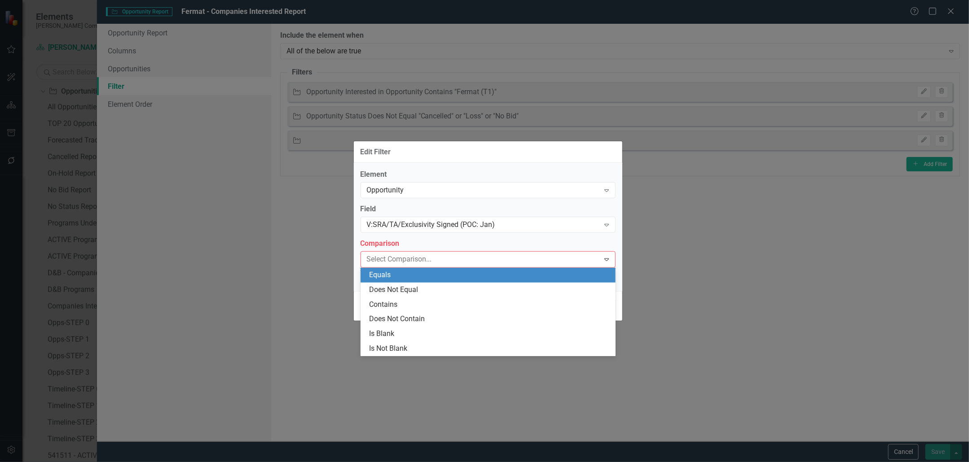
click at [463, 275] on div "Equals" at bounding box center [490, 275] width 241 height 10
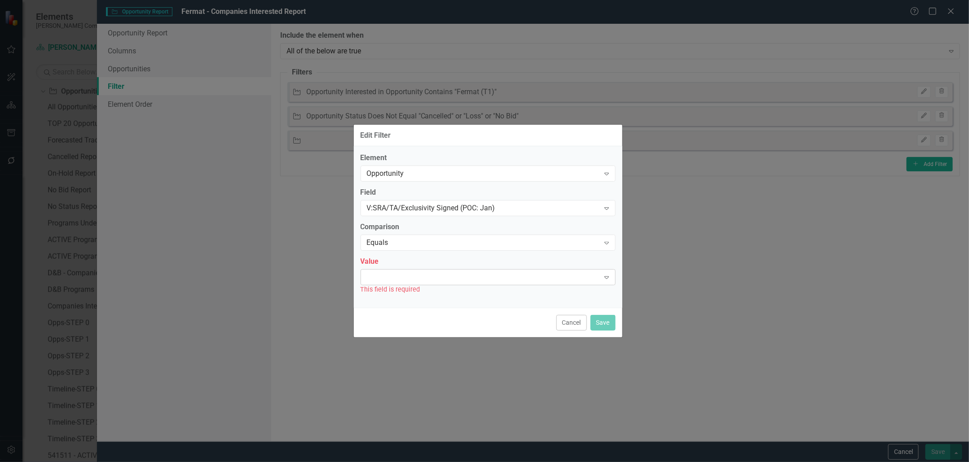
click at [463, 275] on div "Expand" at bounding box center [488, 277] width 255 height 16
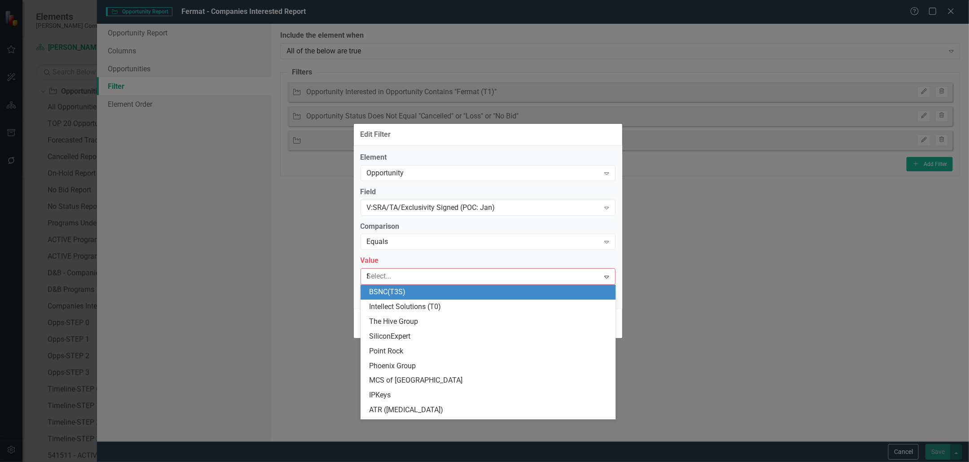
type input "fe"
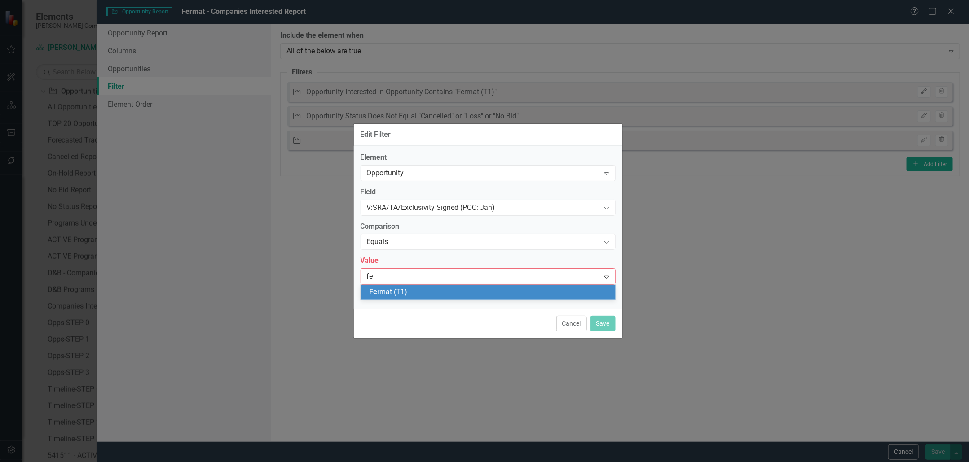
click at [455, 293] on div "Fe rmat (T1)" at bounding box center [490, 292] width 241 height 10
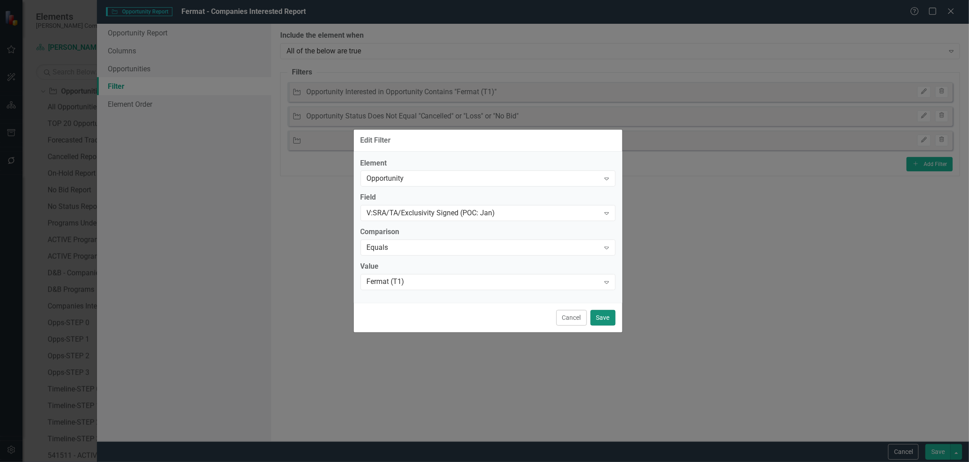
click at [614, 324] on button "Save" at bounding box center [602, 318] width 25 height 16
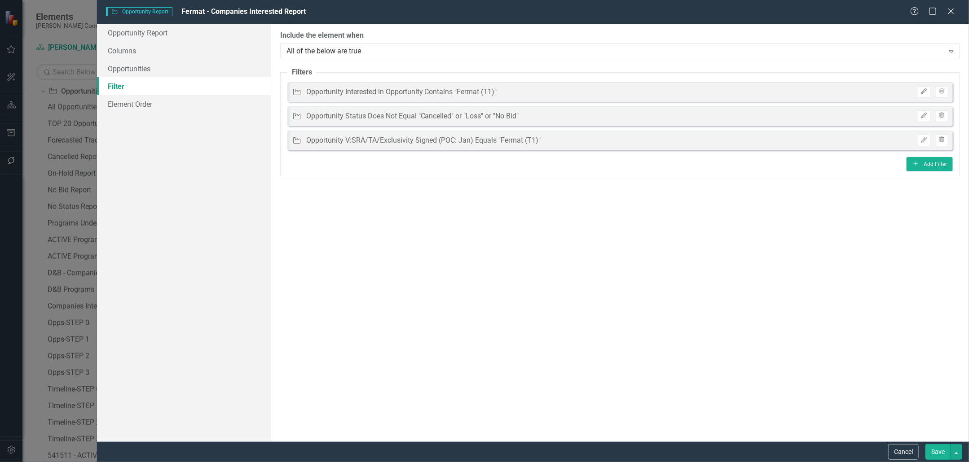
click at [933, 447] on button "Save" at bounding box center [937, 453] width 25 height 16
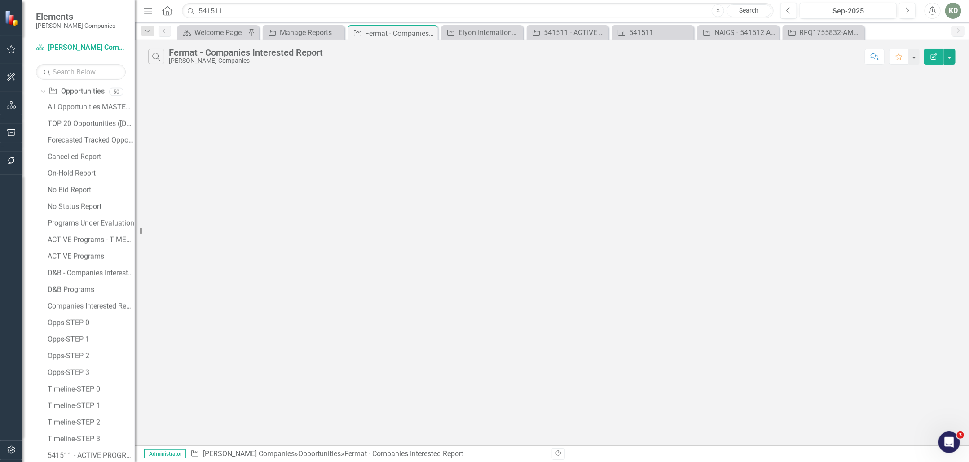
click at [930, 57] on icon "Edit Report" at bounding box center [934, 56] width 8 height 6
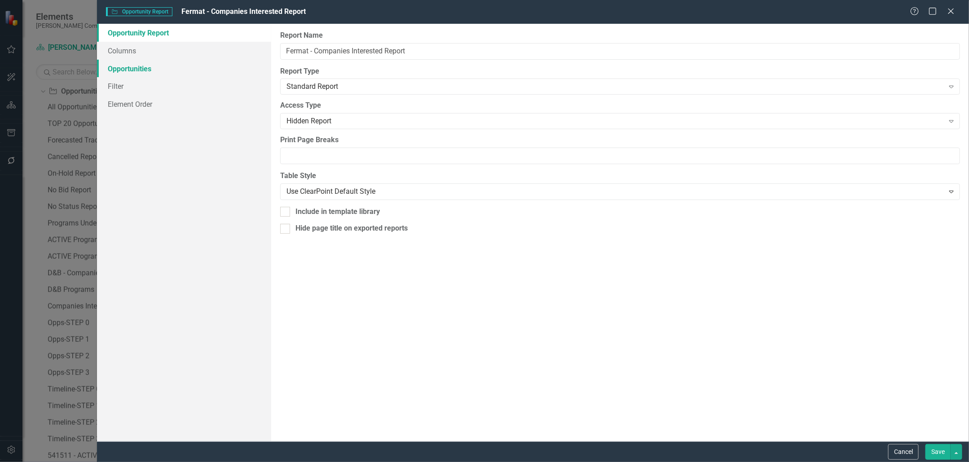
click at [204, 69] on link "Opportunities" at bounding box center [184, 69] width 174 height 18
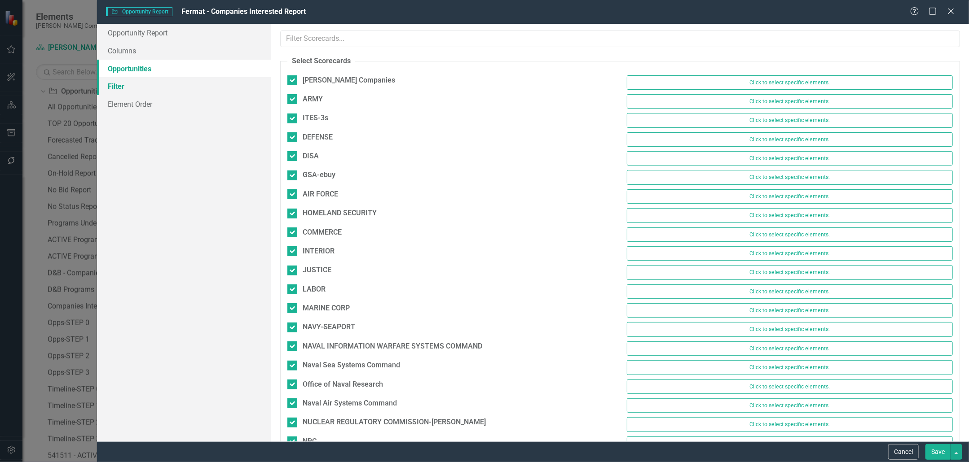
click at [187, 79] on link "Filter" at bounding box center [184, 86] width 174 height 18
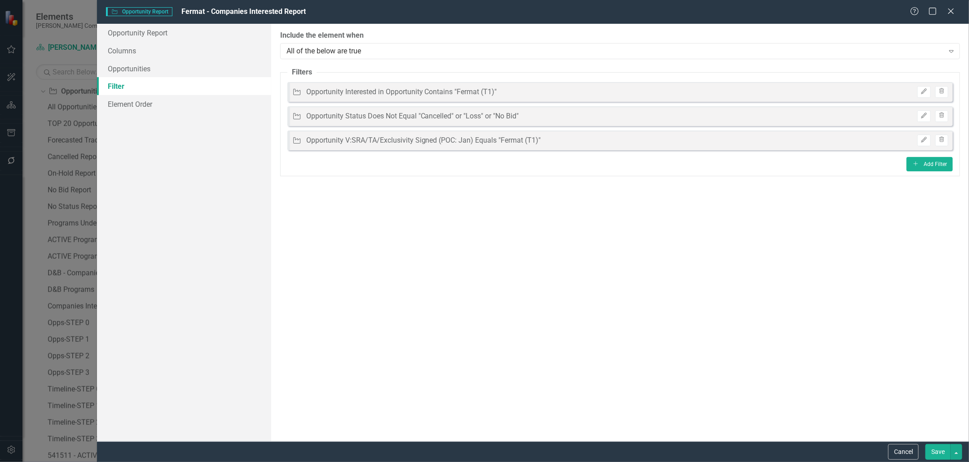
click at [931, 139] on div "Edit Trash" at bounding box center [930, 141] width 35 height 12
click at [928, 140] on button "Edit" at bounding box center [923, 141] width 13 height 12
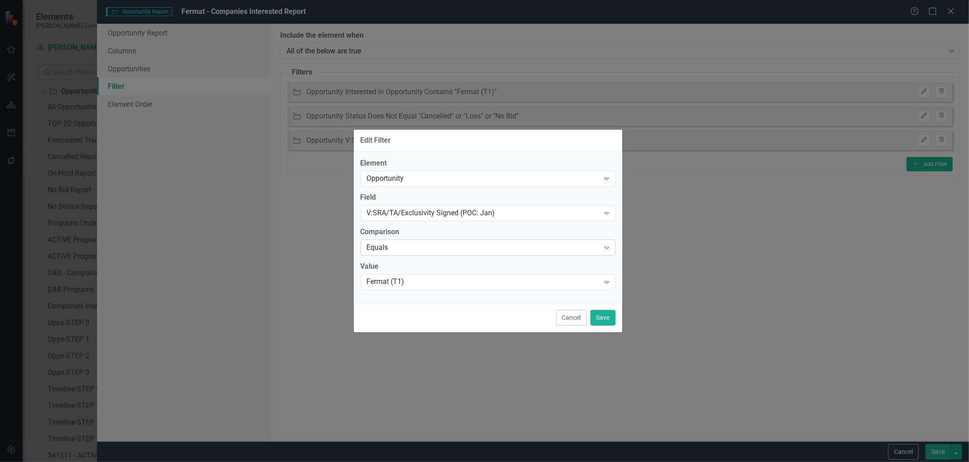
click at [453, 248] on div "Equals" at bounding box center [483, 248] width 233 height 10
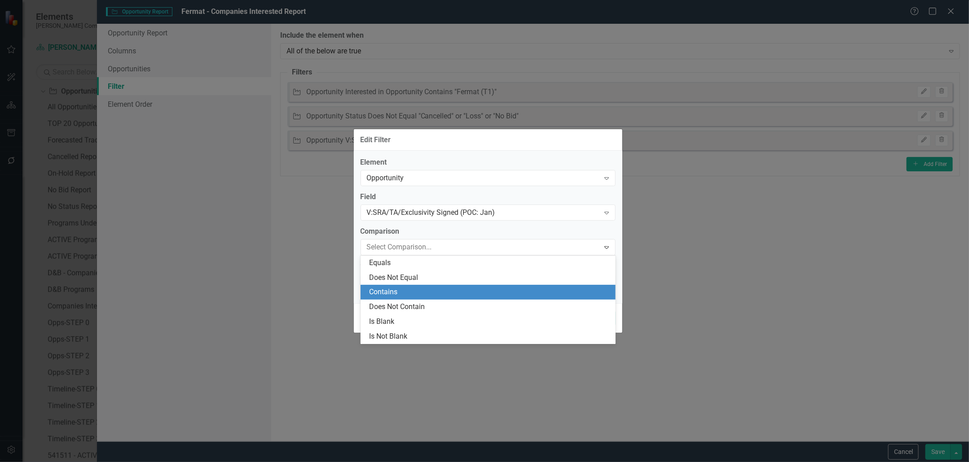
click at [448, 290] on div "Contains" at bounding box center [490, 292] width 241 height 10
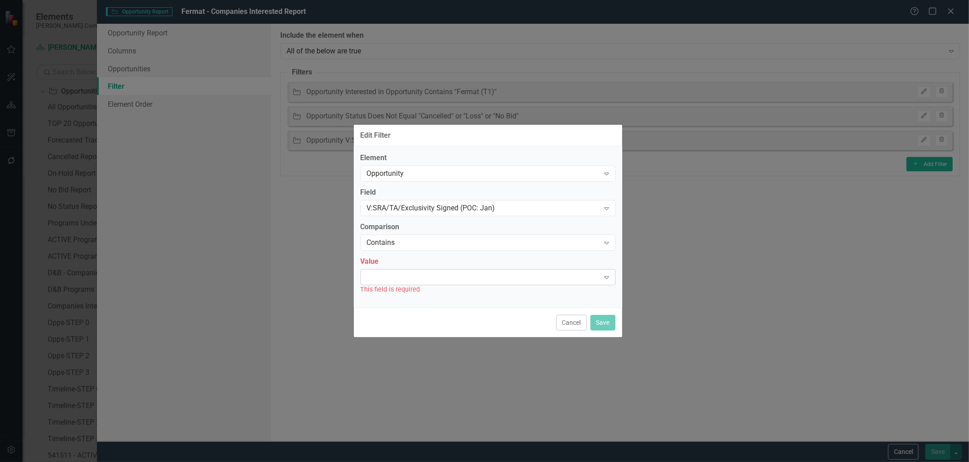
click at [511, 280] on div "Expand" at bounding box center [488, 277] width 255 height 16
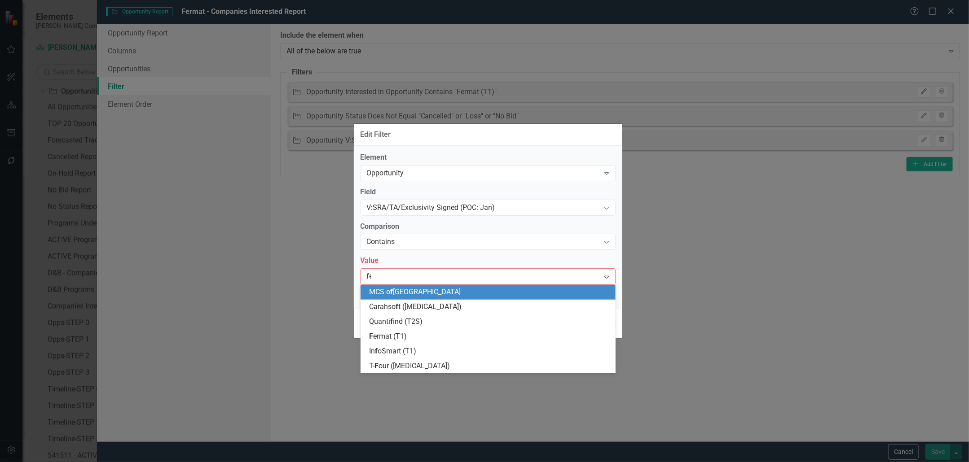
type input "fer"
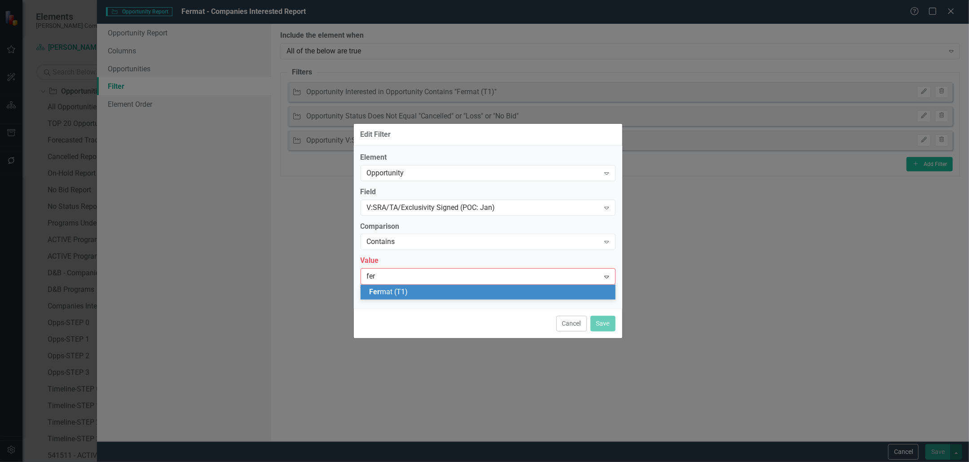
click at [490, 293] on div "Fer mat (T1)" at bounding box center [490, 292] width 241 height 10
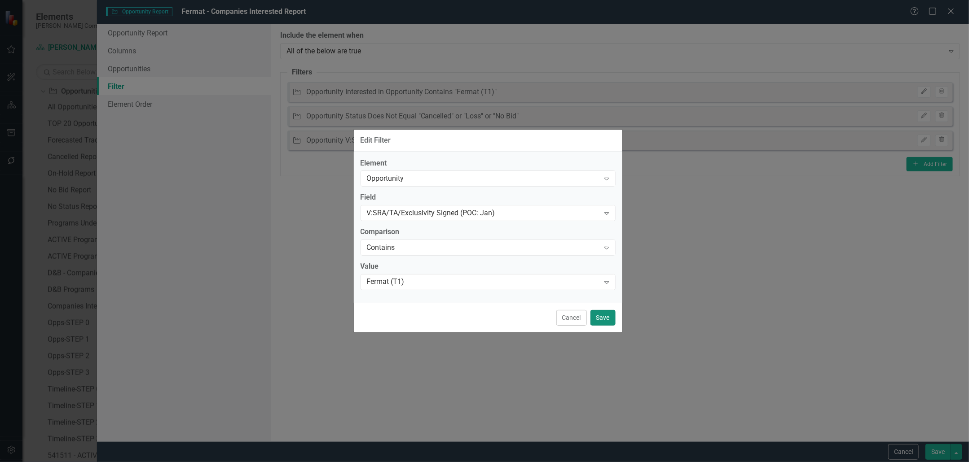
click at [609, 321] on button "Save" at bounding box center [602, 318] width 25 height 16
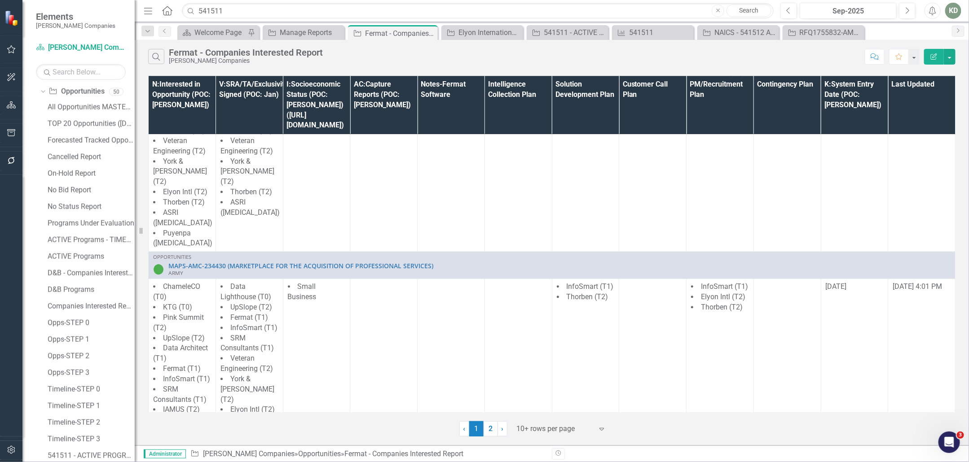
scroll to position [3555, 0]
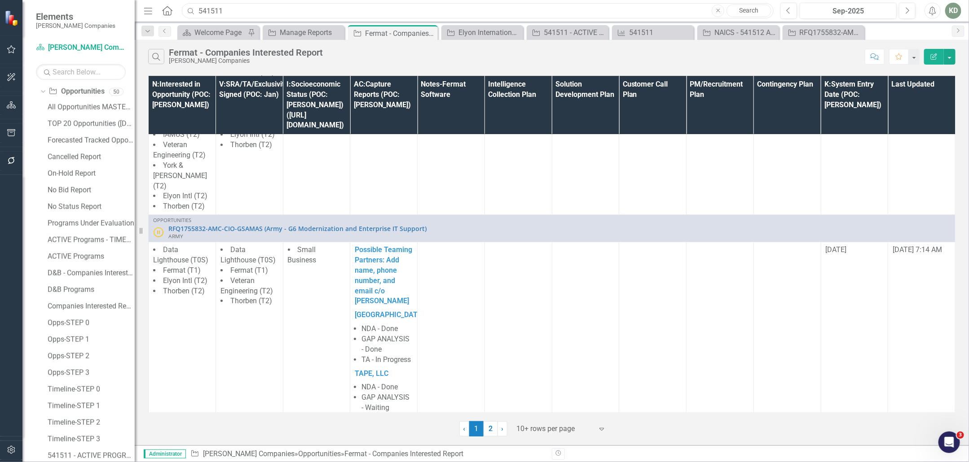
drag, startPoint x: 295, startPoint y: 9, endPoint x: 191, endPoint y: 9, distance: 103.7
click at [192, 9] on div "Search 541511 Close Search" at bounding box center [476, 11] width 592 height 16
paste input "225536"
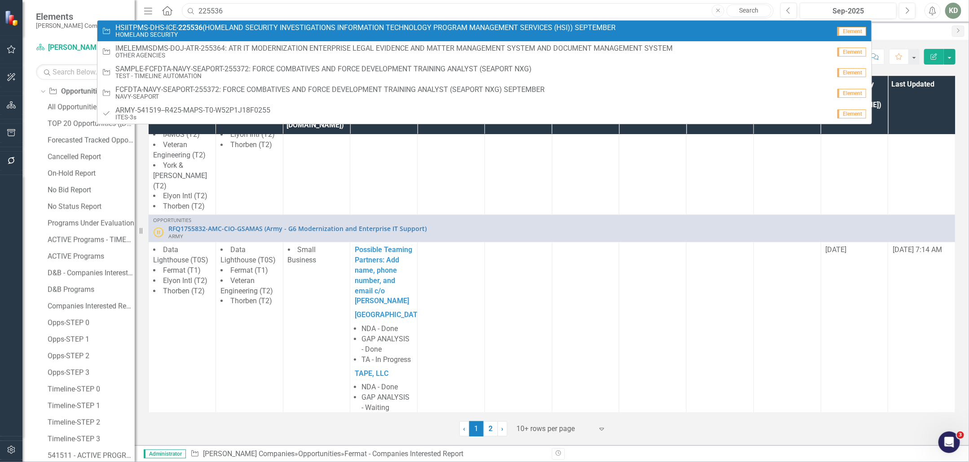
type input "225536"
click at [209, 22] on link "Opportunity HSIITPMS-DHS-ICE- 225536 (HOMELAND SECURITY INVESTIGATIONS INFORMAT…" at bounding box center [484, 31] width 774 height 21
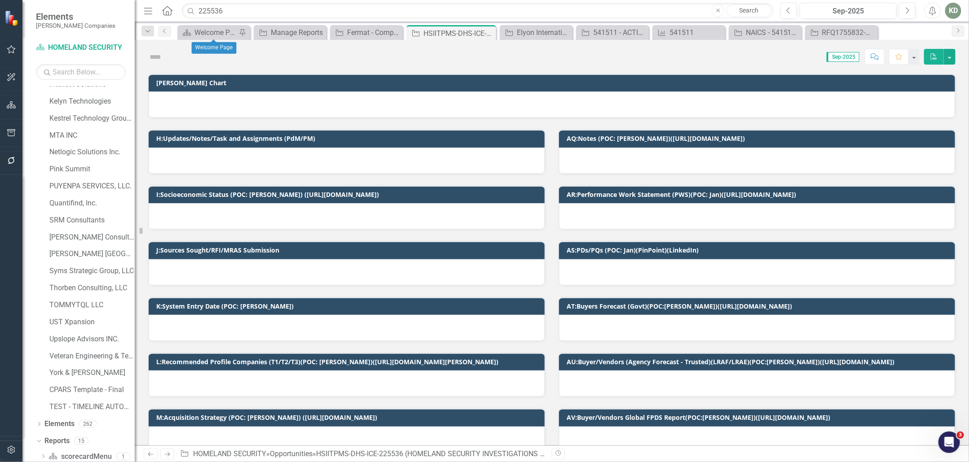
scroll to position [417, 0]
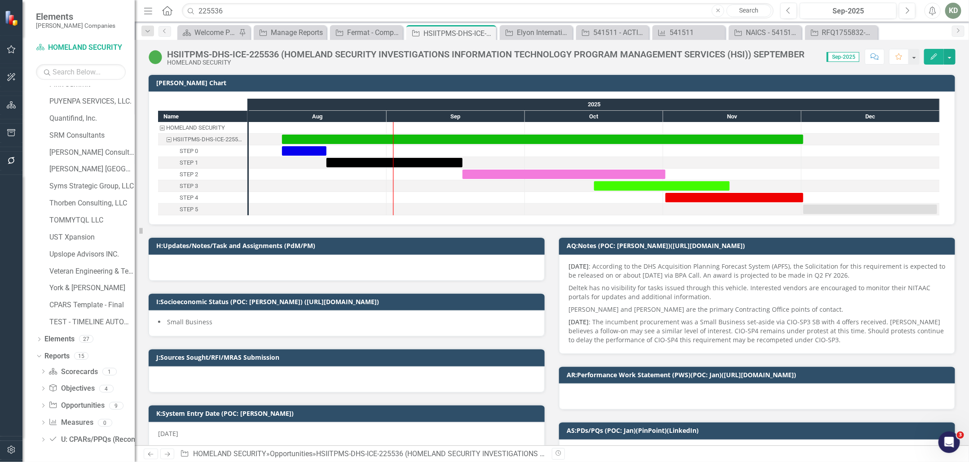
checkbox input "true"
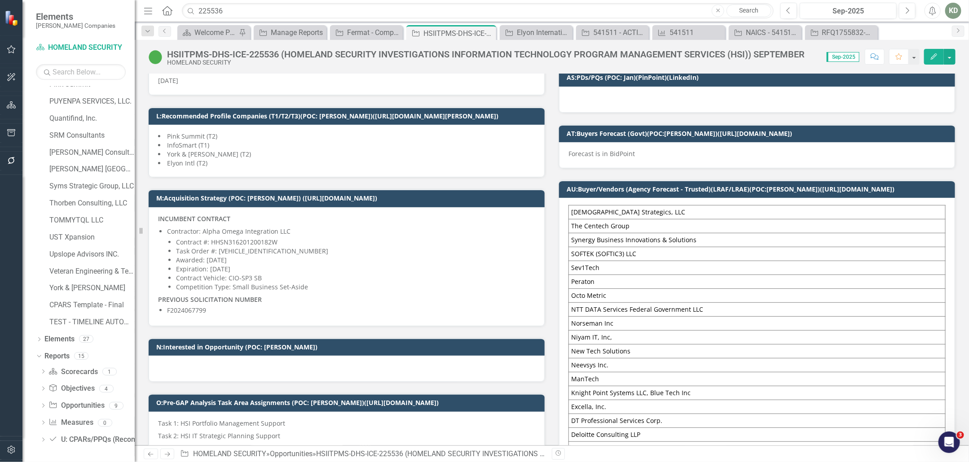
scroll to position [292, 0]
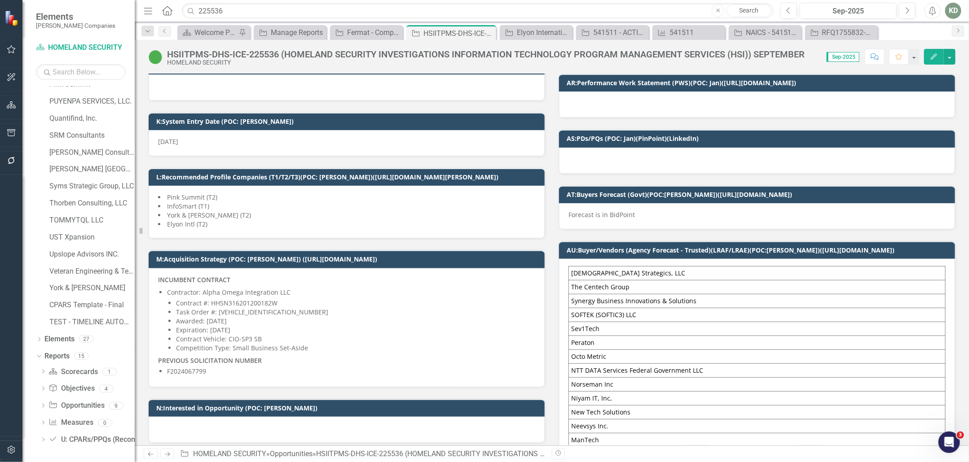
click at [647, 273] on td "[DEMOGRAPHIC_DATA] Strategics, LLC" at bounding box center [757, 274] width 377 height 14
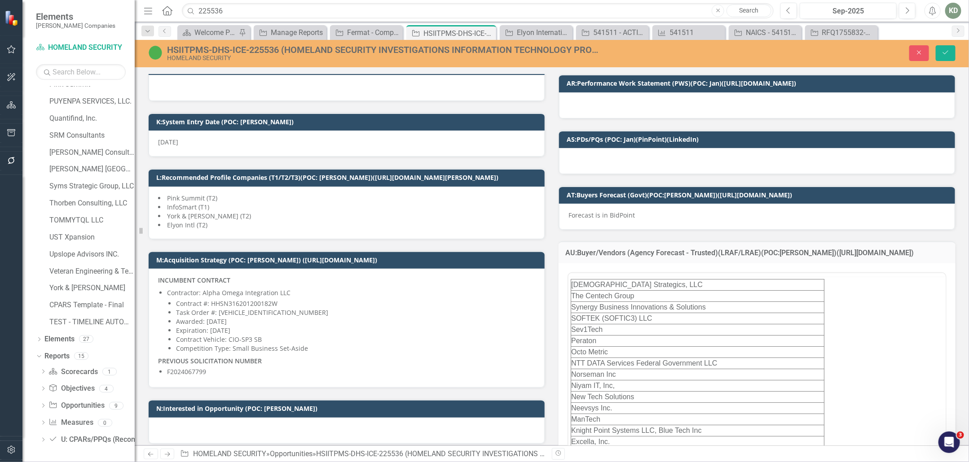
scroll to position [0, 0]
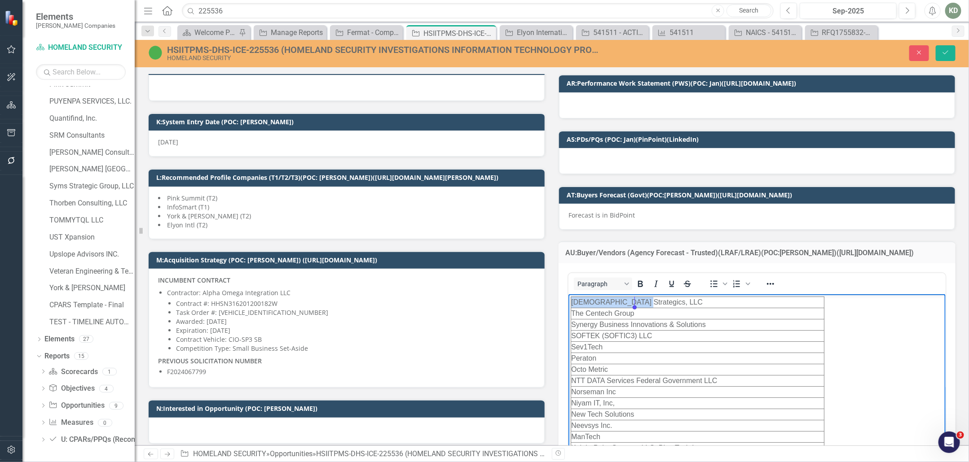
drag, startPoint x: 643, startPoint y: 302, endPoint x: 550, endPoint y: 301, distance: 92.0
click at [568, 301] on html "Zen Strategics, LLC The Centech Group Synergy Business Innovations & Solutions …" at bounding box center [756, 465] width 377 height 342
copy table "[DEMOGRAPHIC_DATA] Strategics, LLC"
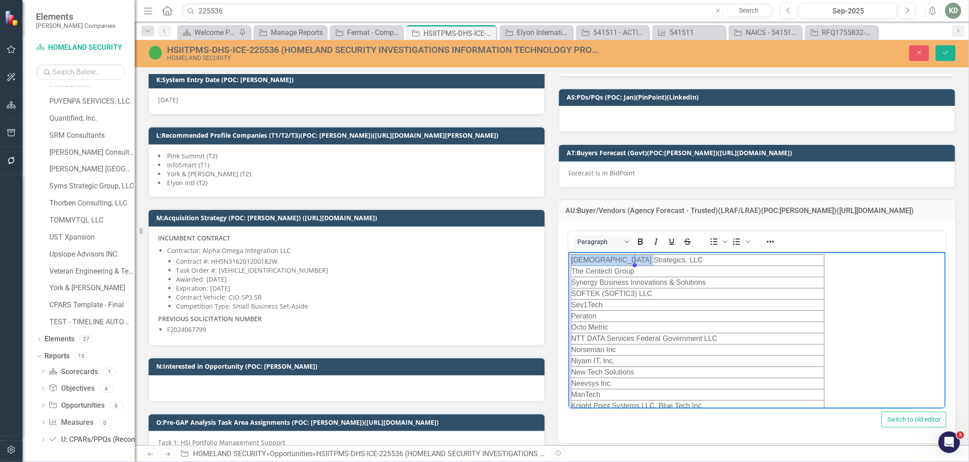
scroll to position [334, 0]
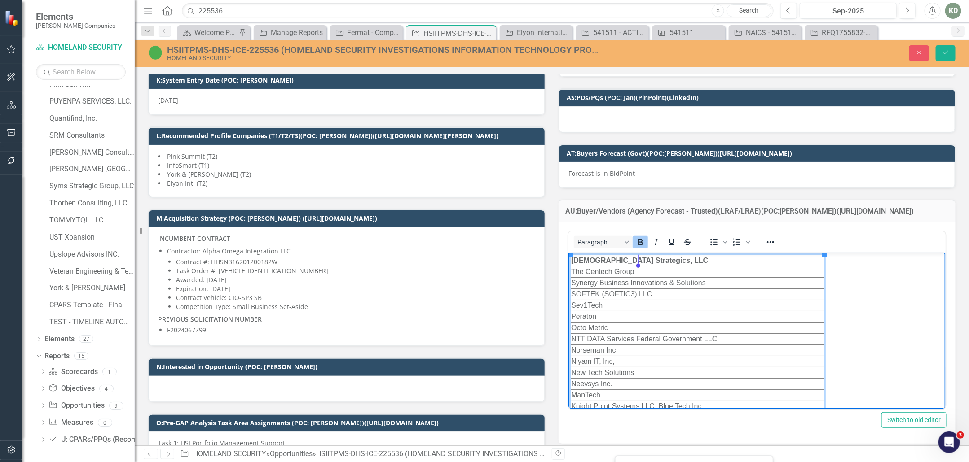
click at [666, 271] on td "The Centech Group" at bounding box center [697, 271] width 253 height 11
drag, startPoint x: 662, startPoint y: 271, endPoint x: 572, endPoint y: 273, distance: 89.8
click at [572, 273] on td "The Centech Group" at bounding box center [697, 271] width 253 height 11
copy td "The Centech Group"
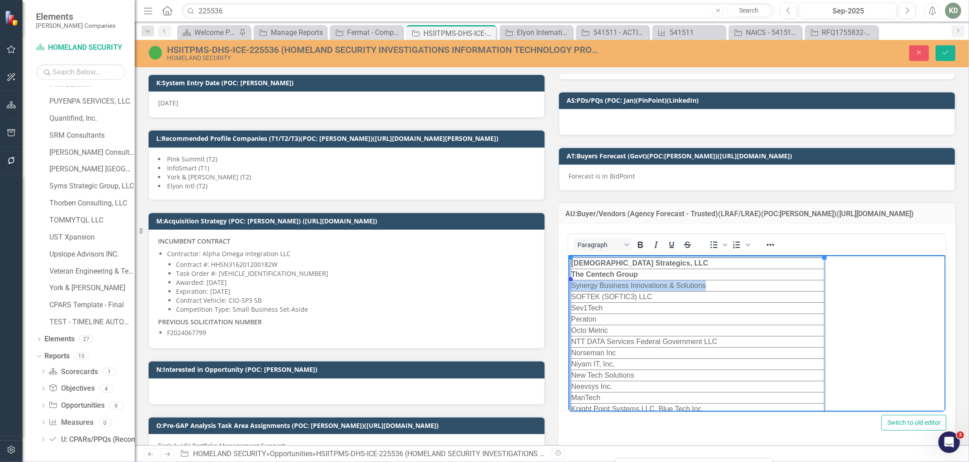
drag, startPoint x: 716, startPoint y: 283, endPoint x: 580, endPoint y: 273, distance: 136.5
click at [571, 284] on td "Synergy Business Innovations & Solutions" at bounding box center [697, 285] width 253 height 11
copy td "Synergy Business Innovations & Solutions"
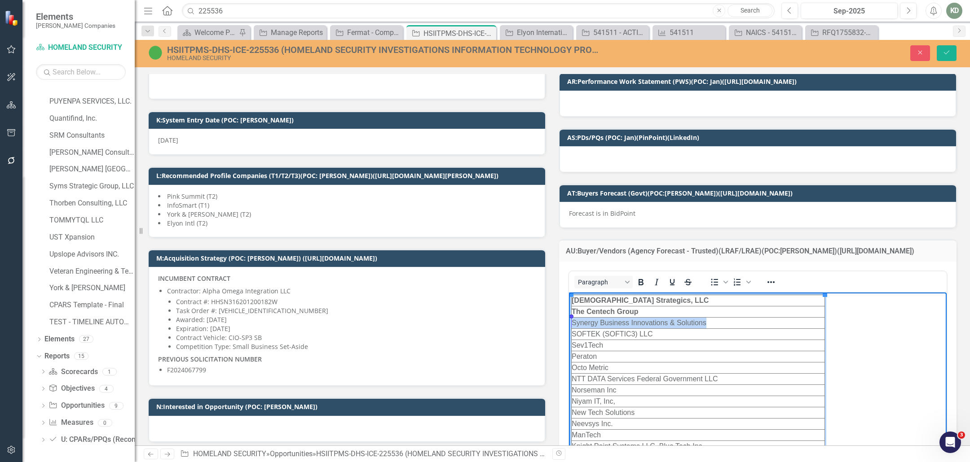
scroll to position [290, 0]
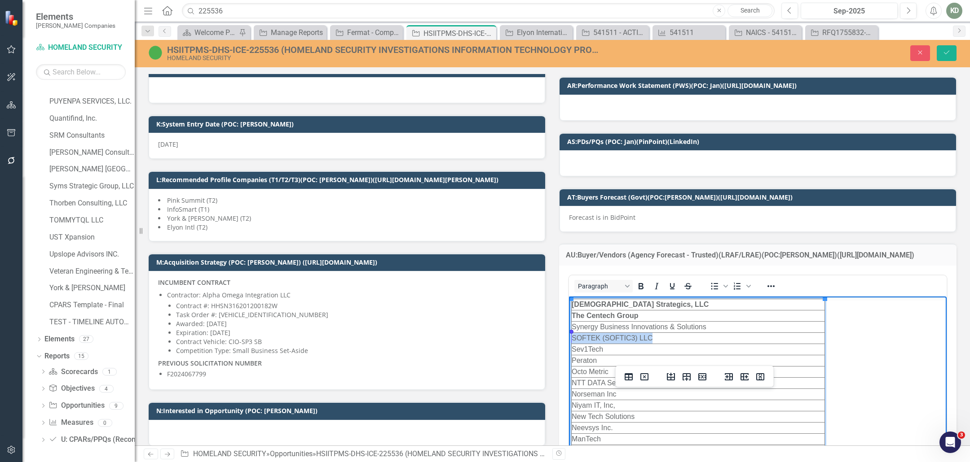
drag, startPoint x: 654, startPoint y: 335, endPoint x: 573, endPoint y: 329, distance: 80.6
click at [572, 334] on td "SOFTEK (SOFTIC3) LLC" at bounding box center [698, 338] width 253 height 11
copy td "SOFTEK (SOFTIC3) LLC"
click at [717, 329] on td "Synergy Business Innovations & Solutions" at bounding box center [698, 326] width 253 height 11
drag, startPoint x: 622, startPoint y: 346, endPoint x: 569, endPoint y: 345, distance: 53.0
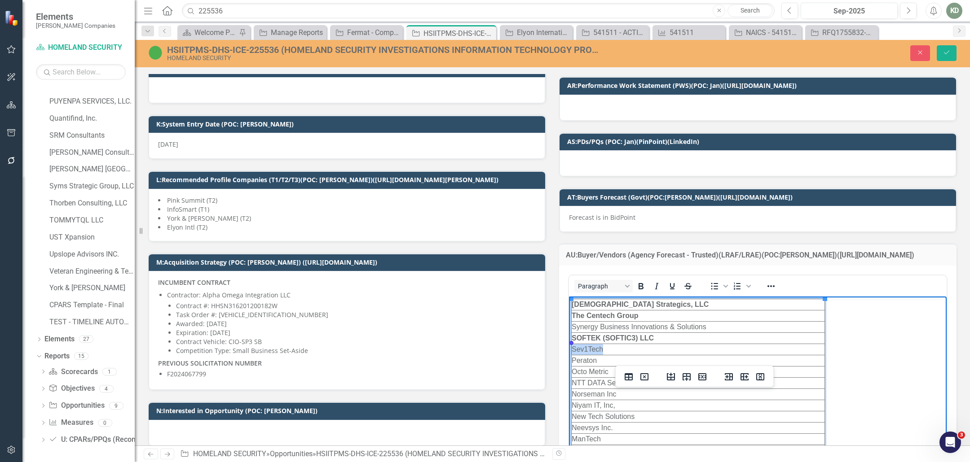
click at [572, 348] on td "Sev1Tech" at bounding box center [698, 349] width 253 height 11
copy td "Sev1Tech"
drag, startPoint x: 603, startPoint y: 360, endPoint x: 573, endPoint y: 361, distance: 29.7
click at [573, 361] on td "Peraton" at bounding box center [698, 360] width 253 height 11
drag, startPoint x: 615, startPoint y: 371, endPoint x: 572, endPoint y: 372, distance: 43.1
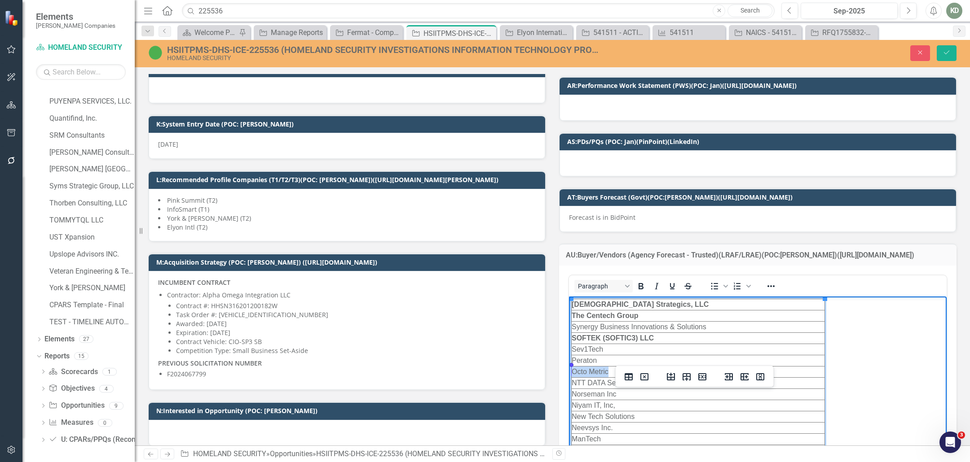
click at [572, 372] on td "Octo Metric" at bounding box center [698, 371] width 253 height 11
copy td "Octo Metric"
drag, startPoint x: 728, startPoint y: 381, endPoint x: 710, endPoint y: 371, distance: 20.7
click at [721, 387] on html "Zen Strategics, LLC The Centech Group Synergy Business Innovations & Solutions …" at bounding box center [758, 467] width 378 height 342
copy td "NTT DATA Services Federal Government LLC"
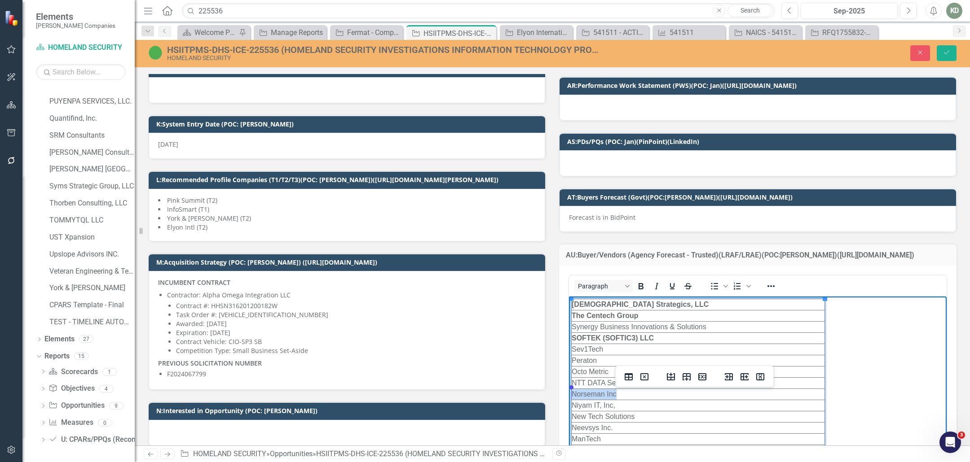
drag, startPoint x: 625, startPoint y: 393, endPoint x: 585, endPoint y: 307, distance: 95.2
click at [574, 394] on td "Norseman Inc" at bounding box center [698, 394] width 253 height 11
copy td "Norseman Inc"
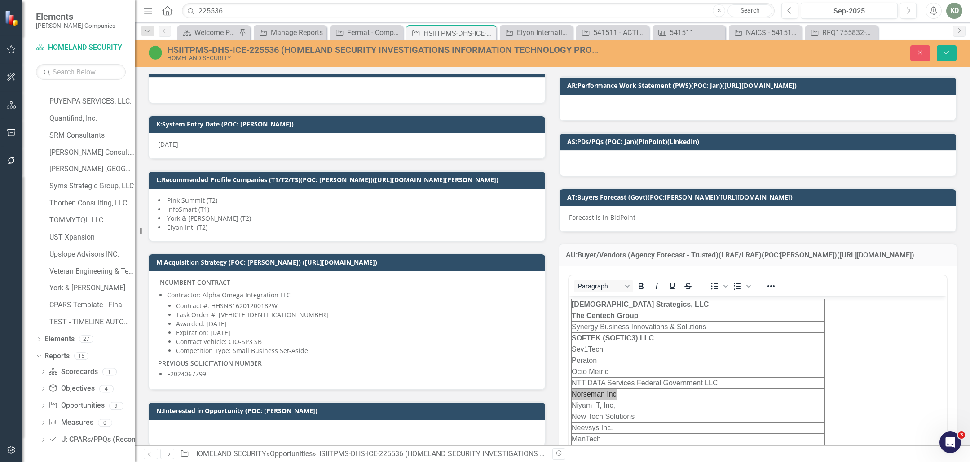
click at [293, 52] on div "HSIITPMS-DHS-ICE-225536 (HOMELAND SECURITY INVESTIGATIONS INFORMATION TECHNOLOG…" at bounding box center [385, 50] width 437 height 10
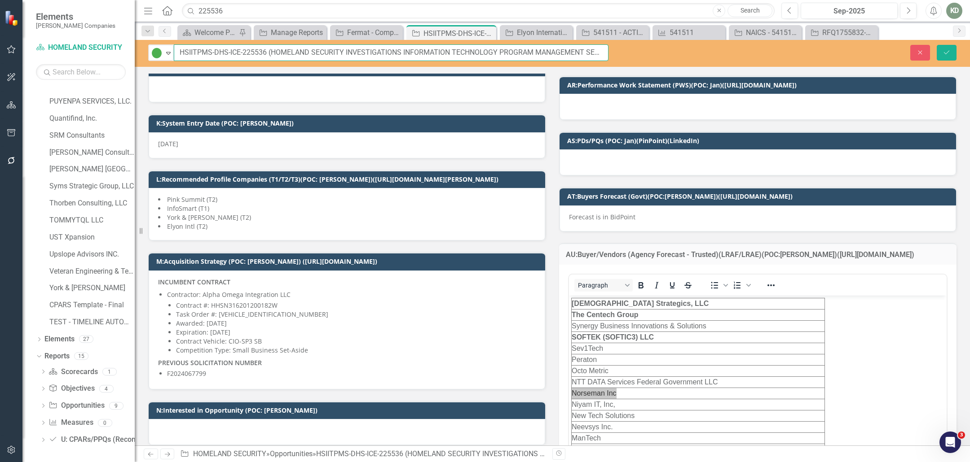
drag, startPoint x: 272, startPoint y: 52, endPoint x: 343, endPoint y: 54, distance: 71.0
click at [343, 54] on input "HSIITPMS-DHS-ICE-225536 (HOMELAND SECURITY INVESTIGATIONS INFORMATION TECHNOLOG…" at bounding box center [391, 52] width 435 height 17
click at [254, 53] on input "HSIITPMS-DHS-ICE-225536 (HOMELAND SECURITY INVESTIGATIONS INFORMATION TECHNOLOG…" at bounding box center [391, 52] width 435 height 17
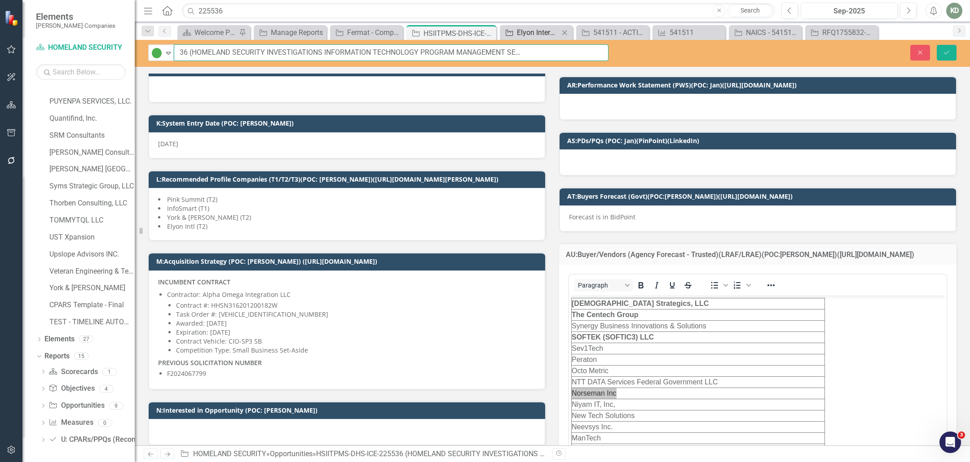
drag, startPoint x: 344, startPoint y: 52, endPoint x: 552, endPoint y: 35, distance: 208.2
click at [557, 56] on input "HSIITPMS-DHS-ICE-225536 (HOMELAND SECURITY INVESTIGATIONS INFORMATION TECHNOLOG…" at bounding box center [391, 52] width 435 height 17
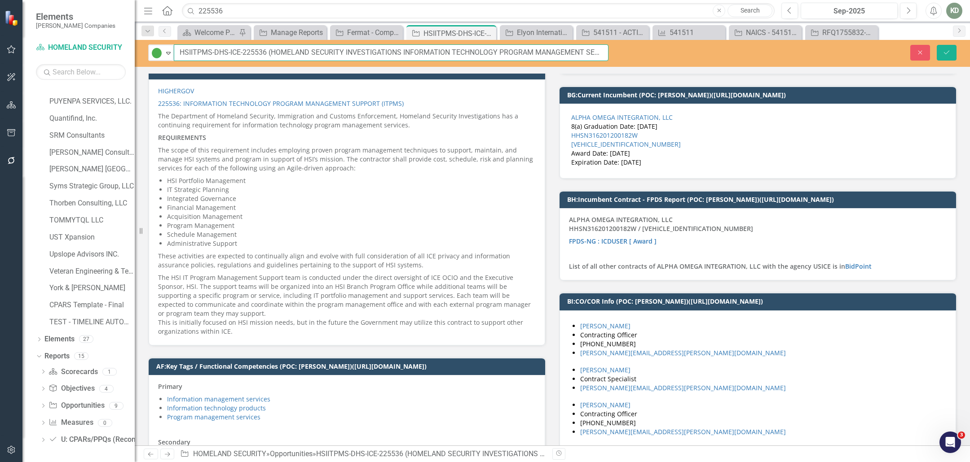
scroll to position [1960, 0]
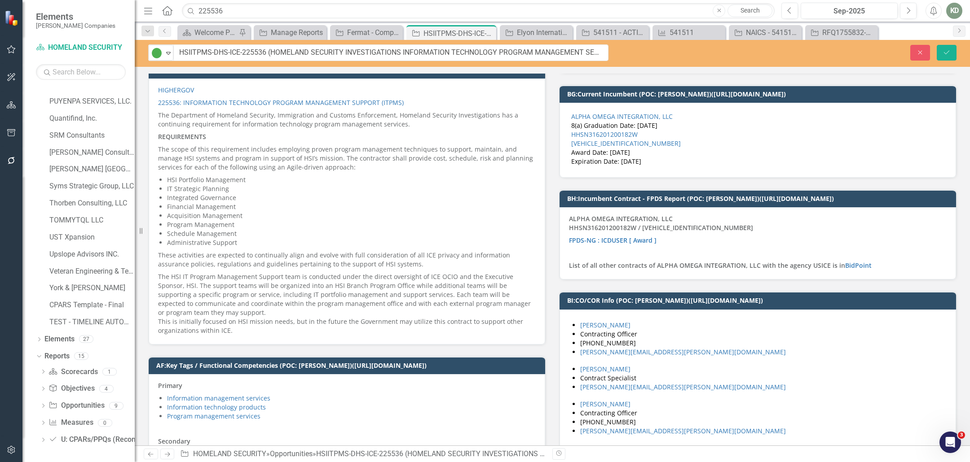
click at [236, 271] on p "The HSI IT Program Management Support team is conducted under the direct oversi…" at bounding box center [347, 303] width 378 height 65
click at [237, 271] on p "The HSI IT Program Management Support team is conducted under the direct oversi…" at bounding box center [347, 303] width 378 height 65
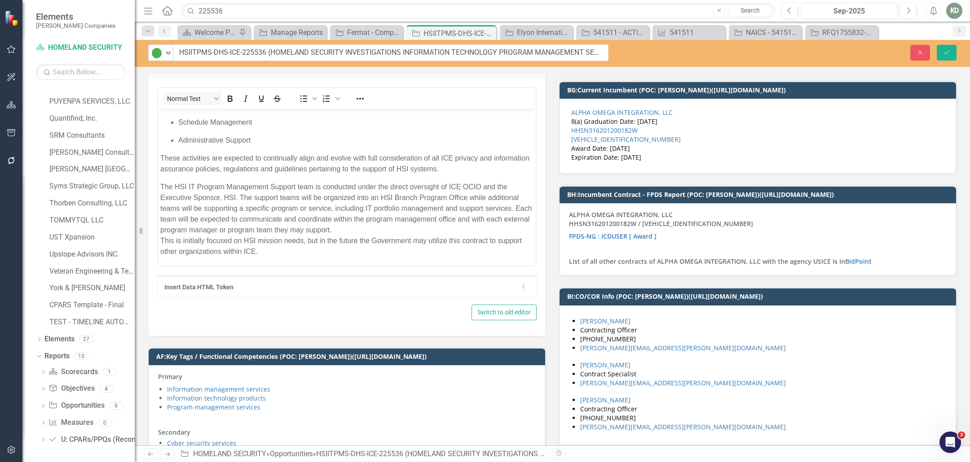
scroll to position [223, 0]
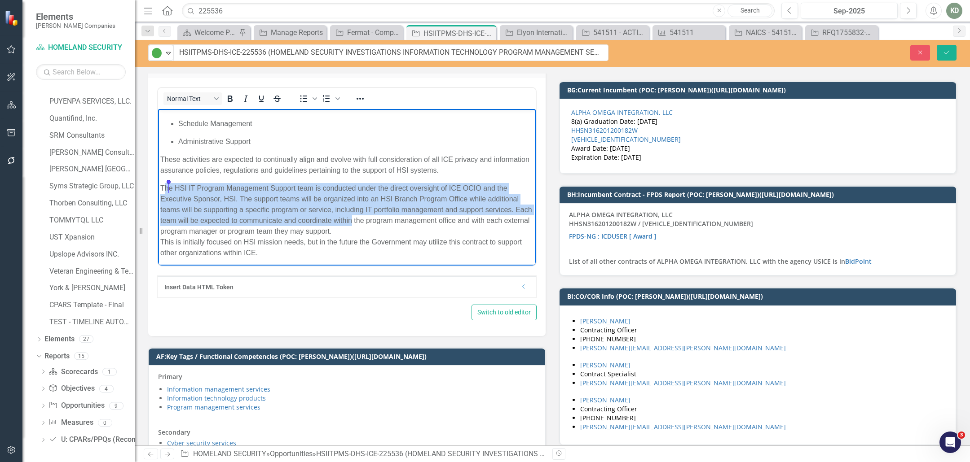
drag, startPoint x: 371, startPoint y: 224, endPoint x: 164, endPoint y: 187, distance: 210.0
click at [166, 186] on p "The HSI IT Program Management Support team is conducted under the direct oversi…" at bounding box center [346, 220] width 373 height 75
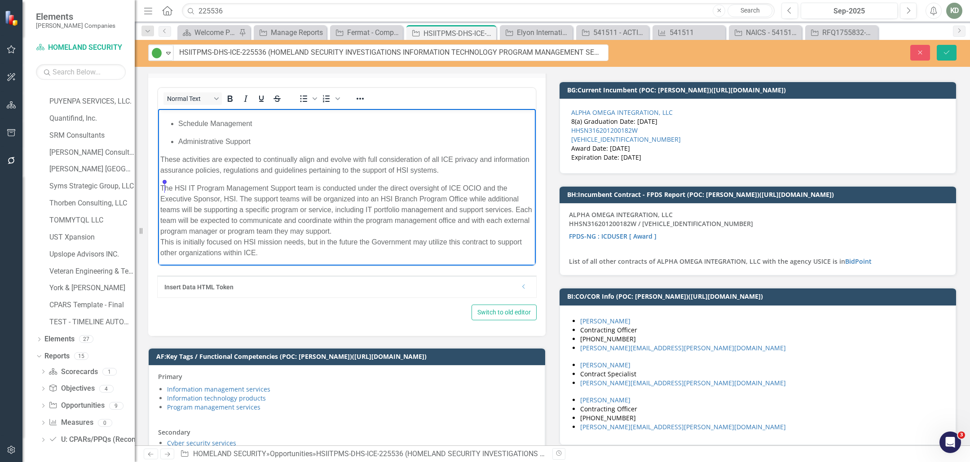
click at [163, 187] on p "The HSI IT Program Management Support team is conducted under the direct oversi…" at bounding box center [346, 220] width 373 height 75
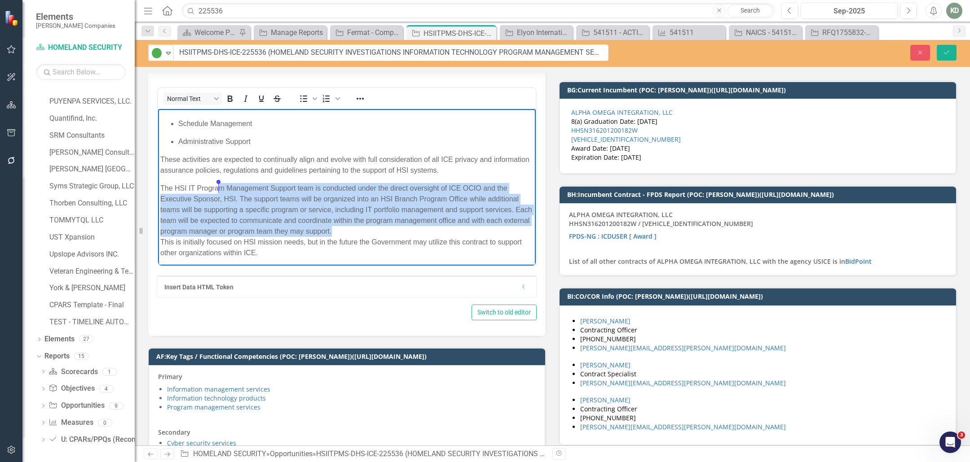
drag, startPoint x: 376, startPoint y: 229, endPoint x: 219, endPoint y: 193, distance: 161.7
click at [219, 193] on p "The HSI IT Program Management Support team is conducted under the direct oversi…" at bounding box center [346, 220] width 373 height 75
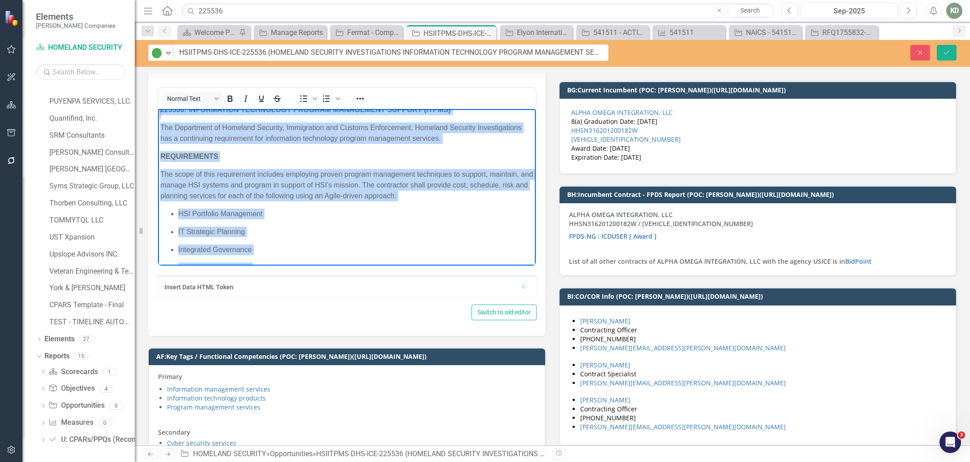
scroll to position [0, 0]
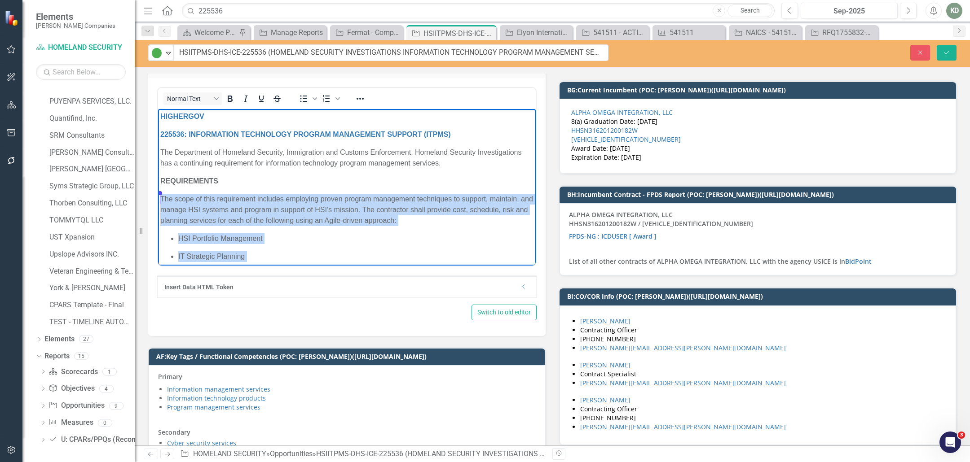
drag, startPoint x: 401, startPoint y: 215, endPoint x: 167, endPoint y: 185, distance: 235.3
click at [160, 200] on body "HIGHERGOV 225536: INFORMATION TECHNOLOGY PROGRAM MANAGEMENT SUPPORT (ITPMS) The…" at bounding box center [347, 300] width 378 height 382
copy body "The scope of this requirement includes employing proven program management tech…"
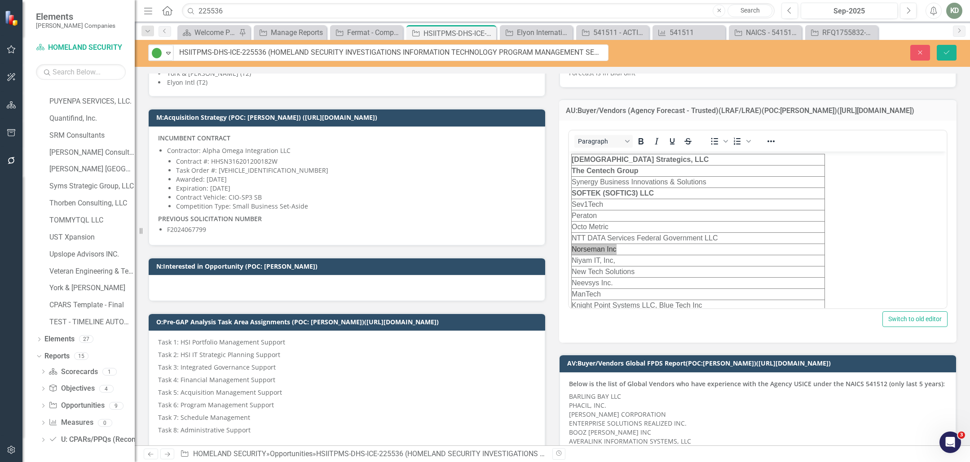
scroll to position [434, 0]
click at [623, 250] on td "Norseman Inc" at bounding box center [698, 250] width 253 height 11
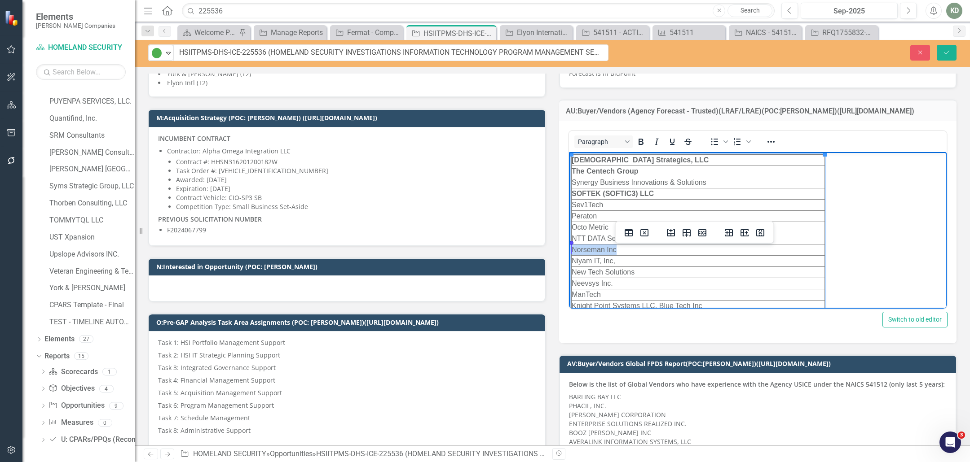
drag, startPoint x: 611, startPoint y: 248, endPoint x: 572, endPoint y: 249, distance: 39.1
click at [572, 250] on td "Norseman Inc" at bounding box center [698, 250] width 253 height 11
drag, startPoint x: 592, startPoint y: 205, endPoint x: 572, endPoint y: 206, distance: 19.3
click at [572, 205] on td "Sev1Tech" at bounding box center [698, 205] width 253 height 11
click at [597, 252] on strong "Norseman Inc" at bounding box center [596, 250] width 48 height 8
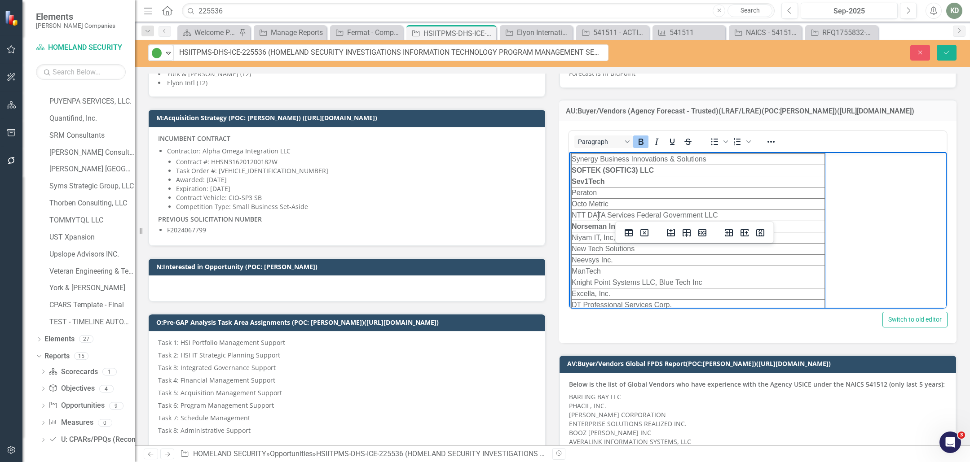
scroll to position [33, 0]
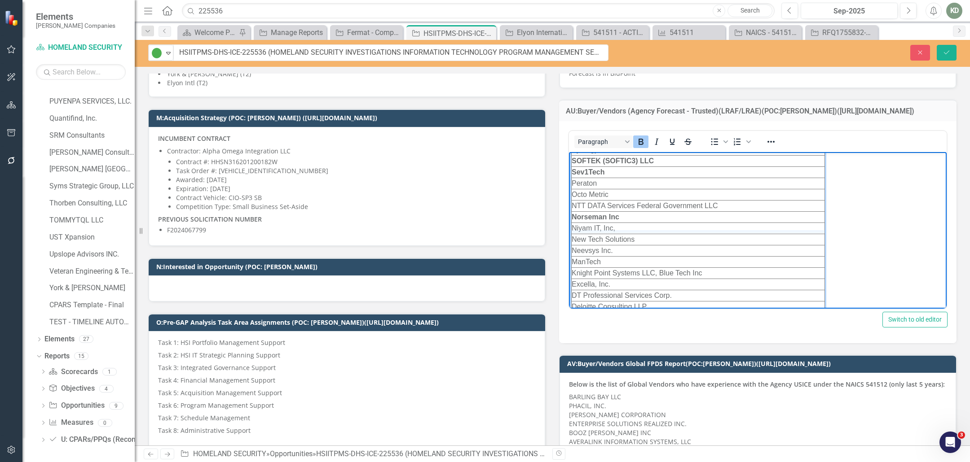
drag, startPoint x: 625, startPoint y: 232, endPoint x: 606, endPoint y: 231, distance: 18.4
drag, startPoint x: 617, startPoint y: 228, endPoint x: 572, endPoint y: 226, distance: 44.5
click at [572, 226] on td "Niyam IT, Inc," at bounding box center [699, 228] width 255 height 11
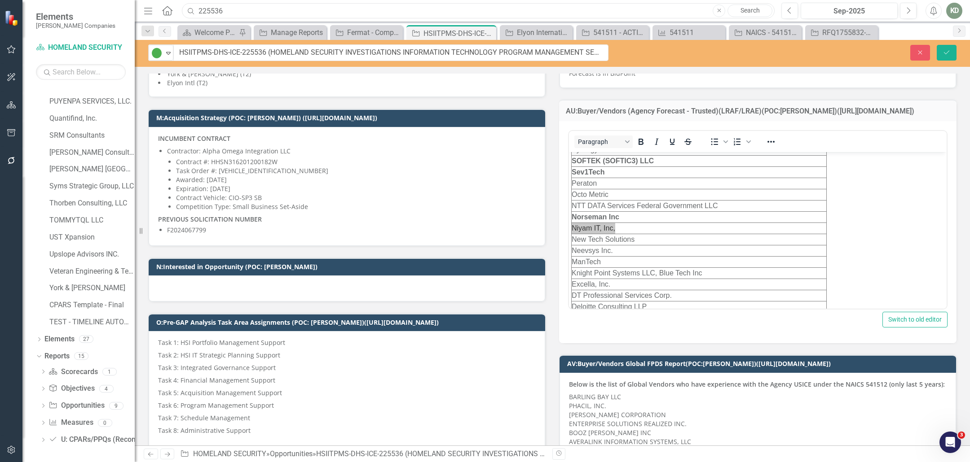
drag, startPoint x: 245, startPoint y: 14, endPoint x: 190, endPoint y: 13, distance: 54.8
click at [192, 13] on div "Search 225536 Close Search" at bounding box center [476, 11] width 593 height 16
type input "ad412"
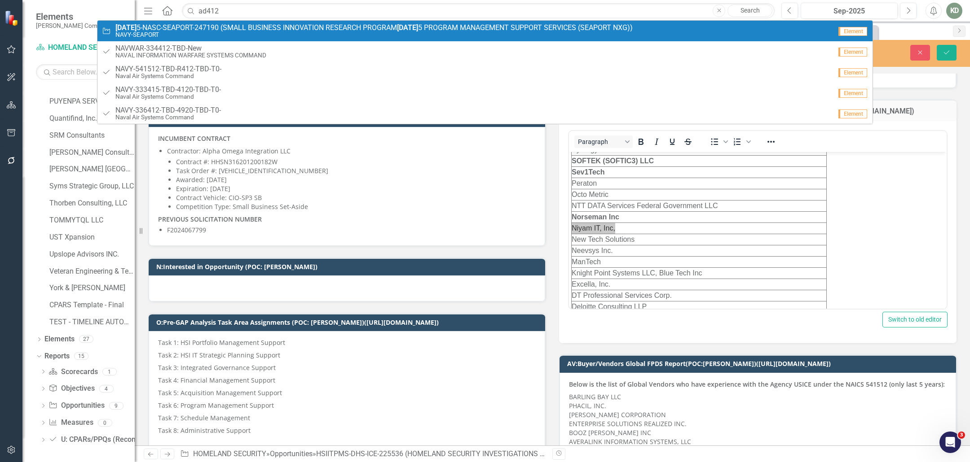
click at [287, 24] on span "[DATE] 5-NASC-SEAPORT-247190 (SMALL BUSINESS INNOVATION RESEARCH PROGRAM [DATE]…" at bounding box center [373, 28] width 517 height 8
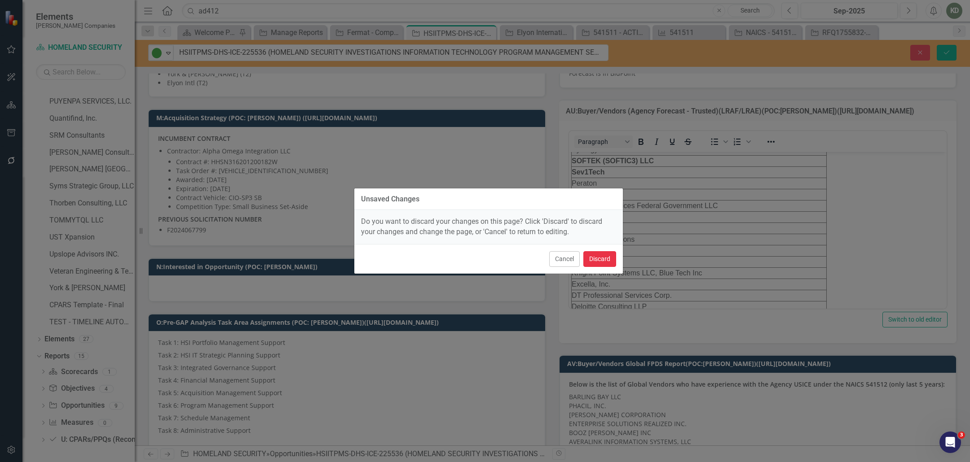
click at [597, 264] on button "Discard" at bounding box center [599, 259] width 33 height 16
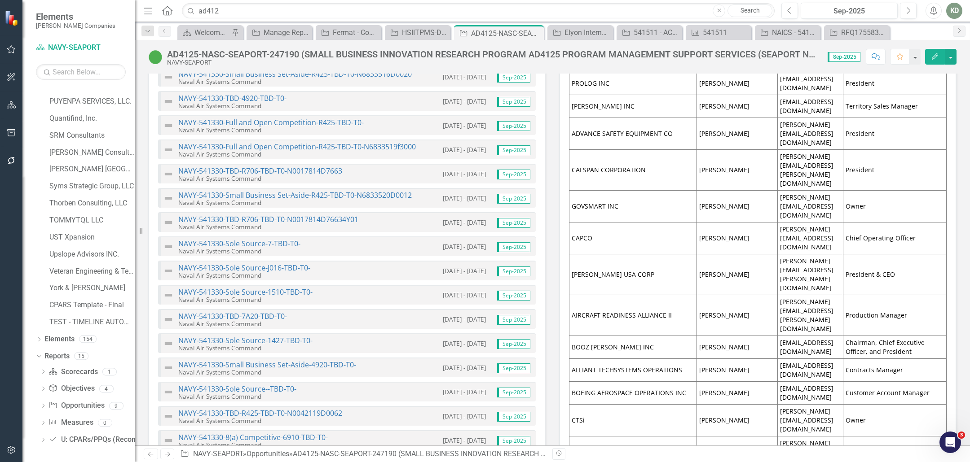
scroll to position [2082, 0]
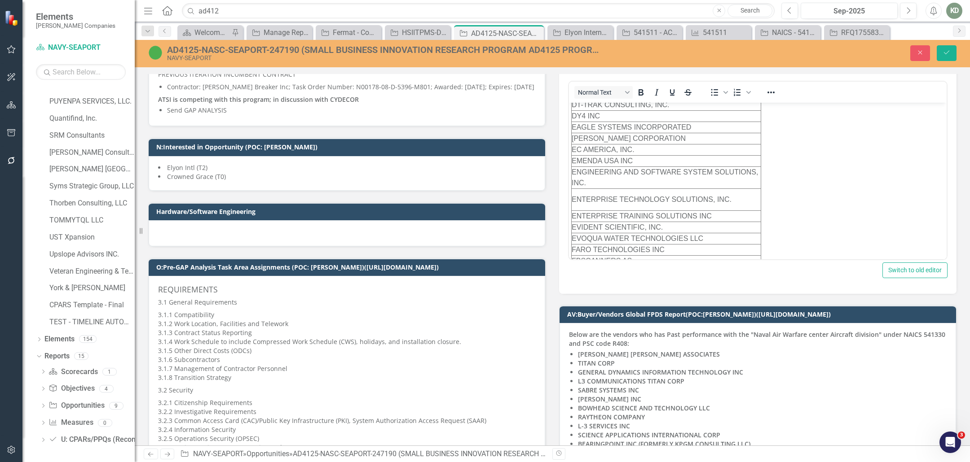
scroll to position [5367, 0]
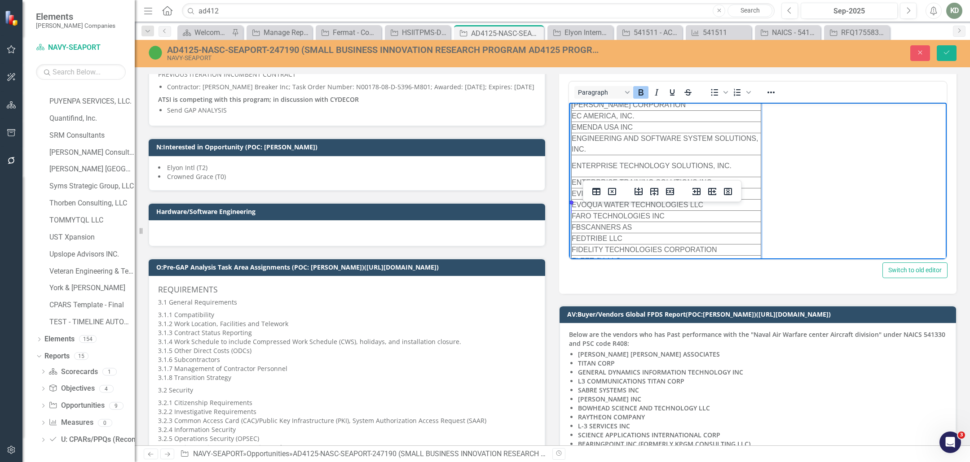
drag, startPoint x: 660, startPoint y: 207, endPoint x: 572, endPoint y: 207, distance: 88.5
drag, startPoint x: 793, startPoint y: 172, endPoint x: 774, endPoint y: 173, distance: 18.9
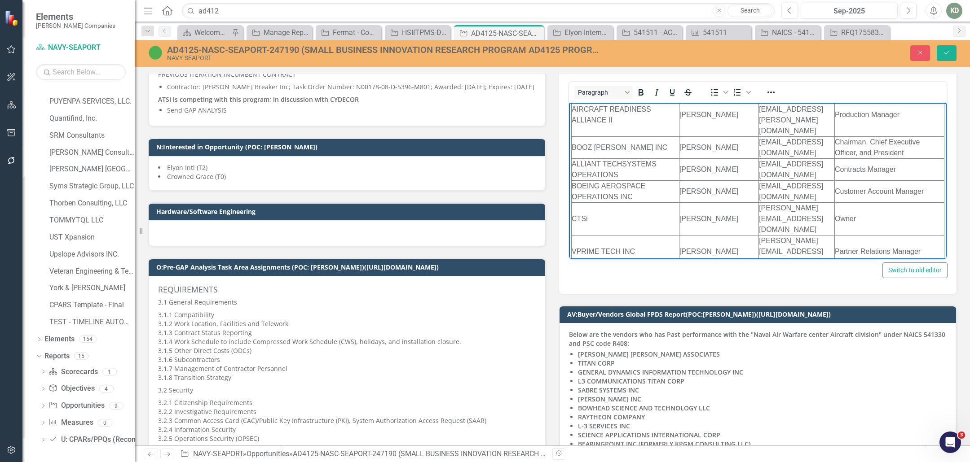
scroll to position [1692, 0]
drag, startPoint x: 609, startPoint y: 144, endPoint x: 925, endPoint y: 148, distance: 316.1
click at [770, 93] on icon "Reveal or hide additional toolbar items" at bounding box center [770, 93] width 7 height 2
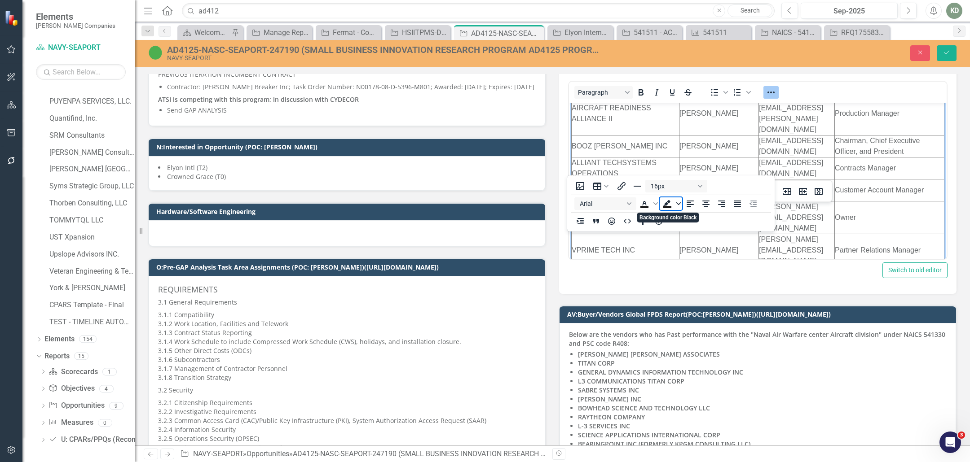
click at [676, 198] on span "Background color Black" at bounding box center [678, 204] width 7 height 13
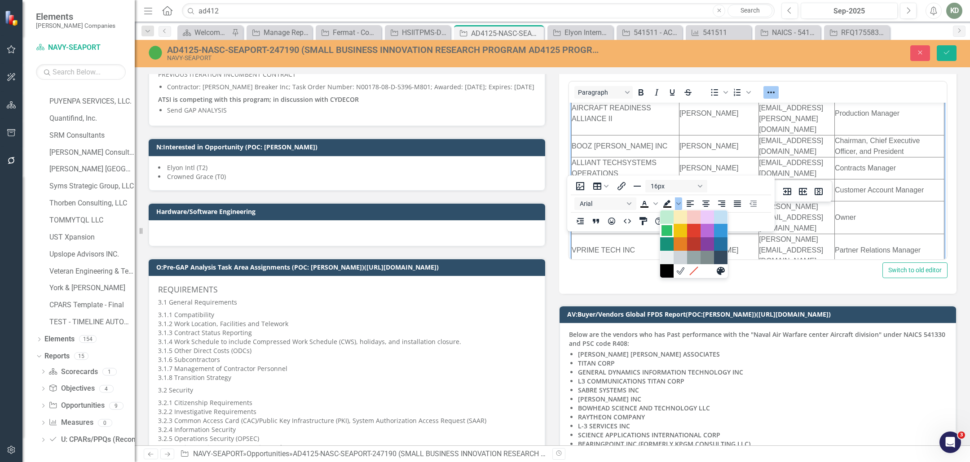
drag, startPoint x: 668, startPoint y: 160, endPoint x: 102, endPoint y: 52, distance: 575.9
click at [668, 225] on div "Green" at bounding box center [666, 230] width 11 height 11
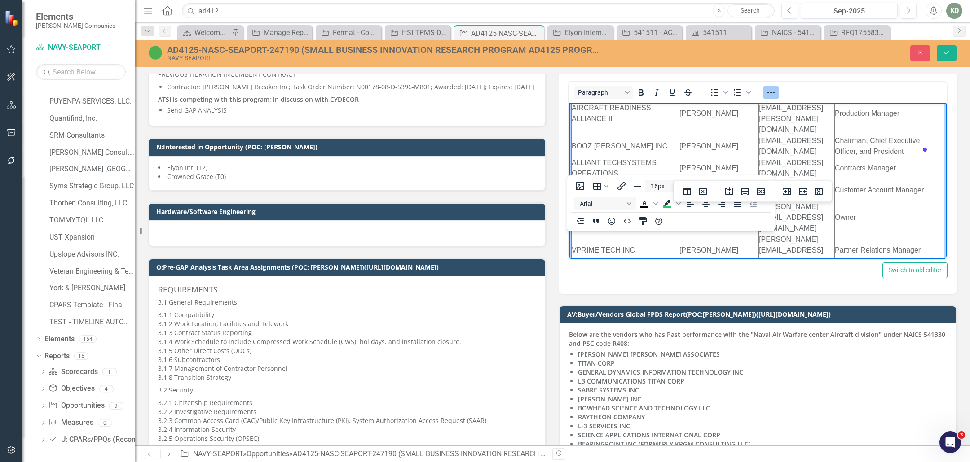
click at [766, 96] on icon "Reveal or hide additional toolbar items" at bounding box center [771, 92] width 11 height 11
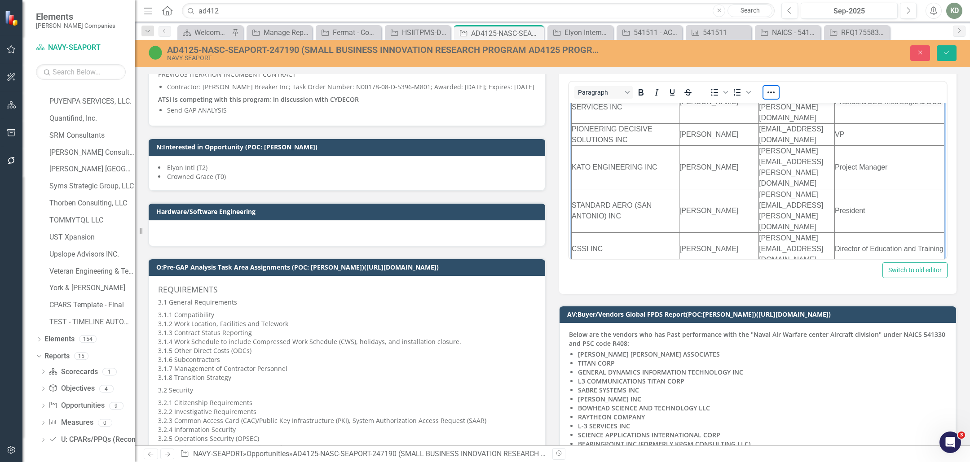
scroll to position [433, 0]
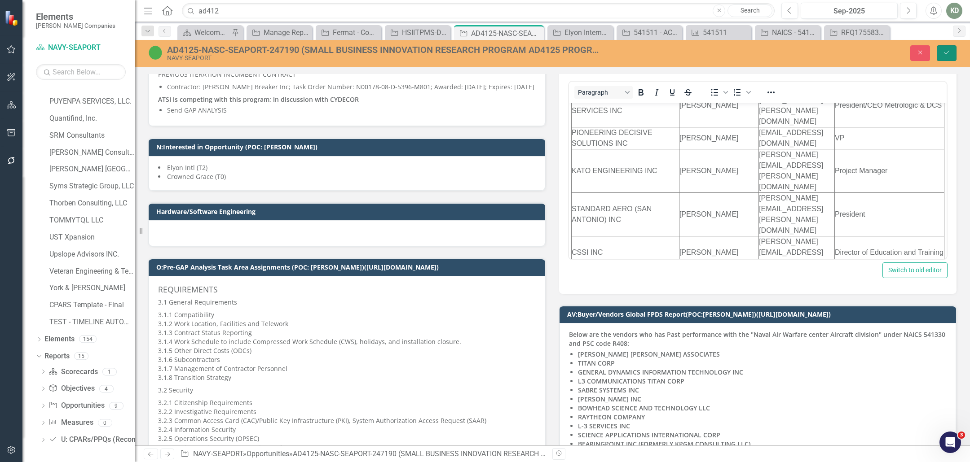
click at [942, 60] on button "Save" at bounding box center [947, 53] width 20 height 16
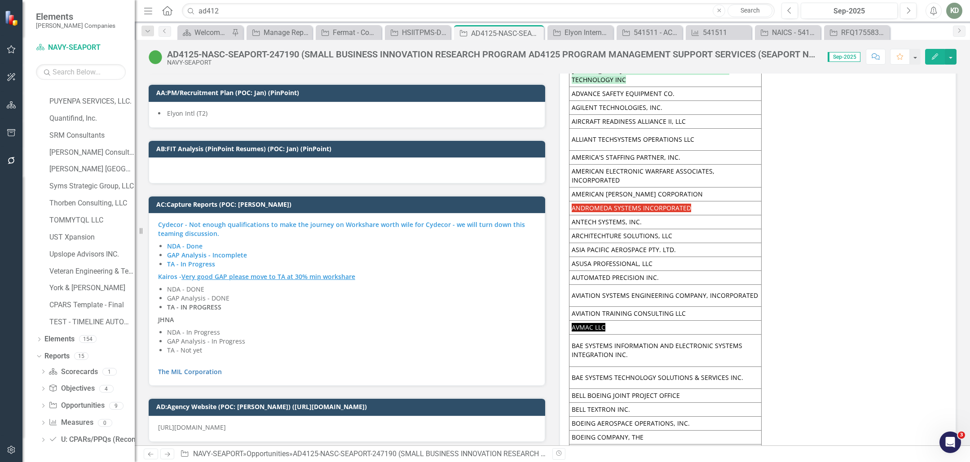
scroll to position [5168, 0]
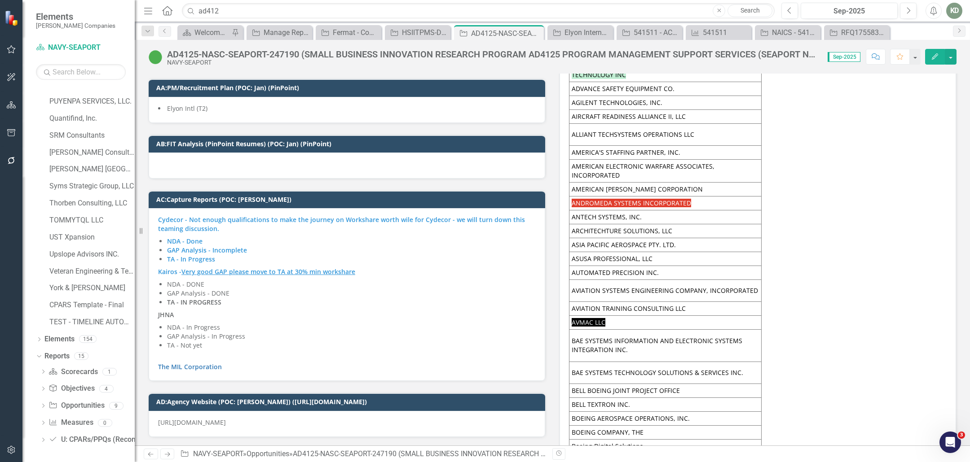
click at [245, 280] on li "NDA - DONE" at bounding box center [351, 284] width 369 height 9
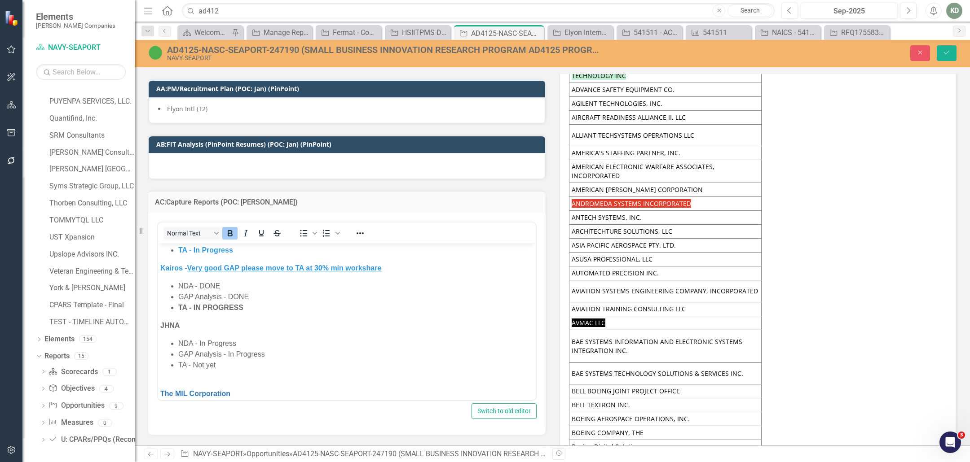
scroll to position [59, 0]
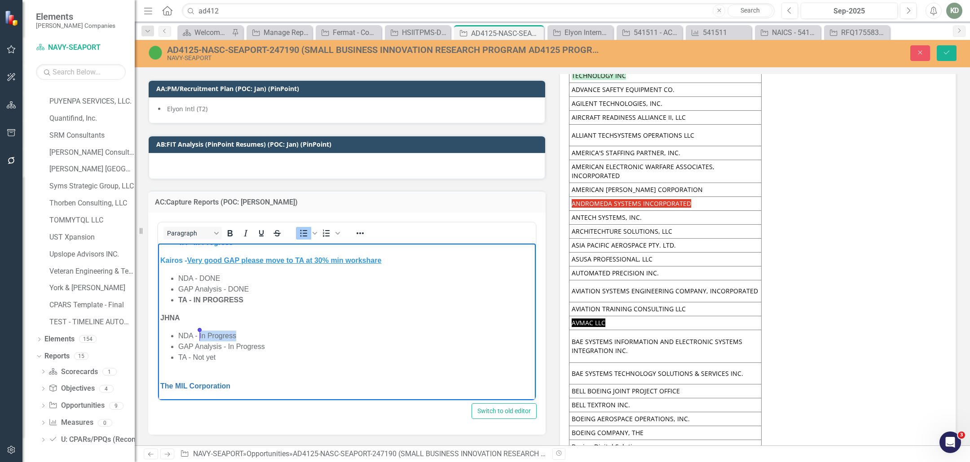
drag, startPoint x: 248, startPoint y: 336, endPoint x: 198, endPoint y: 340, distance: 49.5
click at [198, 340] on li "NDA - In Progress" at bounding box center [355, 335] width 355 height 11
drag, startPoint x: 211, startPoint y: 386, endPoint x: 162, endPoint y: 386, distance: 49.4
click at [162, 386] on p "The MIL Corporation﻿" at bounding box center [346, 381] width 373 height 22
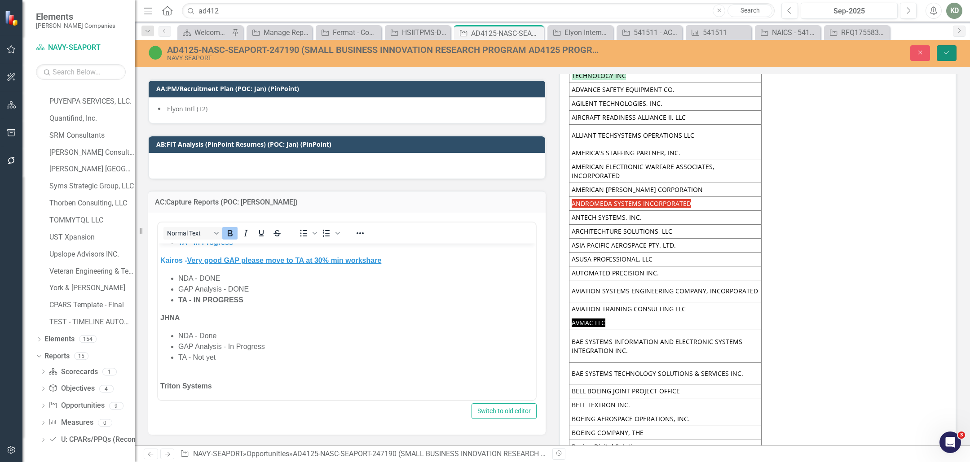
click at [942, 54] on icon "Save" at bounding box center [946, 52] width 8 height 6
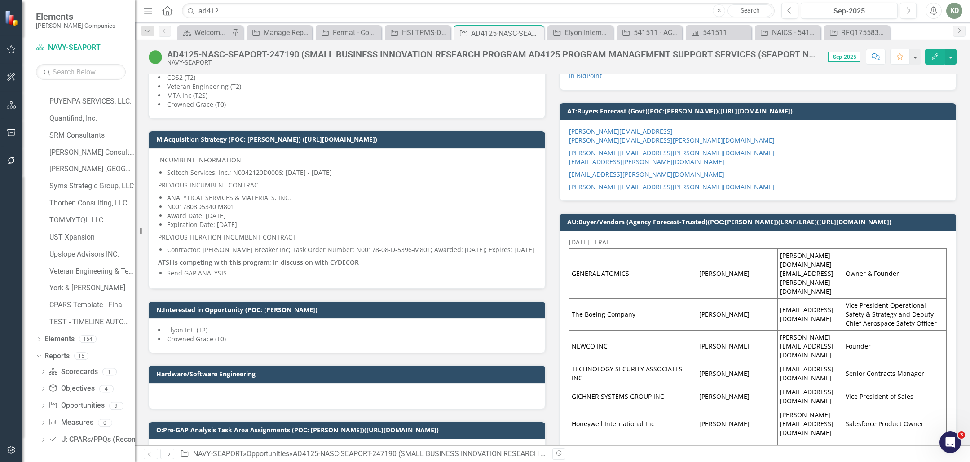
scroll to position [554, 0]
